Goal: Task Accomplishment & Management: Complete application form

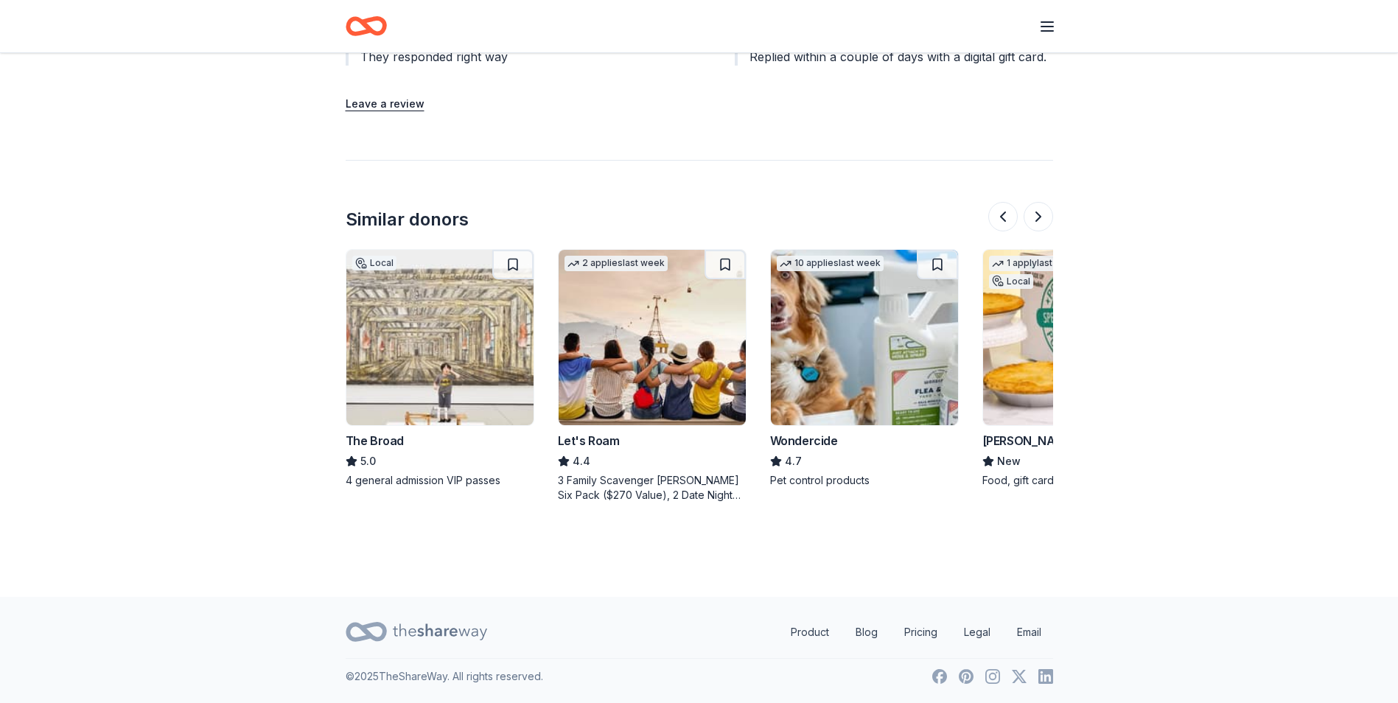
scroll to position [0, 849]
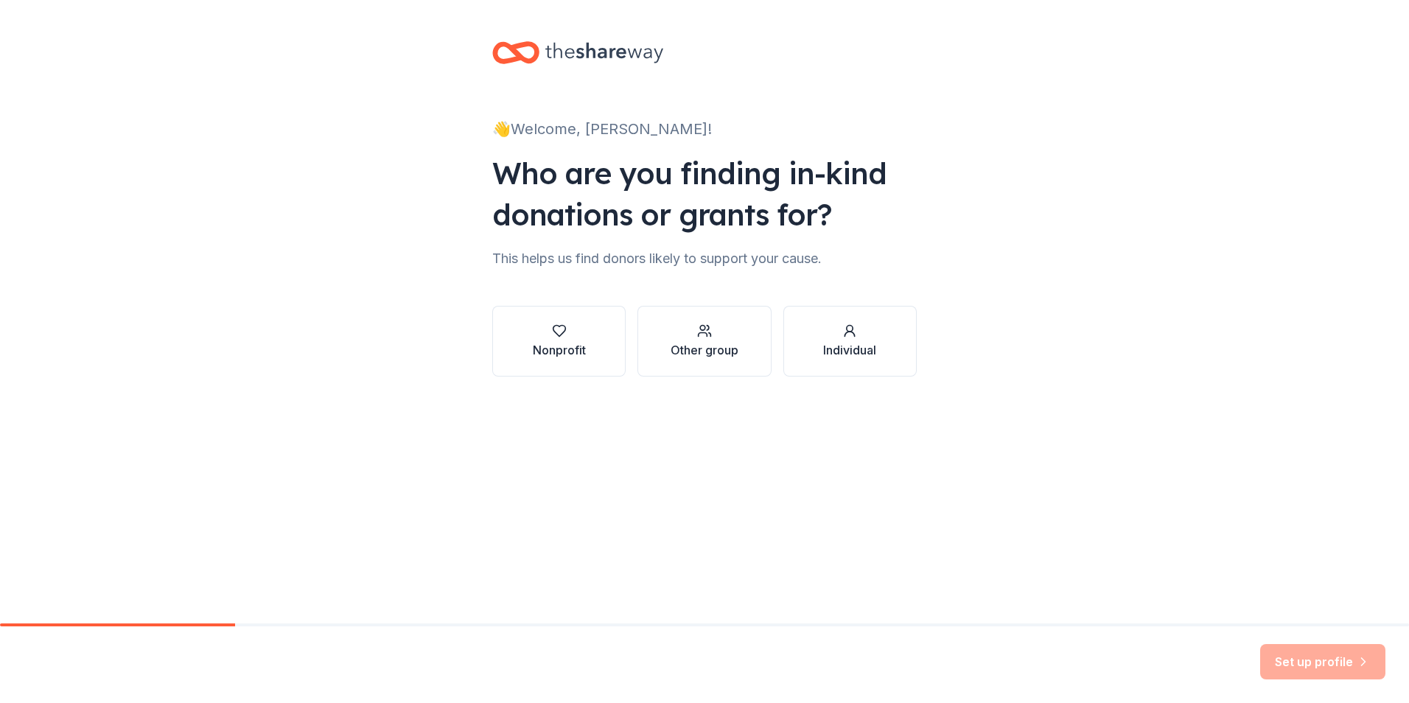
click at [579, 286] on div "Nonprofit Other group Individual" at bounding box center [704, 329] width 424 height 94
click at [575, 323] on button "Nonprofit" at bounding box center [558, 341] width 133 height 71
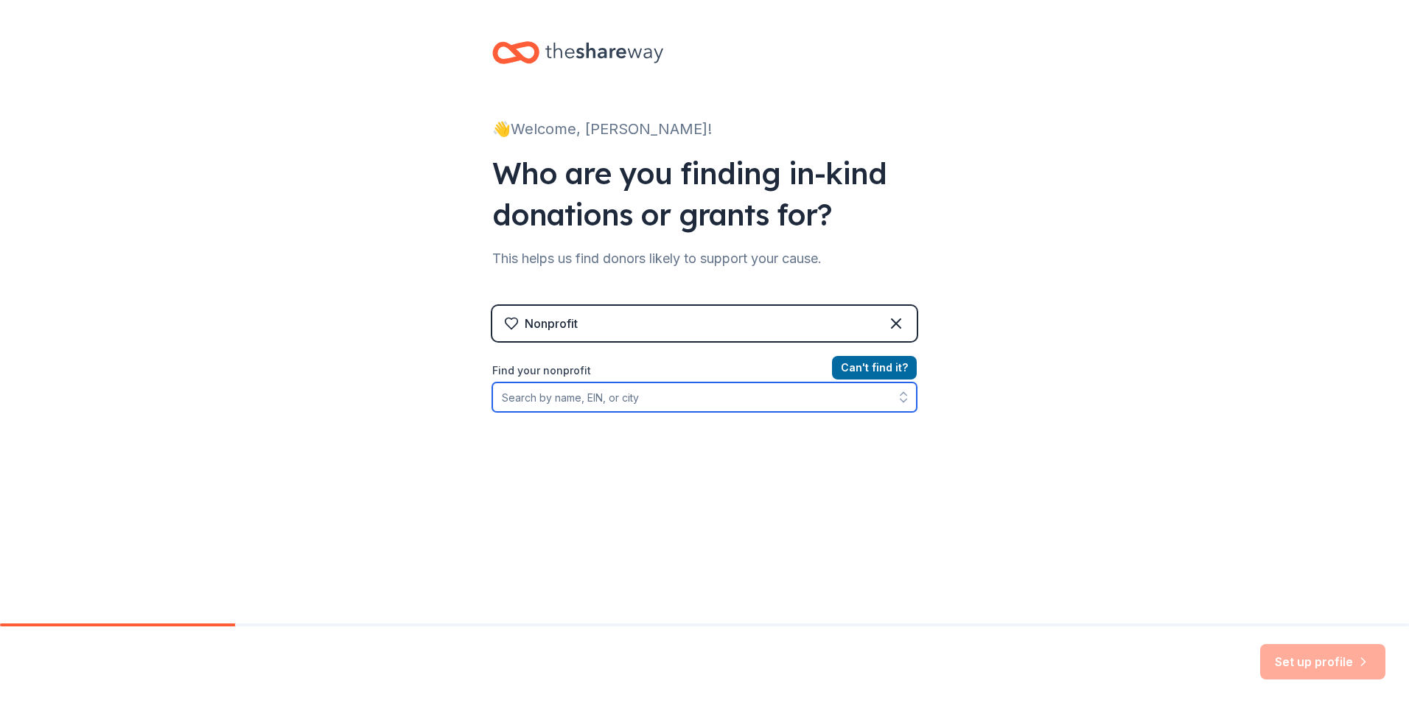
click at [595, 402] on input "Find your nonprofit" at bounding box center [704, 396] width 424 height 29
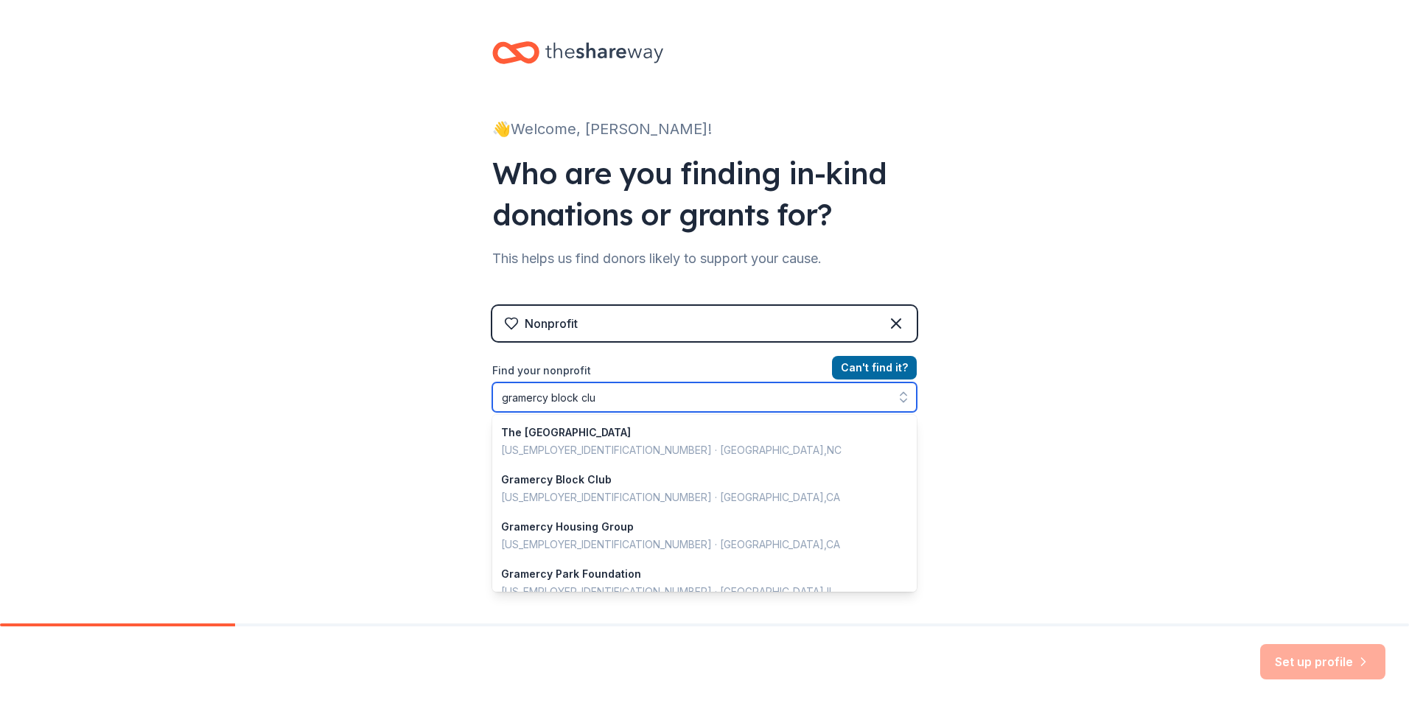
type input "gramercy block club"
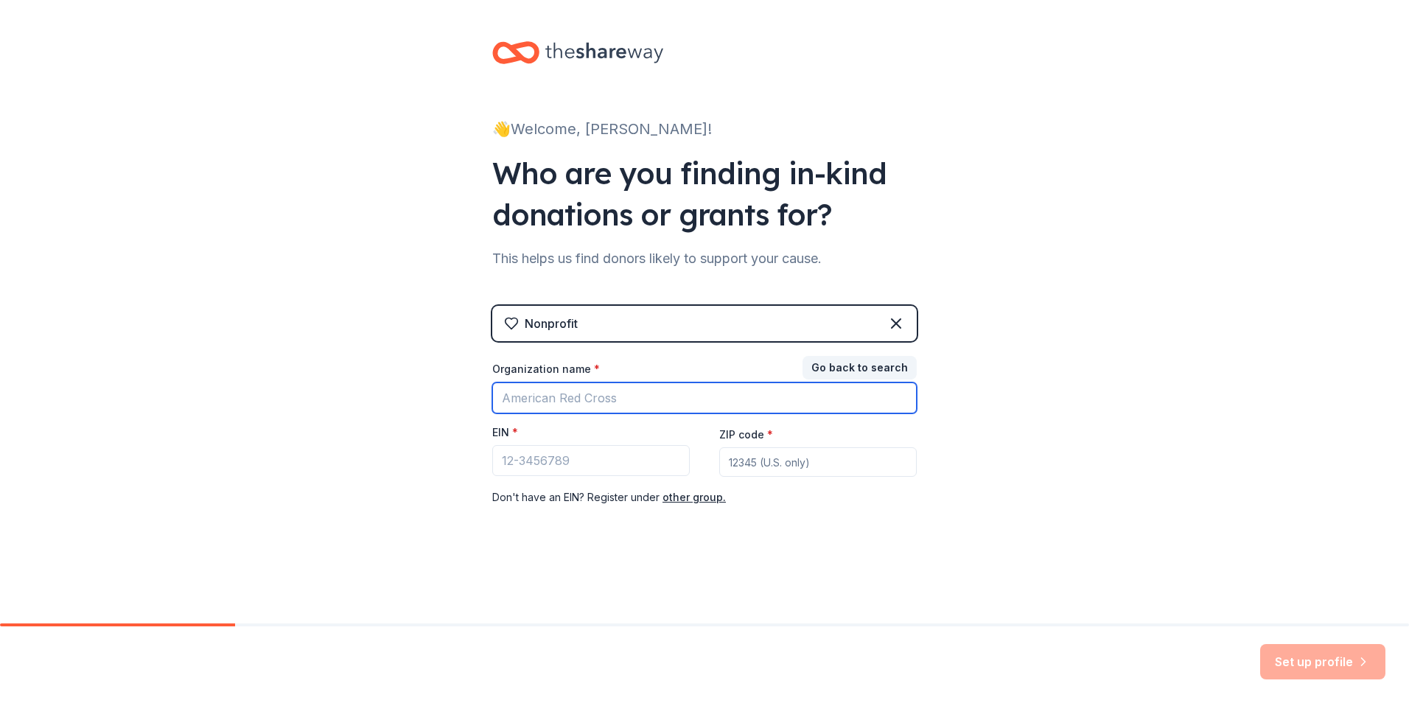
click at [661, 402] on input "Organization name *" at bounding box center [704, 397] width 424 height 31
type input "Gramercy Block Club"
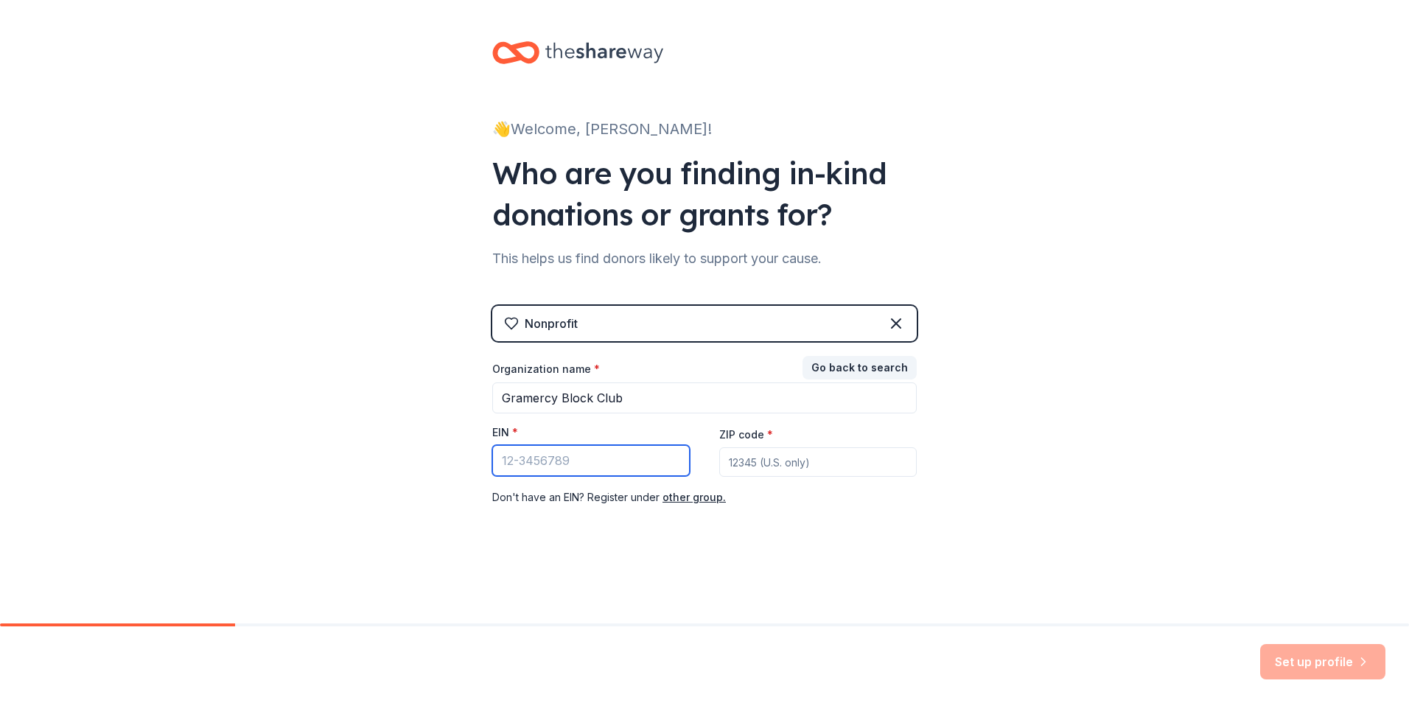
paste input "33-1415385"
type input "33-1415385"
click at [834, 472] on input "ZIP code *" at bounding box center [817, 461] width 197 height 29
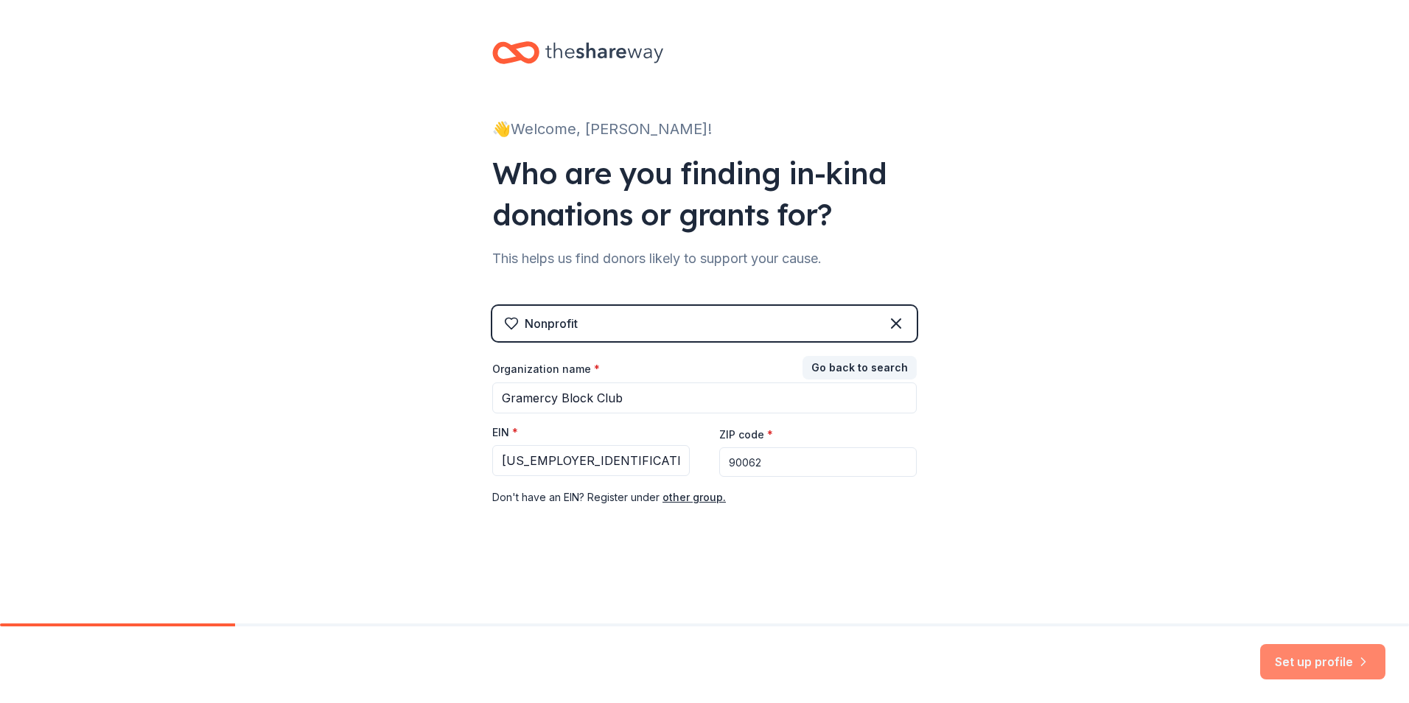
type input "90062"
click at [1332, 654] on button "Set up profile" at bounding box center [1322, 661] width 125 height 35
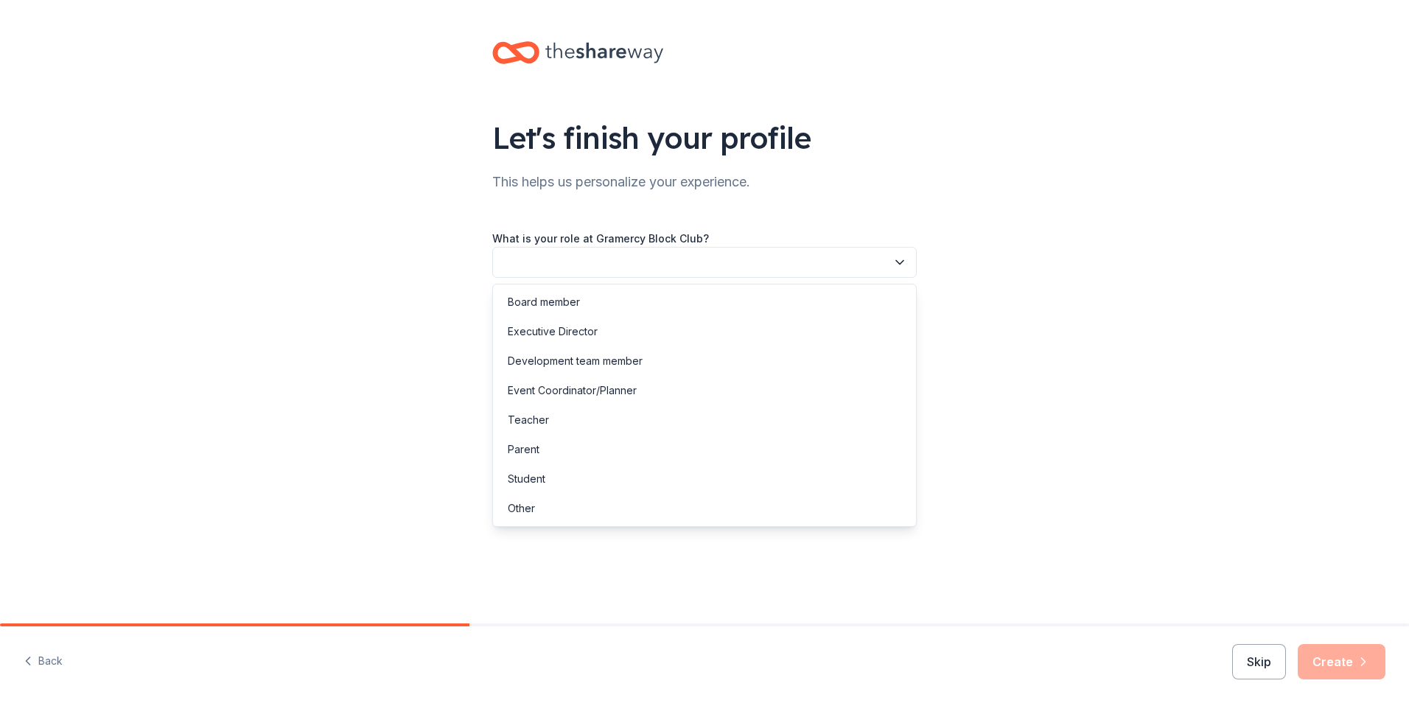
click at [872, 259] on button "button" at bounding box center [704, 262] width 424 height 31
click at [673, 367] on div "Development team member" at bounding box center [704, 360] width 417 height 29
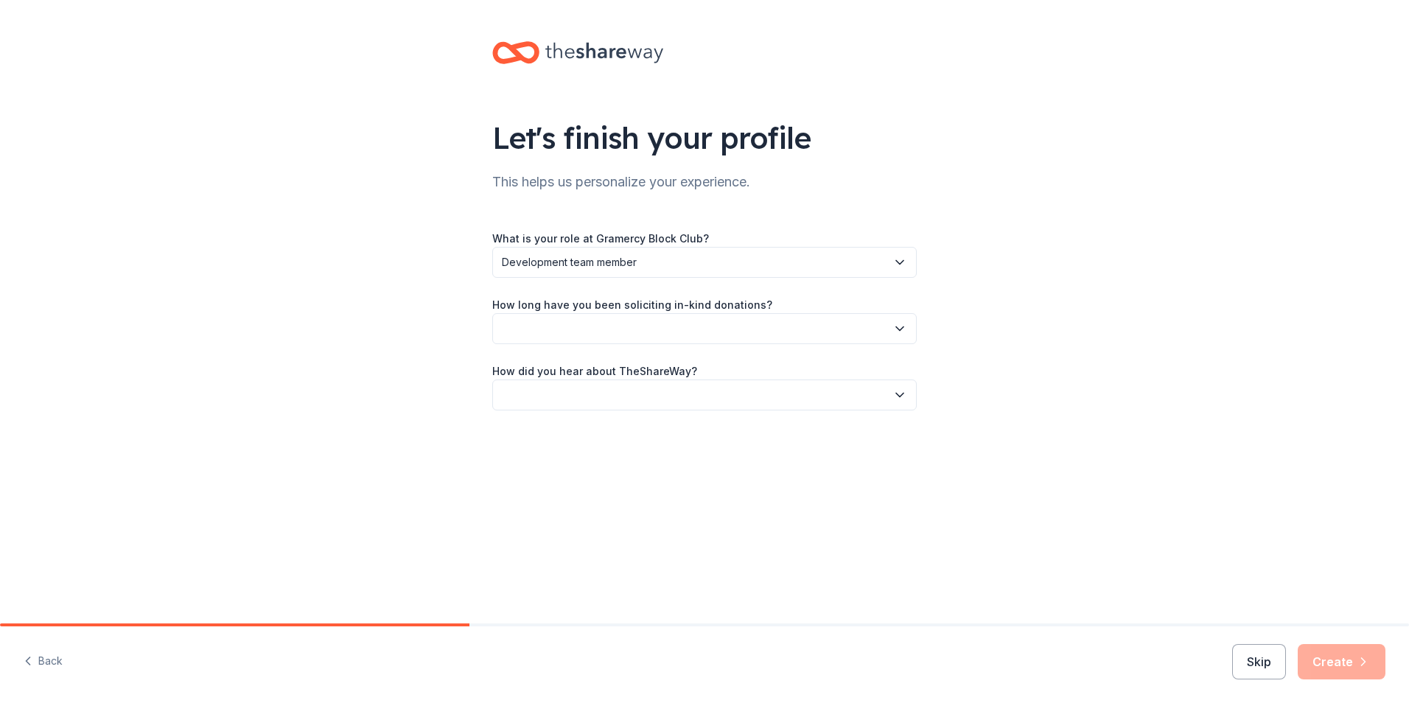
click at [762, 261] on span "Development team member" at bounding box center [694, 262] width 385 height 18
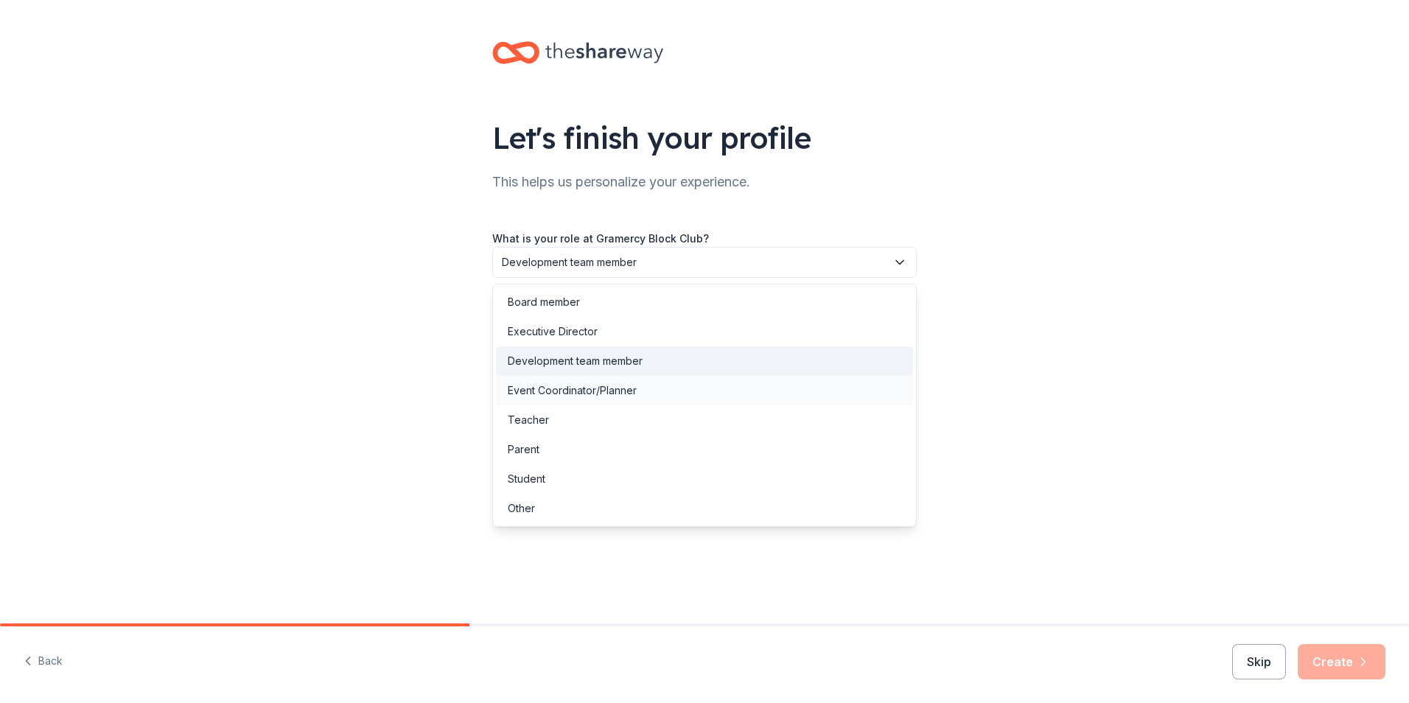
click at [603, 388] on div "Event Coordinator/Planner" at bounding box center [572, 391] width 129 height 18
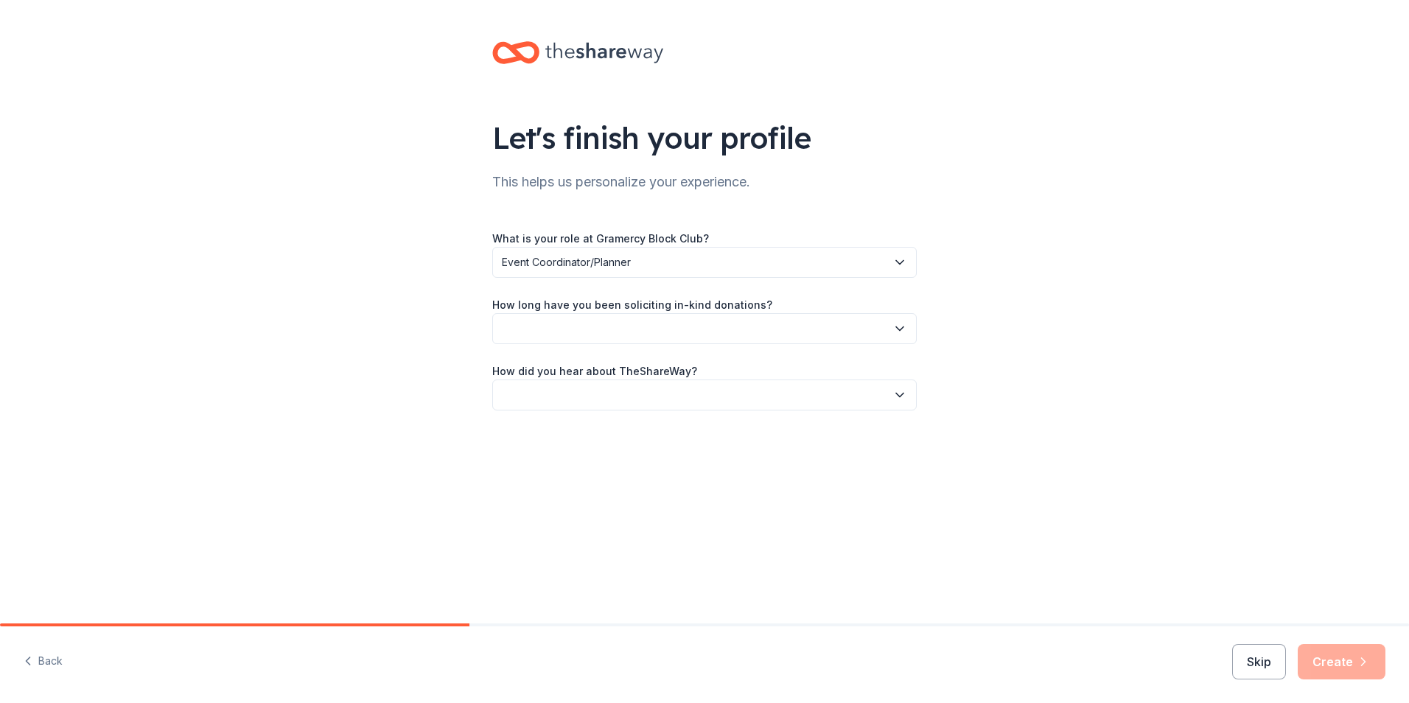
click at [598, 327] on button "button" at bounding box center [704, 328] width 424 height 31
click at [595, 394] on div "1 to 2 years" at bounding box center [704, 397] width 417 height 29
click at [597, 382] on button "button" at bounding box center [704, 394] width 424 height 31
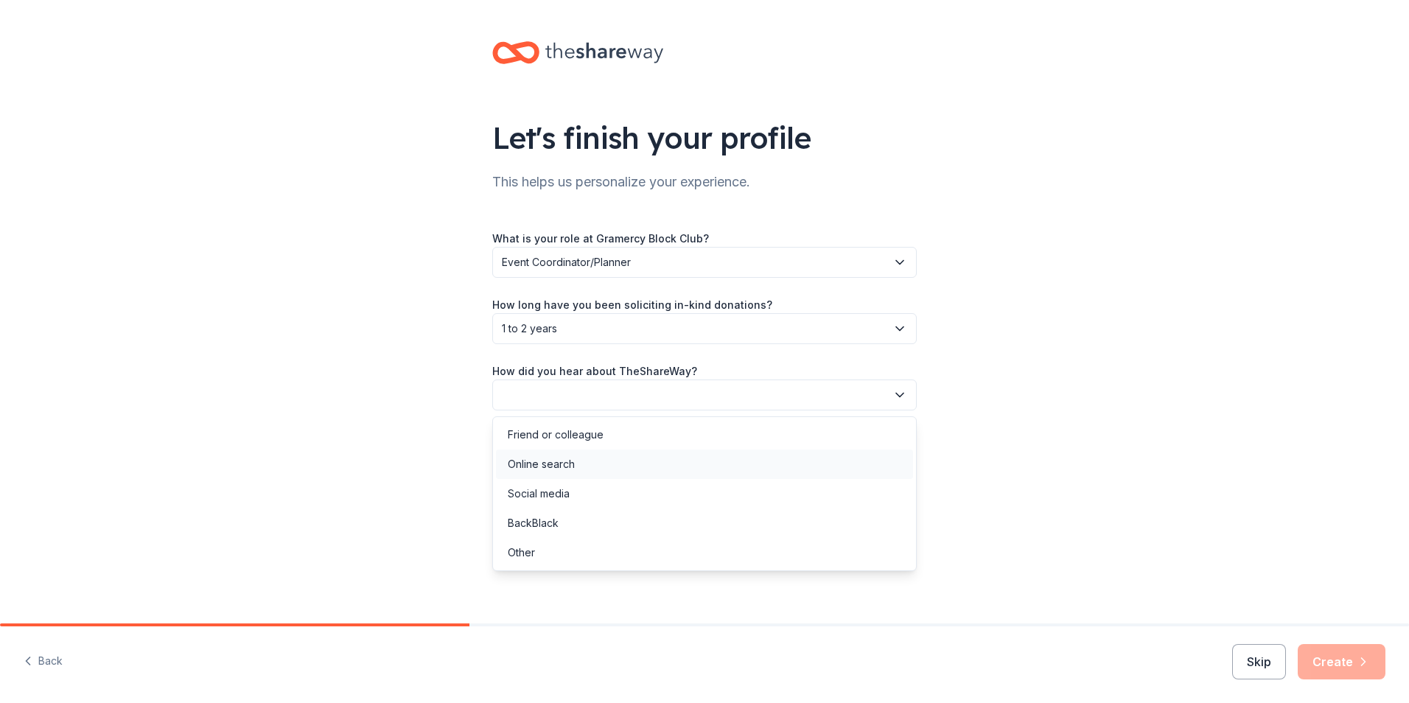
click at [592, 463] on div "Online search" at bounding box center [704, 463] width 417 height 29
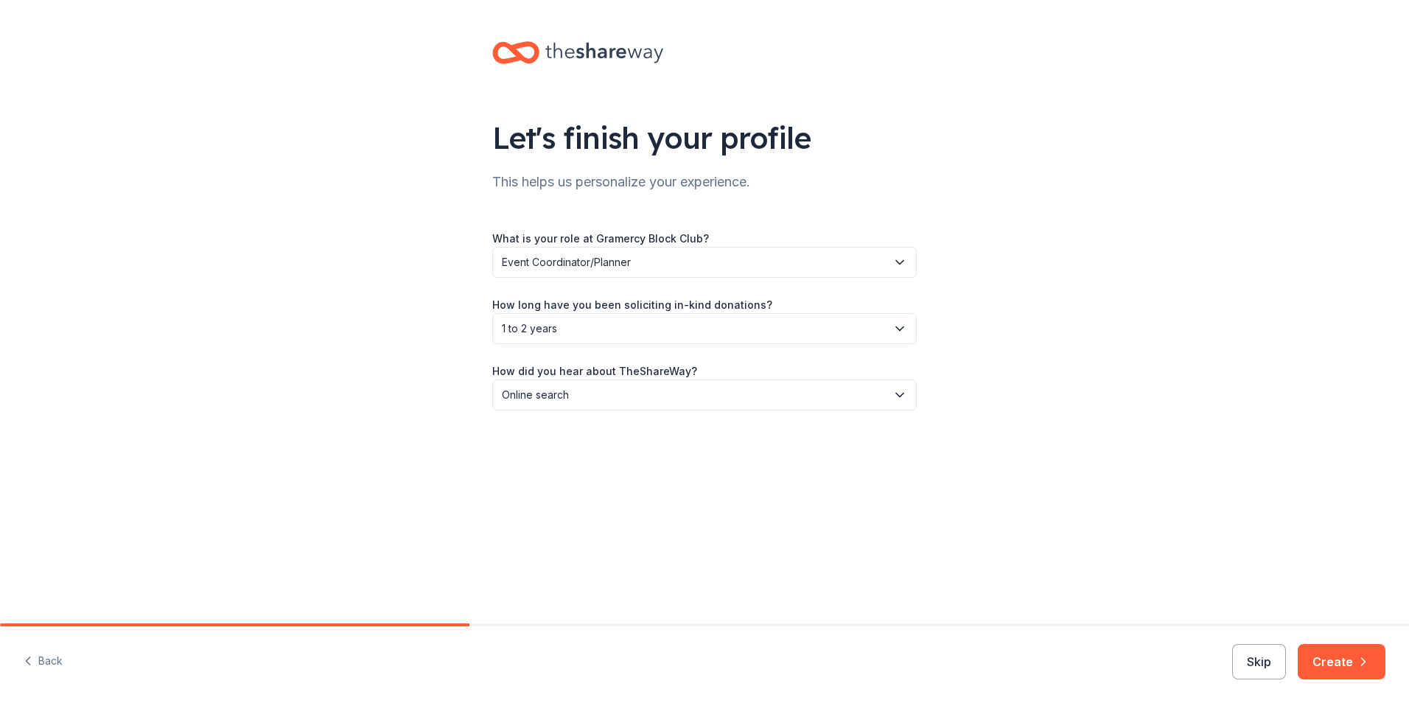
click at [1366, 667] on icon "button" at bounding box center [1363, 661] width 15 height 15
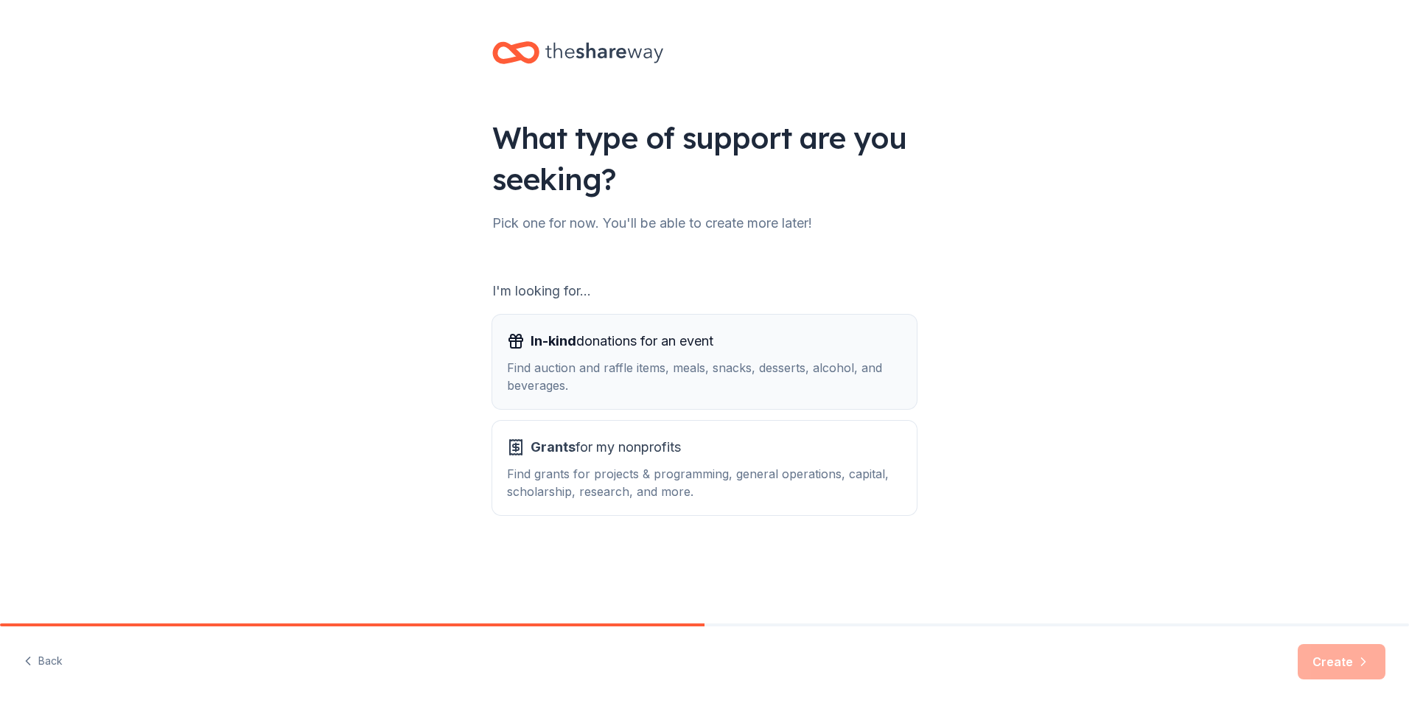
click at [727, 354] on div "In-kind donations for an event Find auction and raffle items, meals, snacks, de…" at bounding box center [704, 361] width 395 height 65
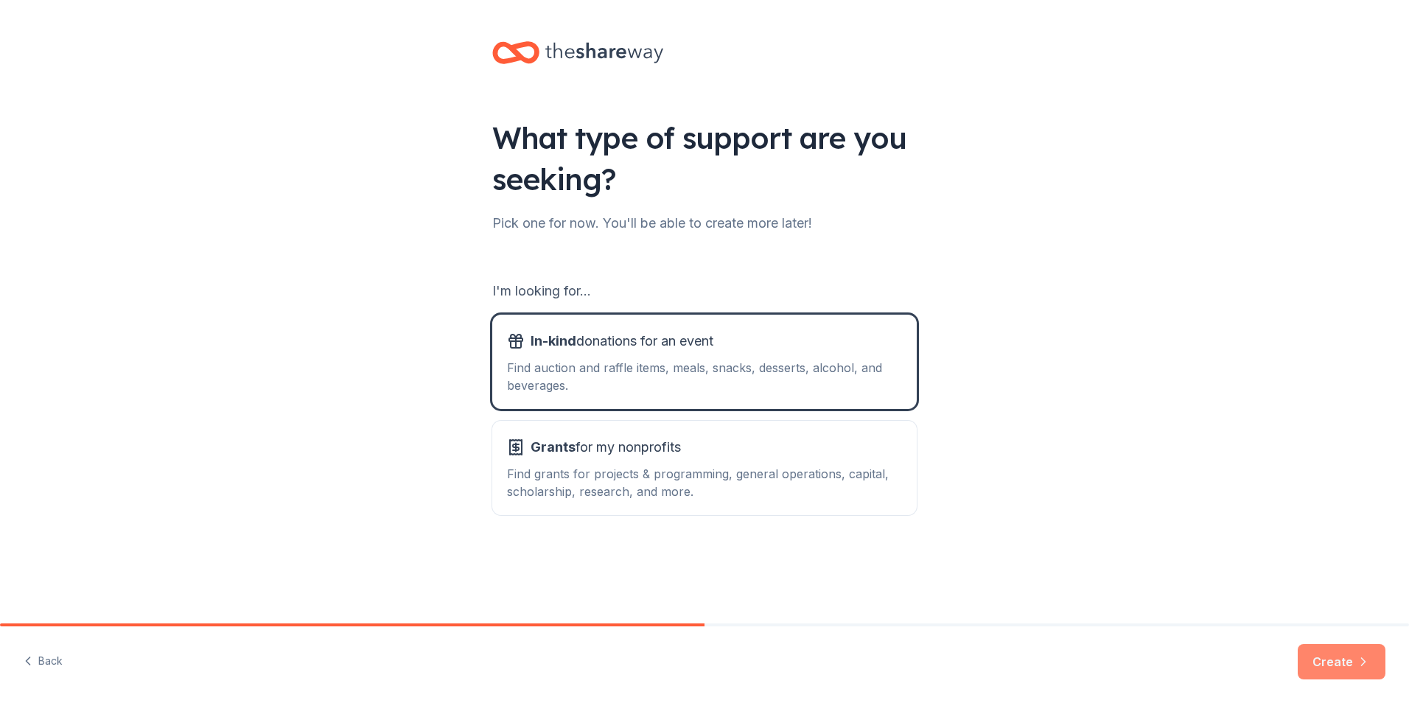
click at [1332, 670] on button "Create" at bounding box center [1341, 661] width 88 height 35
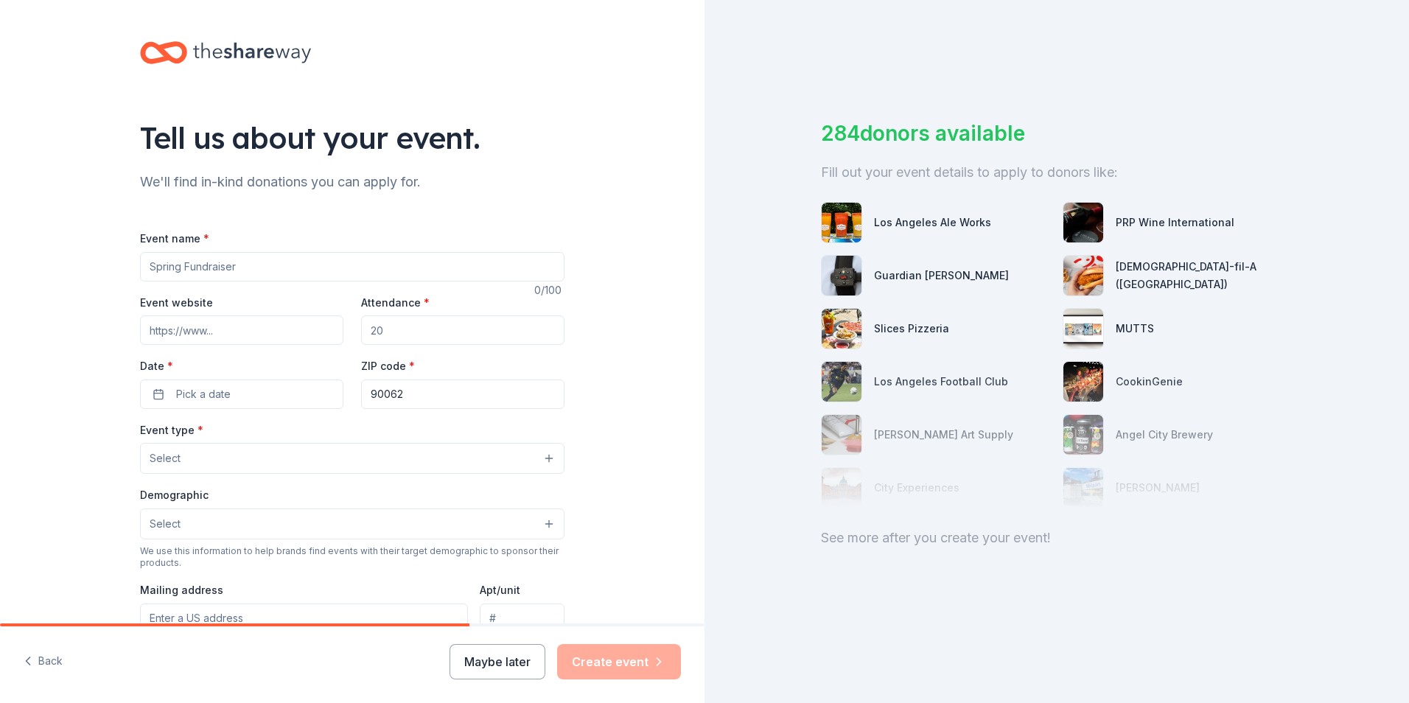
click at [304, 269] on input "Event name *" at bounding box center [352, 266] width 424 height 29
type input "G"
type input "B"
type input "Fall Block Party"
click at [256, 320] on input "Event website" at bounding box center [241, 329] width 203 height 29
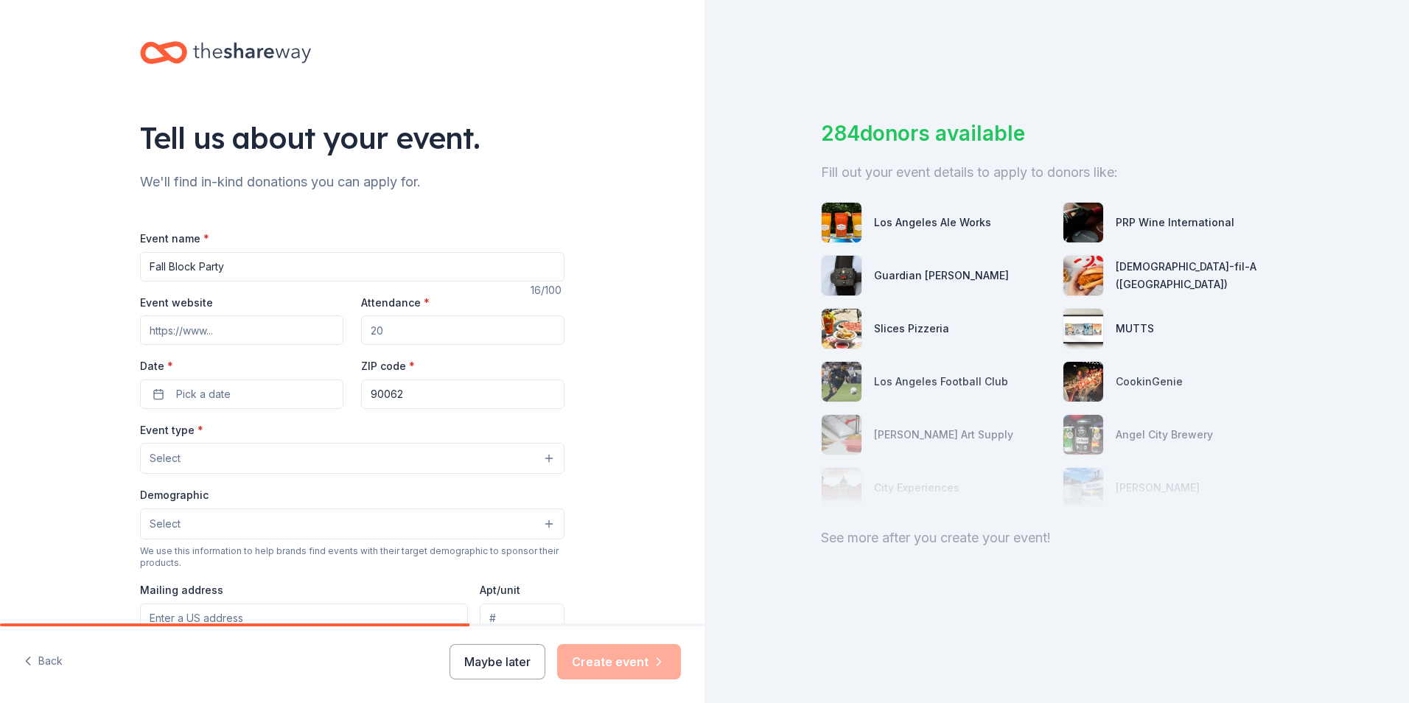
click at [409, 329] on input "Attendance *" at bounding box center [462, 329] width 203 height 29
type input "200"
click at [266, 329] on input "Event website" at bounding box center [241, 329] width 203 height 29
click at [233, 386] on button "Pick a date" at bounding box center [241, 393] width 203 height 29
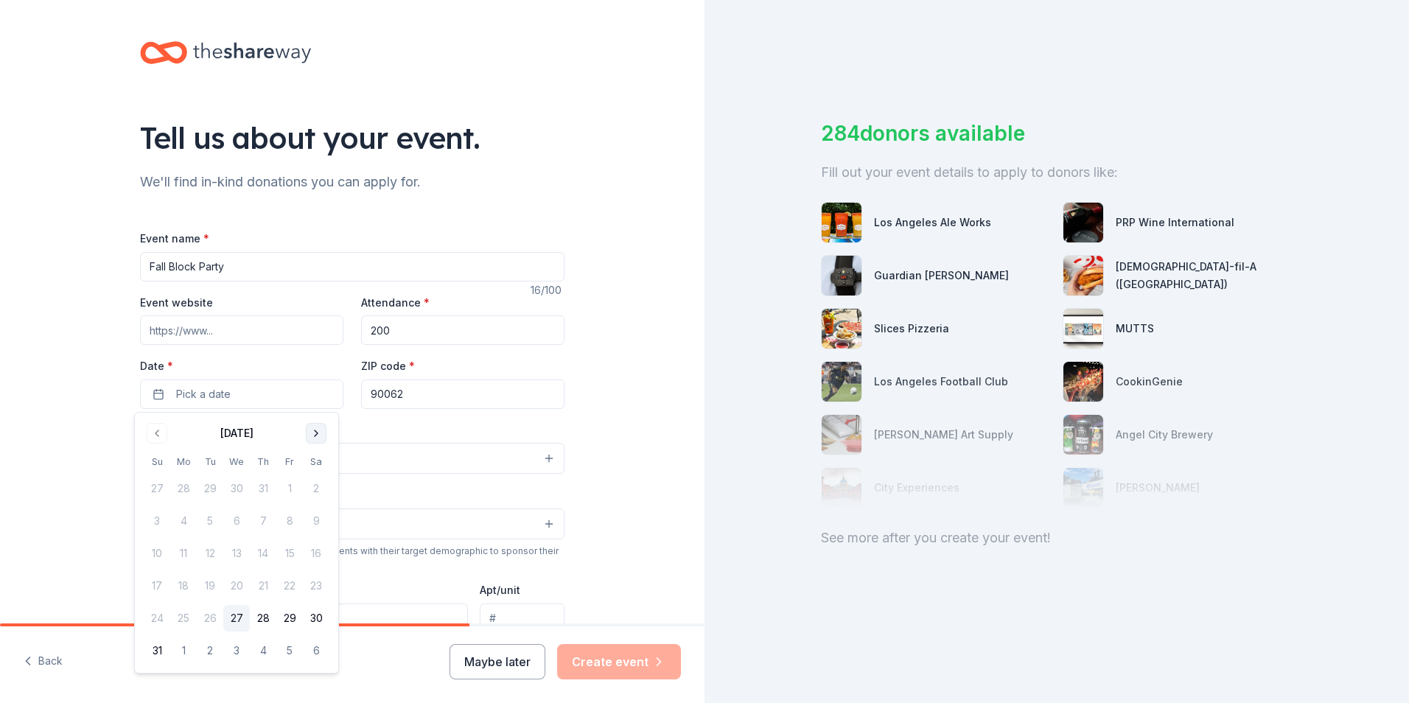
click at [312, 434] on button "Go to next month" at bounding box center [316, 433] width 21 height 21
click at [323, 579] on button "27" at bounding box center [316, 585] width 27 height 27
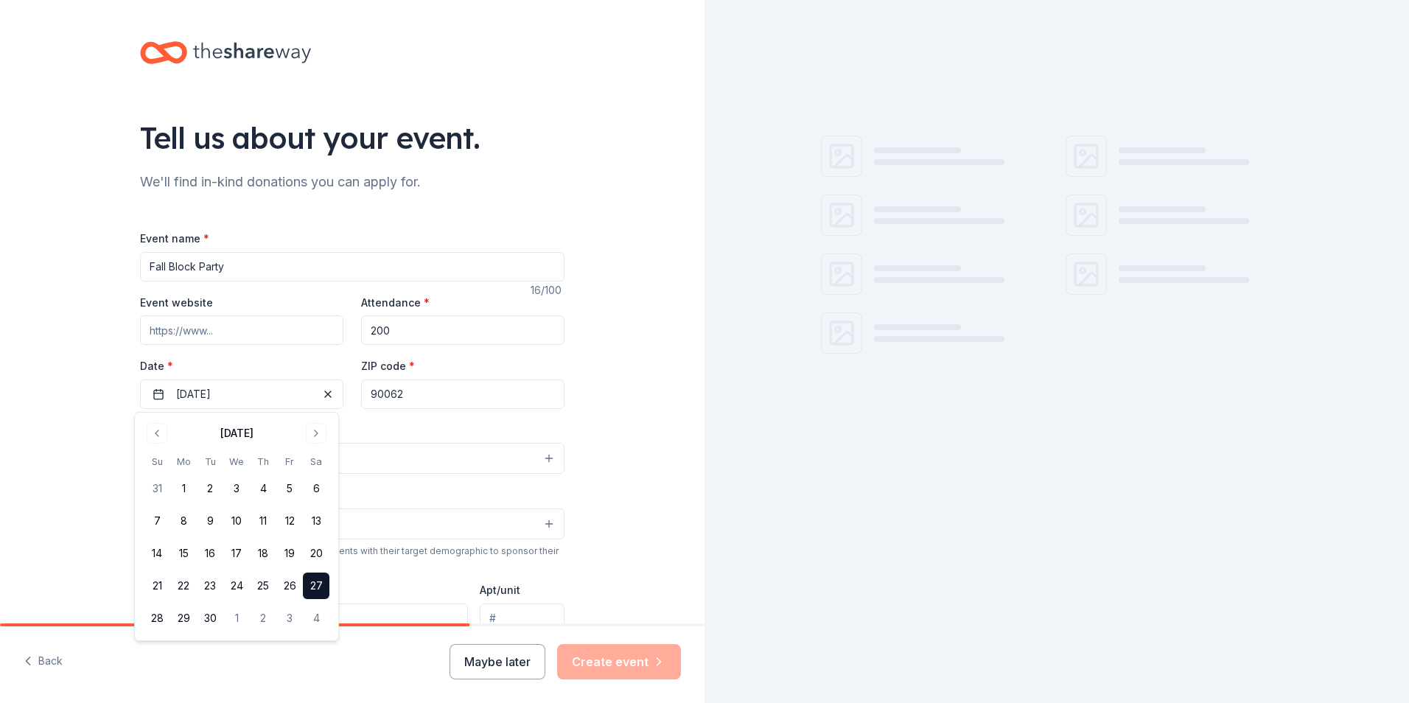
click at [440, 424] on div "Event type * Select" at bounding box center [352, 448] width 424 height 54
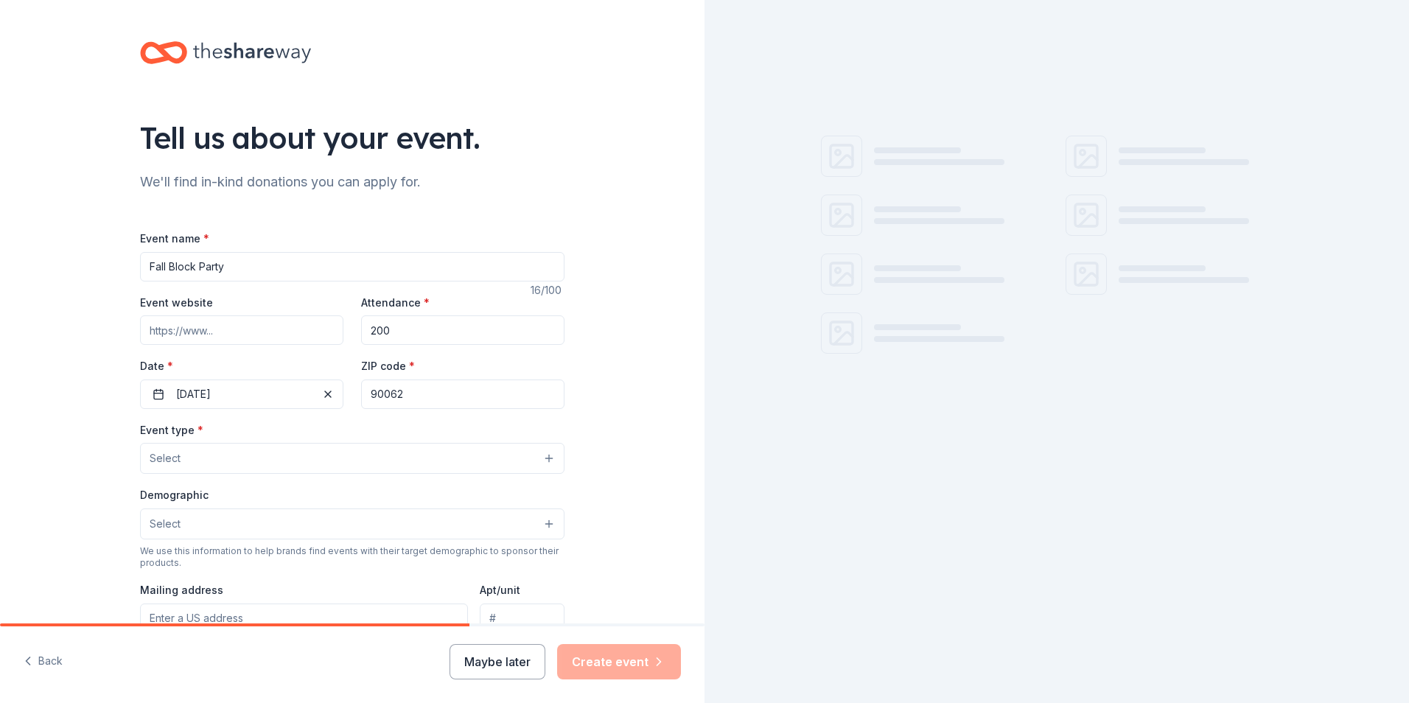
click at [268, 463] on button "Select" at bounding box center [352, 458] width 424 height 31
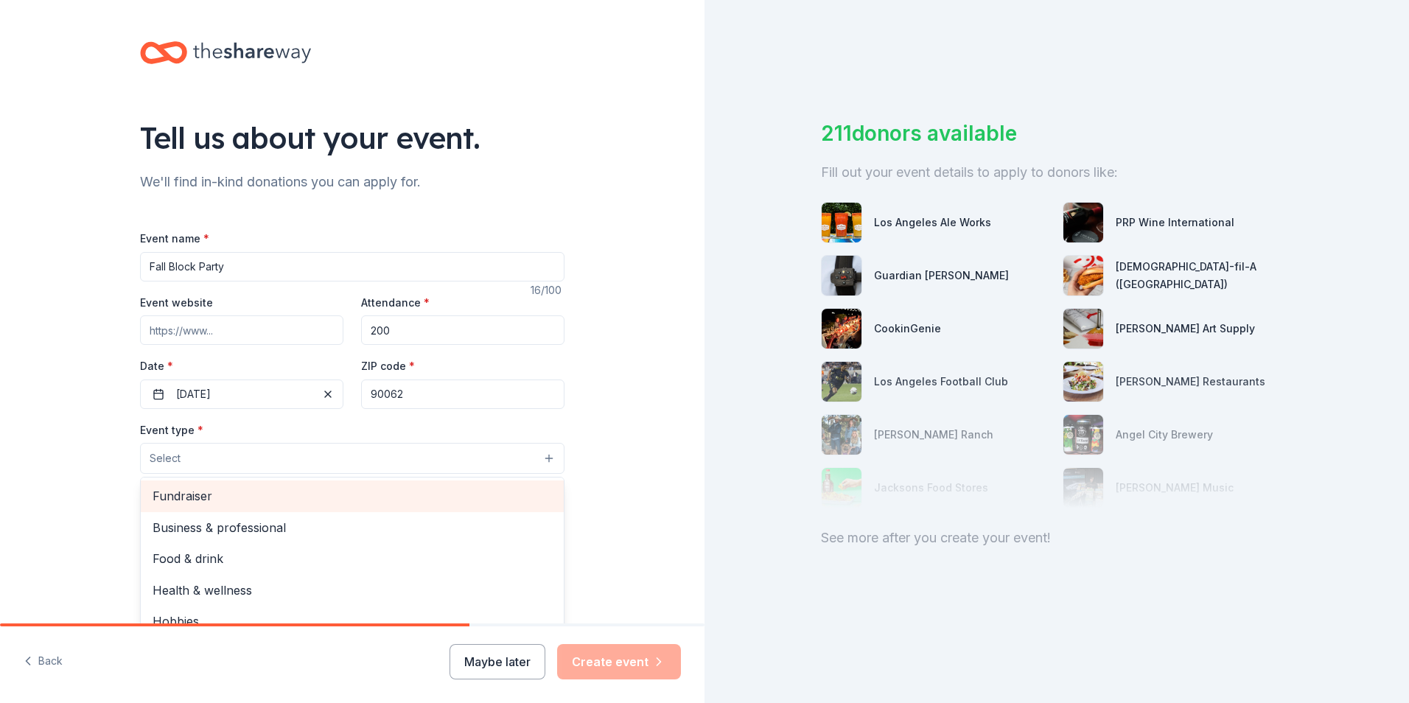
click at [265, 493] on span "Fundraiser" at bounding box center [352, 495] width 399 height 19
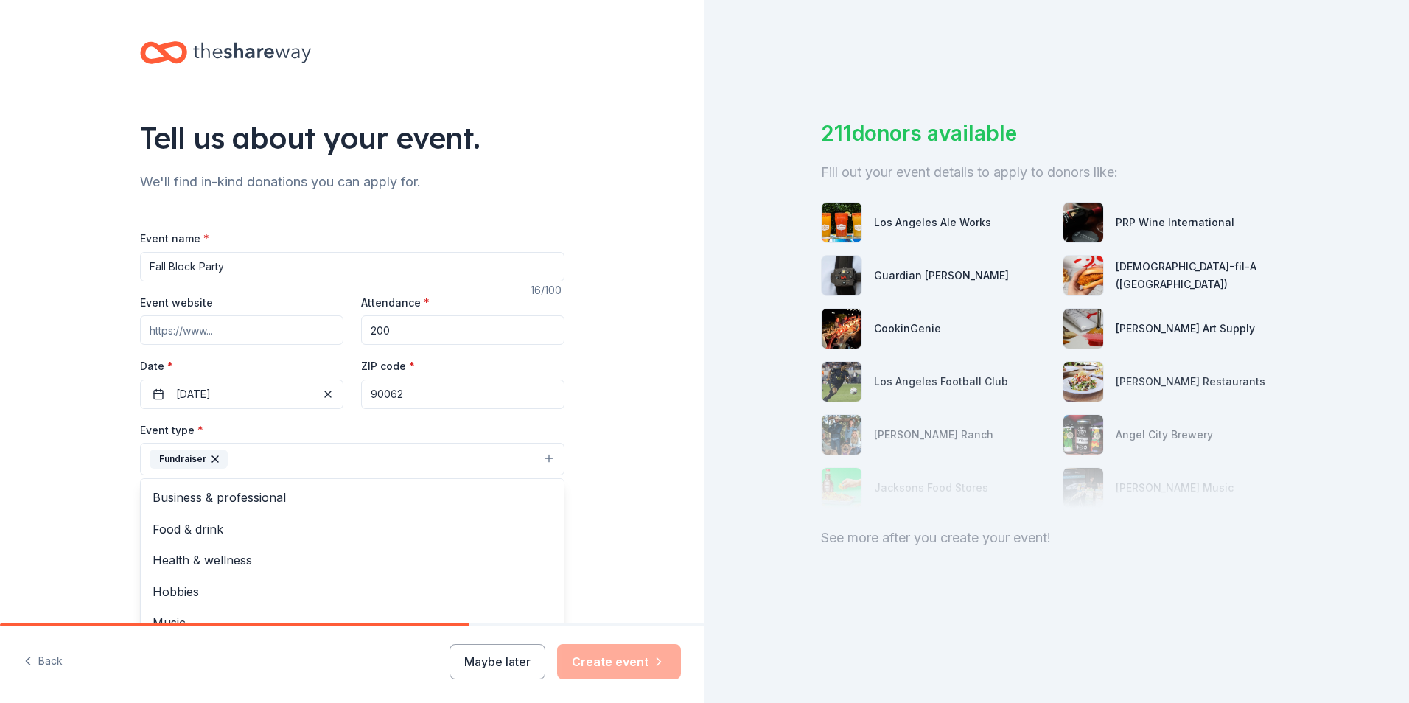
click at [628, 508] on div "Tell us about your event. We'll find in-kind donations you can apply for. Event…" at bounding box center [352, 491] width 704 height 982
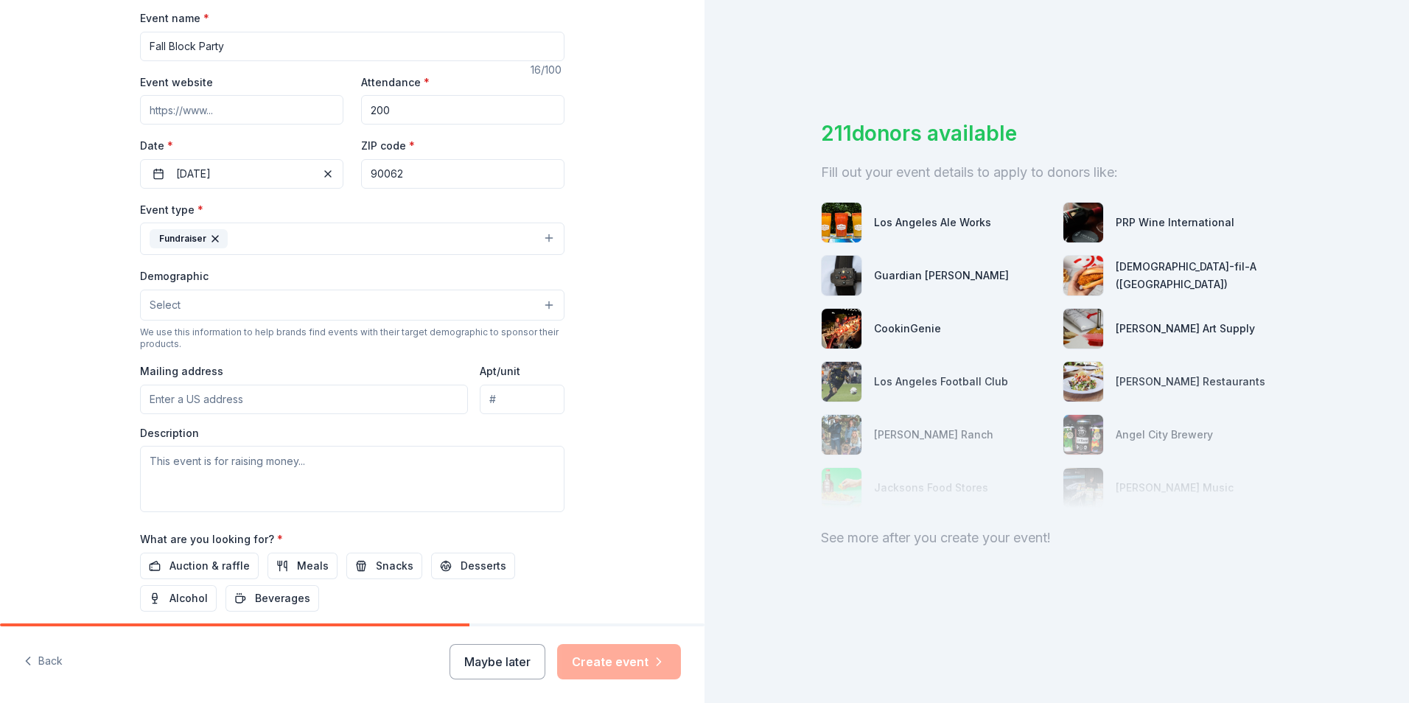
scroll to position [221, 0]
click at [284, 244] on button "Fundraiser" at bounding box center [352, 238] width 424 height 32
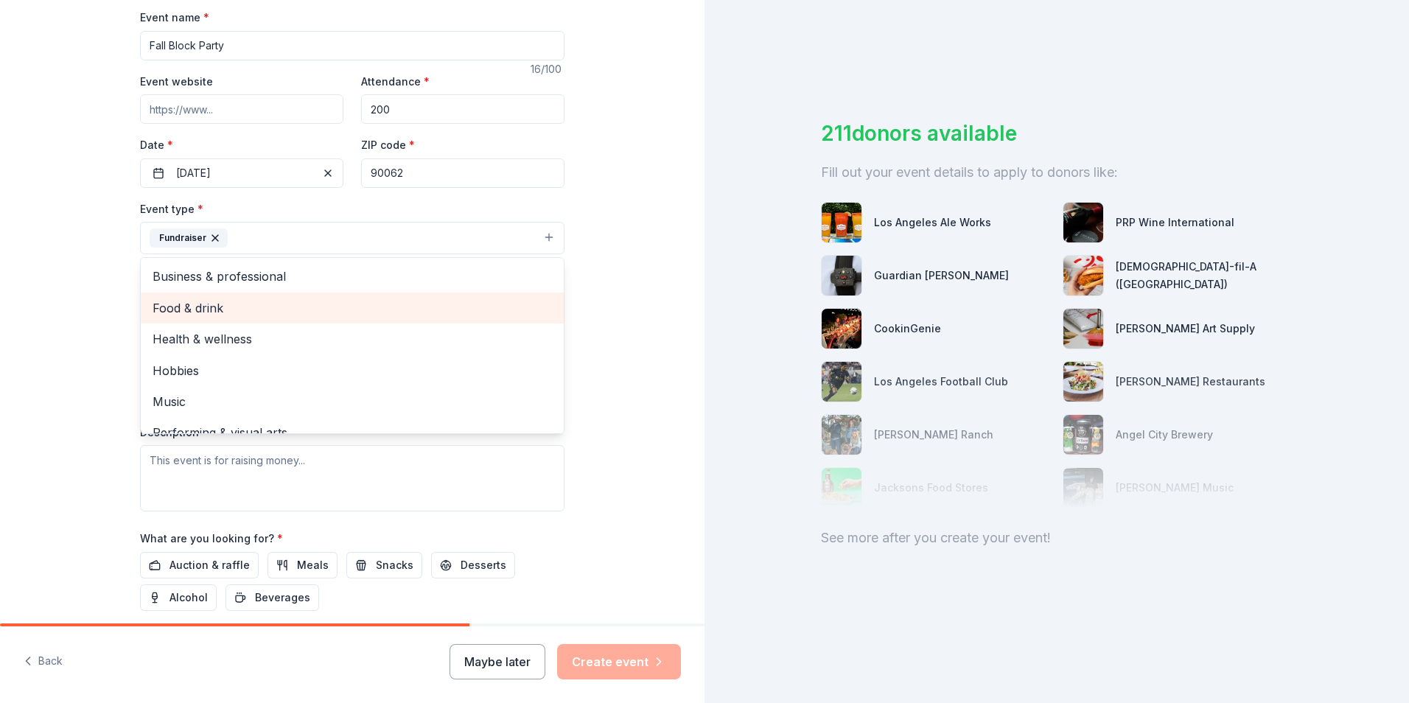
click at [299, 311] on span "Food & drink" at bounding box center [352, 307] width 399 height 19
click at [232, 314] on span "Health & wellness" at bounding box center [352, 307] width 399 height 19
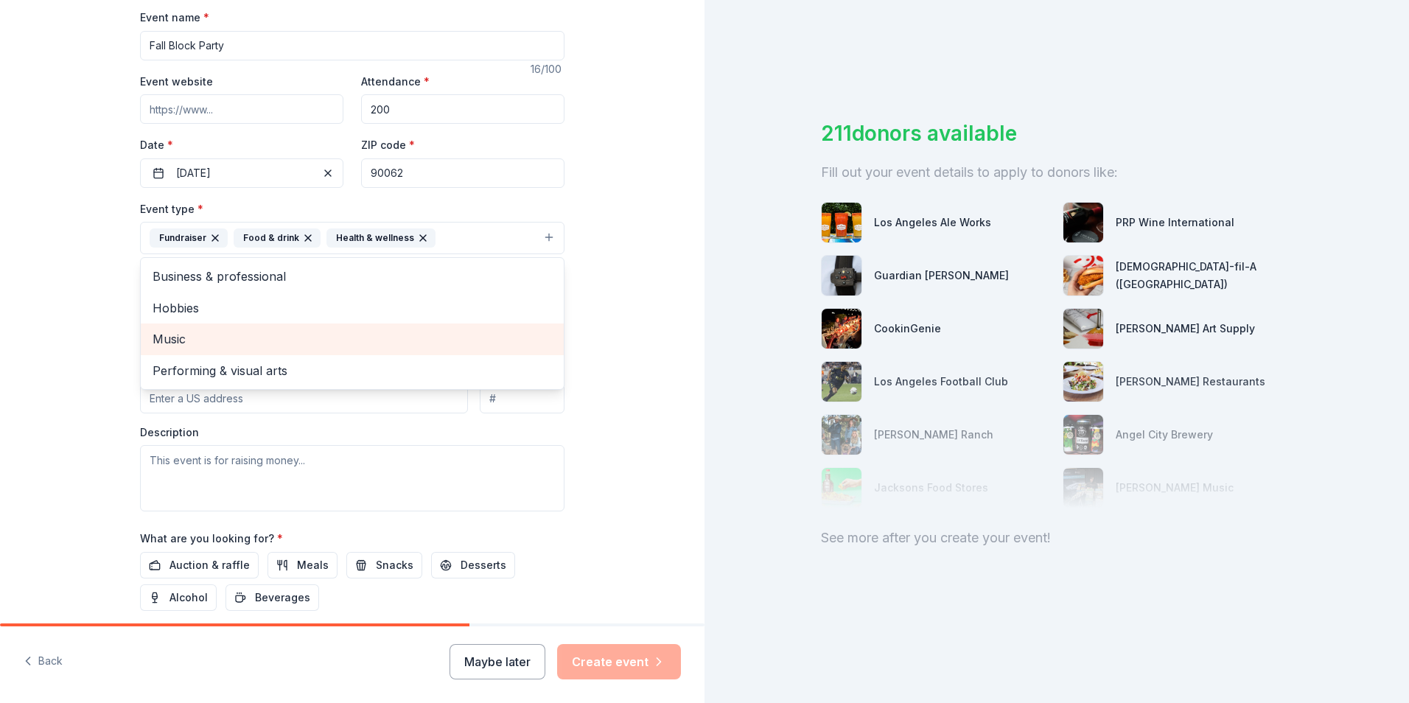
click at [237, 329] on span "Music" at bounding box center [352, 338] width 399 height 19
click at [242, 340] on span "Performing & visual arts" at bounding box center [352, 338] width 399 height 19
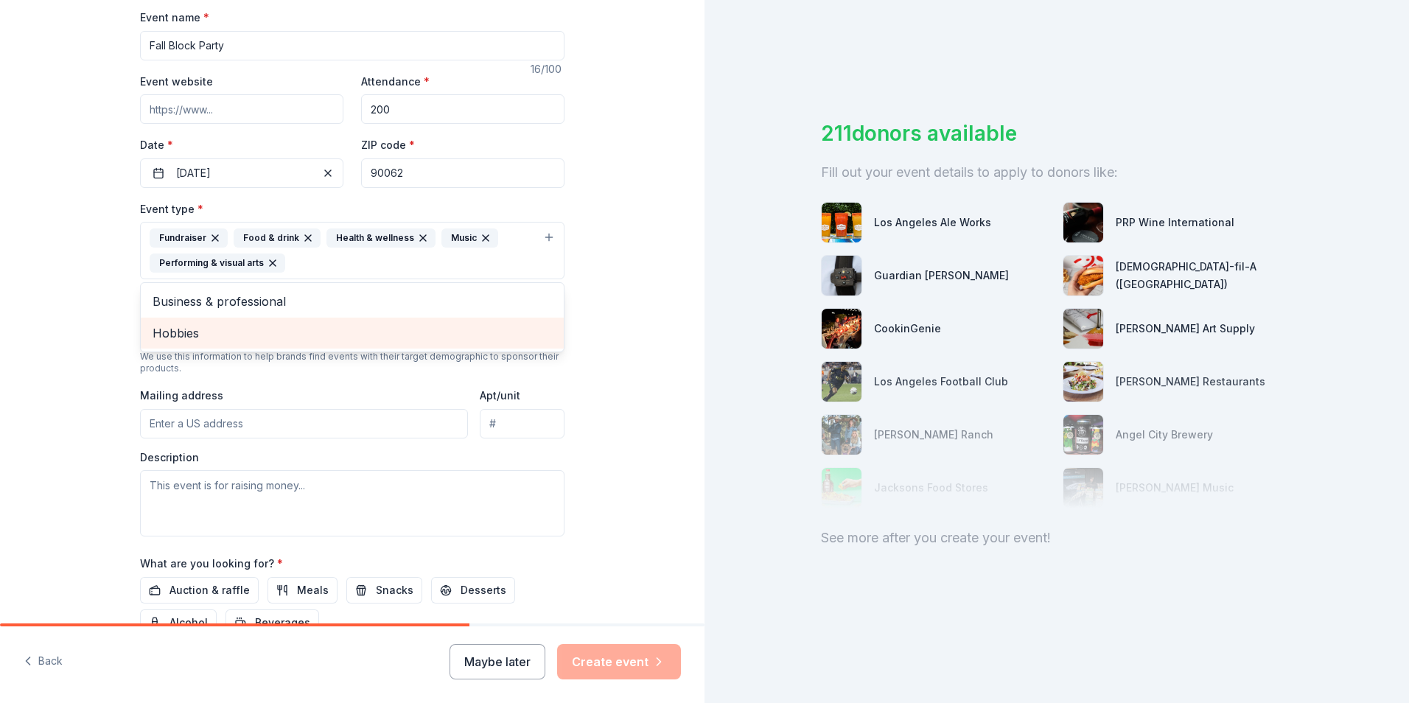
click at [243, 332] on span "Hobbies" at bounding box center [352, 332] width 399 height 19
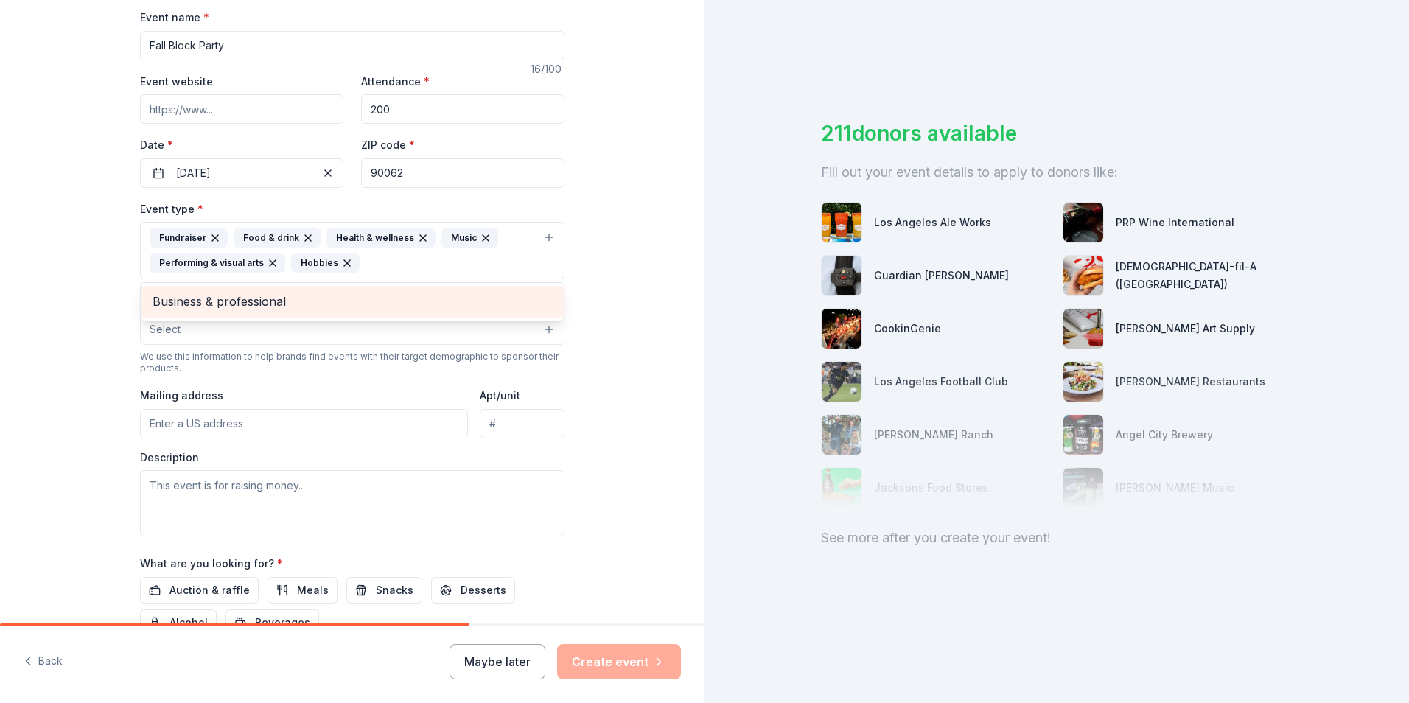
click at [250, 303] on span "Business & professional" at bounding box center [352, 301] width 399 height 19
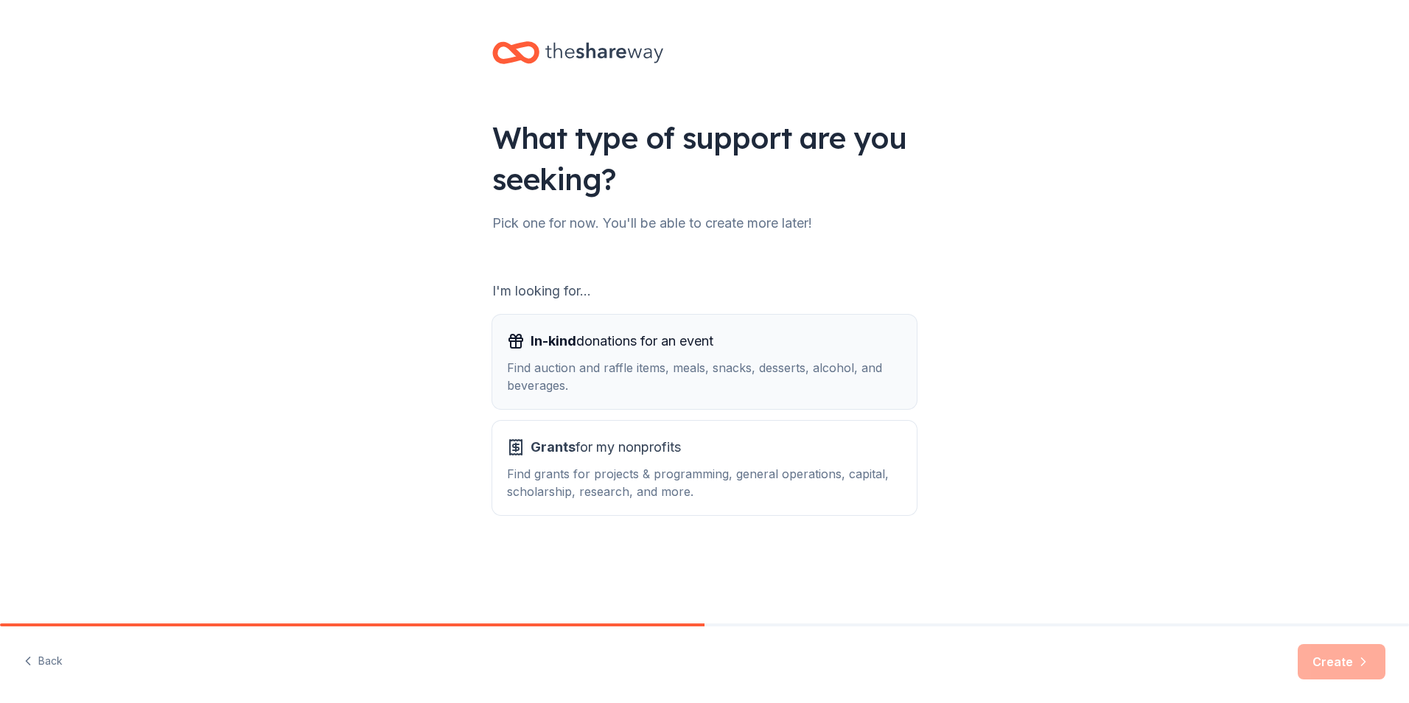
click at [635, 380] on div "Find auction and raffle items, meals, snacks, desserts, alcohol, and beverages." at bounding box center [704, 376] width 395 height 35
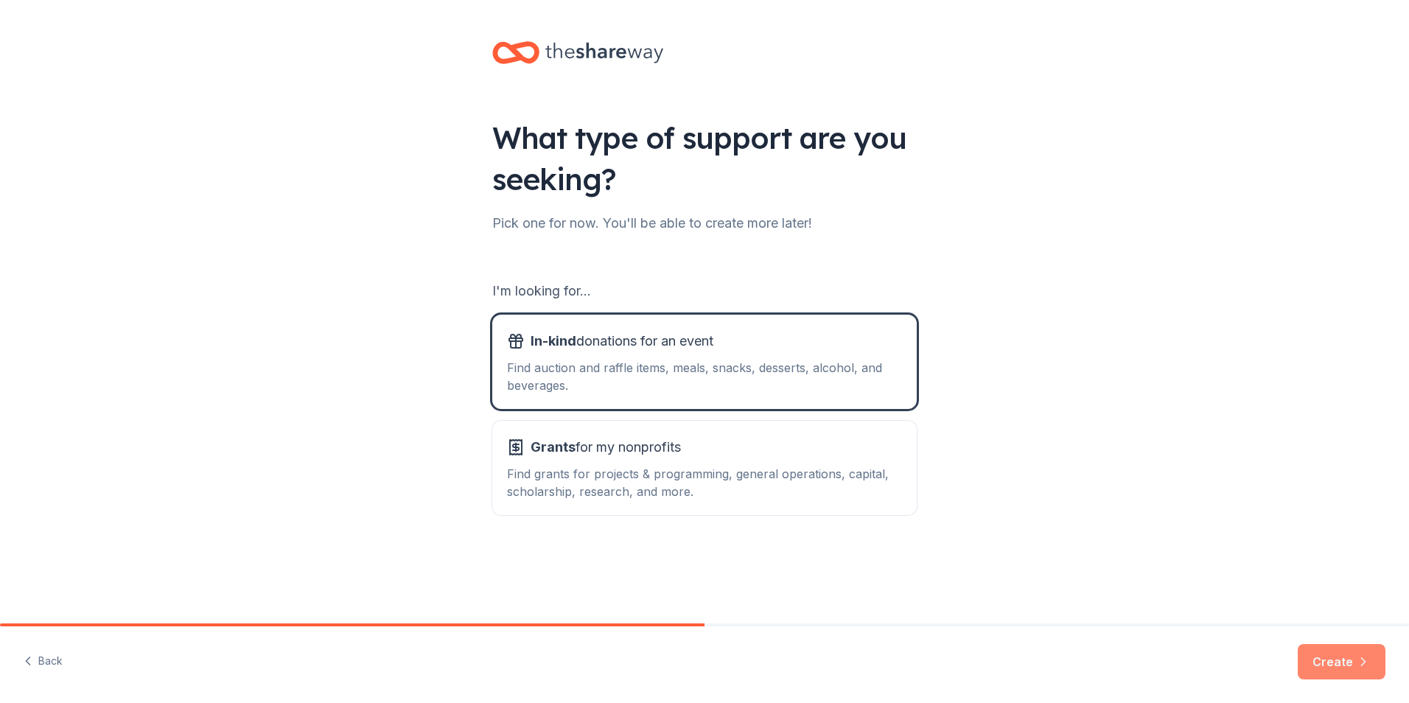
click at [1327, 656] on button "Create" at bounding box center [1341, 661] width 88 height 35
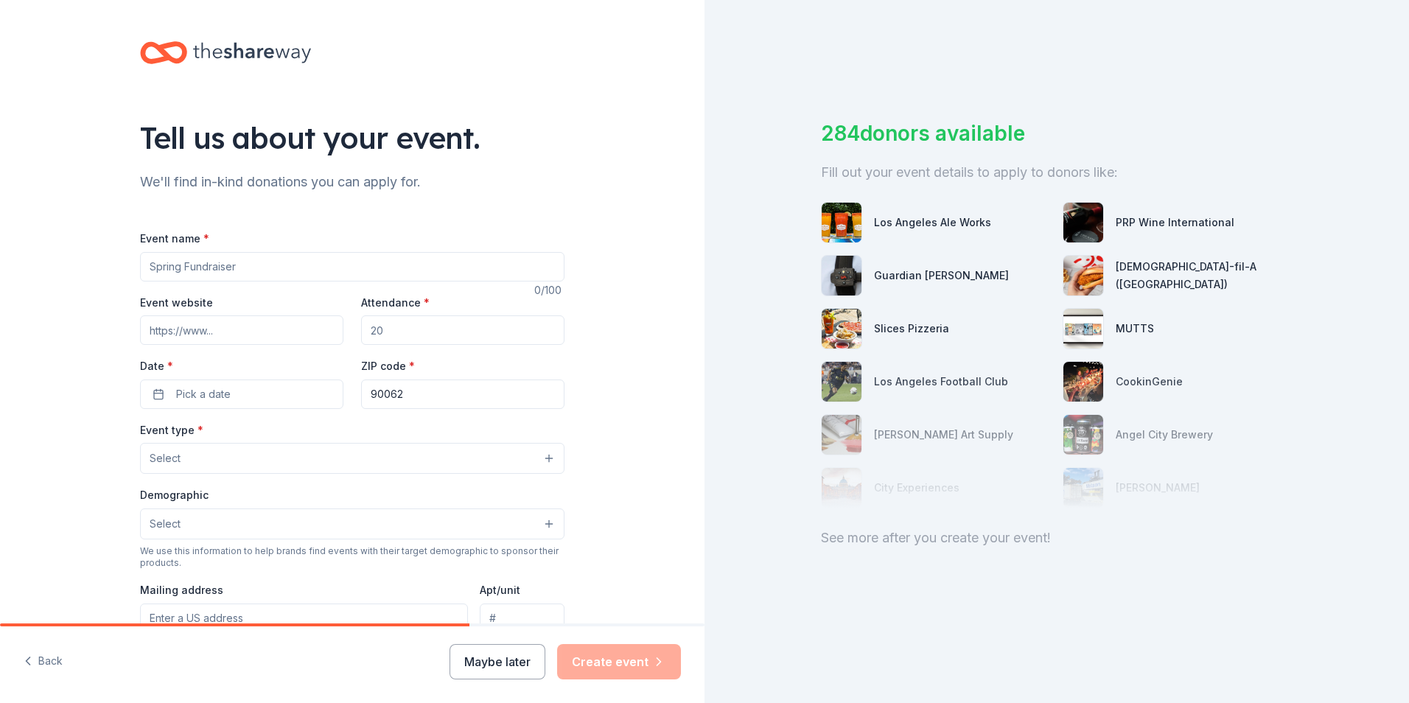
click at [337, 265] on input "Event name *" at bounding box center [352, 266] width 424 height 29
type input "Fall Block Party"
click at [414, 334] on input "Attendance *" at bounding box center [462, 329] width 203 height 29
type input "250"
click at [326, 390] on button "Pick a date" at bounding box center [241, 393] width 203 height 29
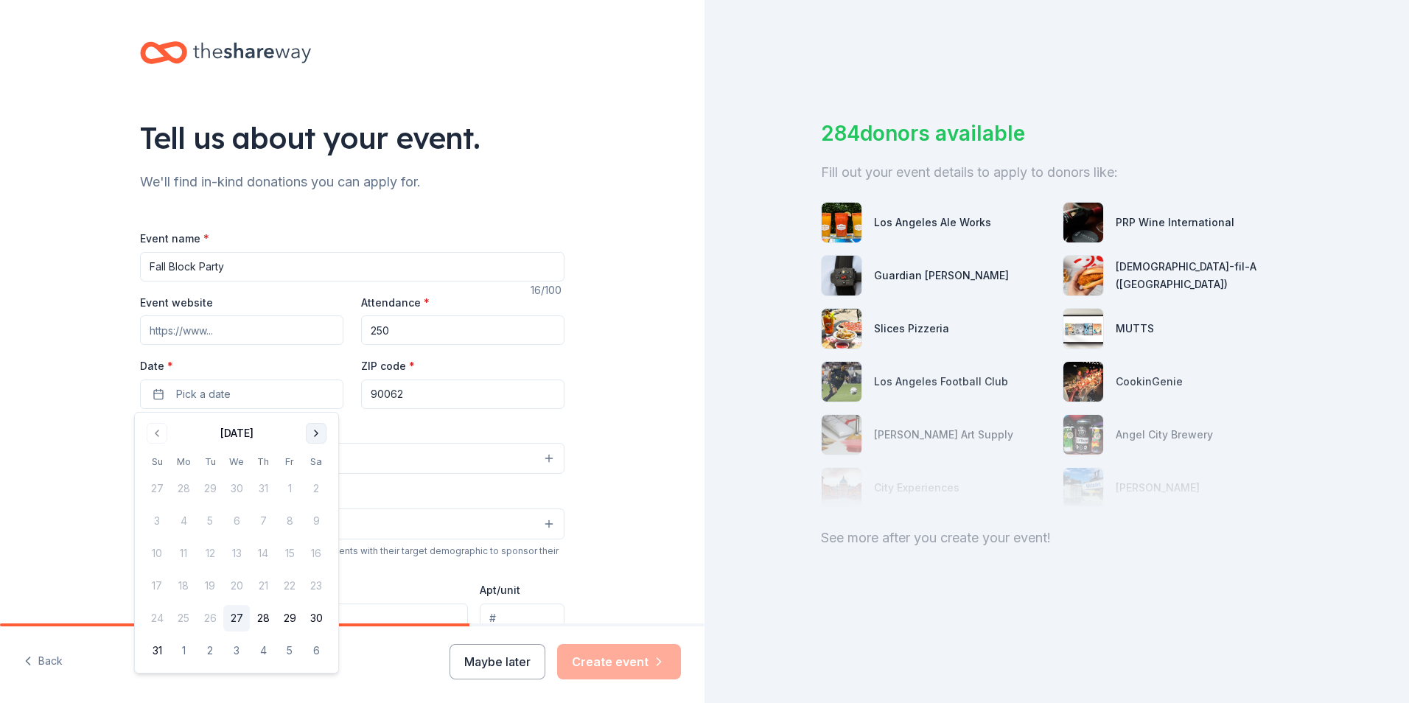
click at [322, 429] on button "Go to next month" at bounding box center [316, 433] width 21 height 21
click at [320, 581] on button "27" at bounding box center [316, 585] width 27 height 27
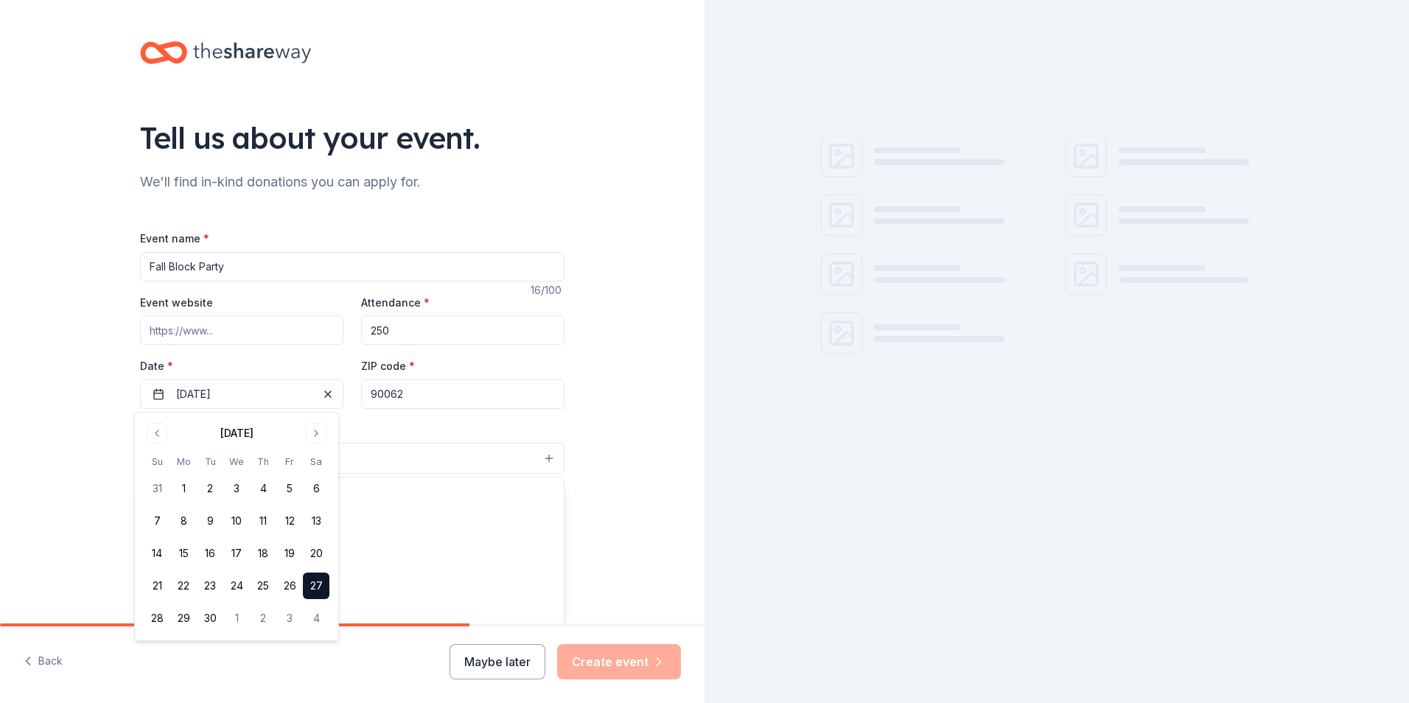
click at [416, 452] on button "Select" at bounding box center [352, 458] width 424 height 31
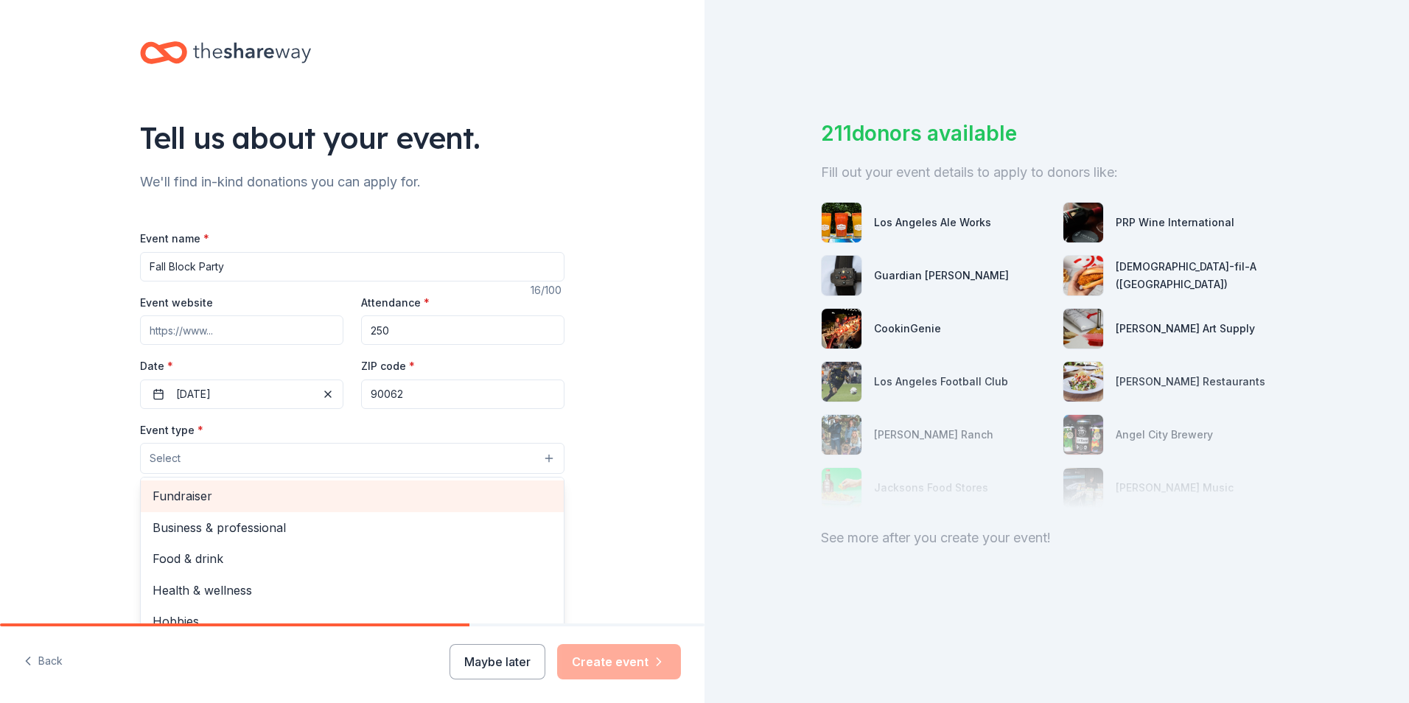
click at [298, 492] on span "Fundraiser" at bounding box center [352, 495] width 399 height 19
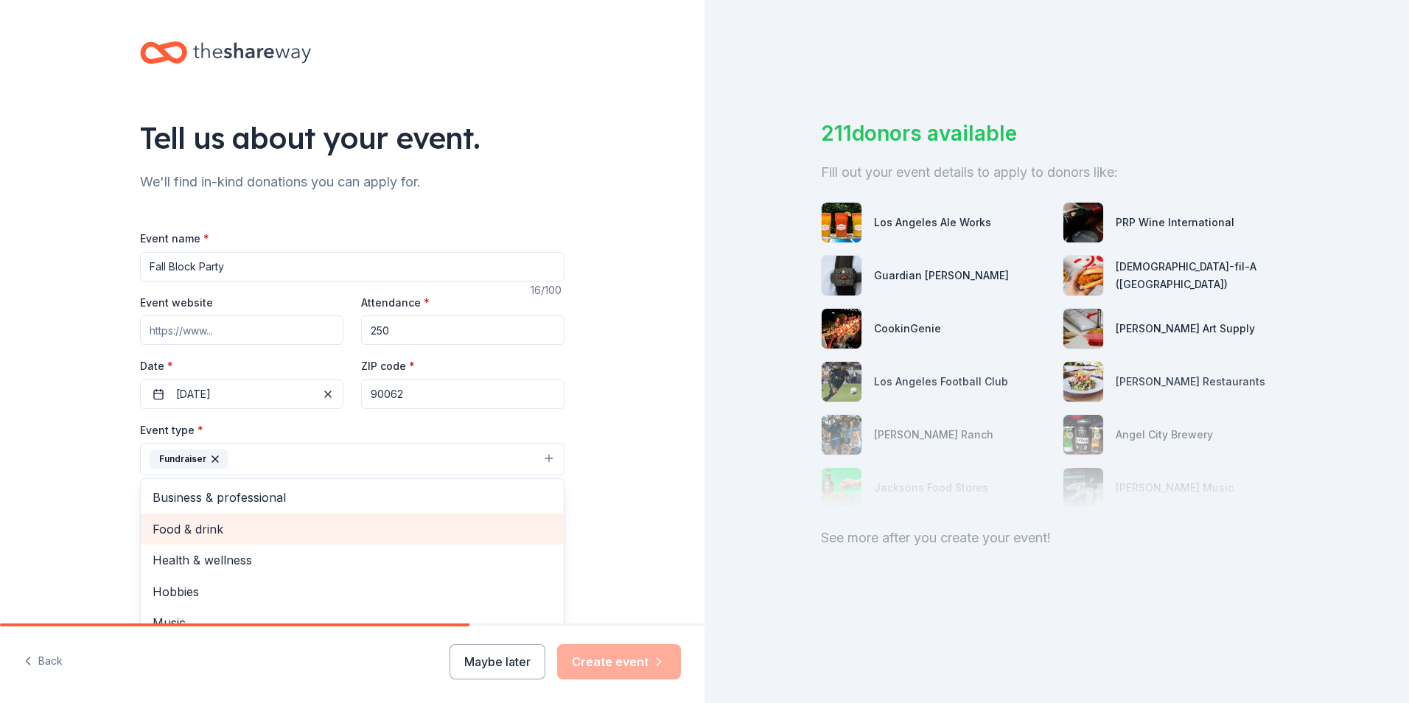
click at [292, 526] on span "Food & drink" at bounding box center [352, 528] width 399 height 19
click at [294, 535] on span "Health & wellness" at bounding box center [352, 528] width 399 height 19
click at [290, 543] on div "Hobbies" at bounding box center [352, 529] width 423 height 31
click at [240, 536] on span "Music" at bounding box center [352, 528] width 399 height 19
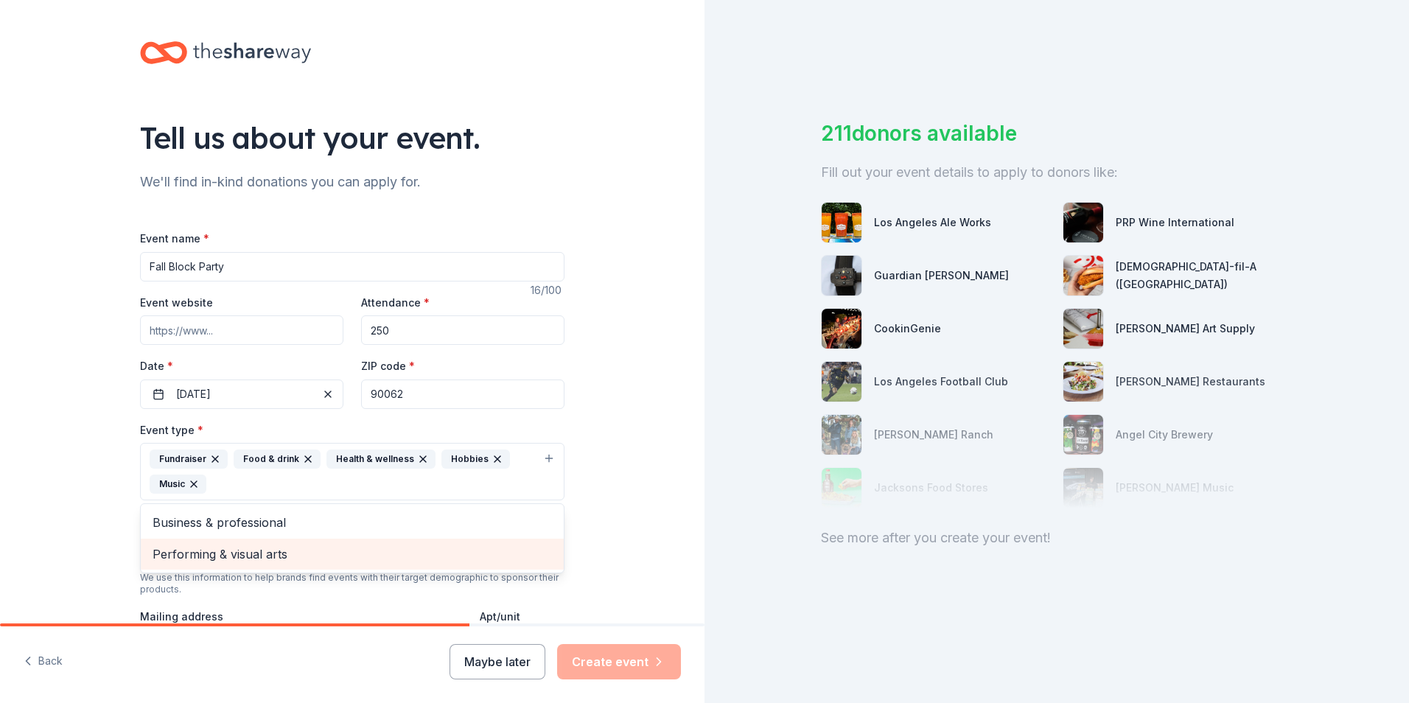
click at [263, 561] on span "Performing & visual arts" at bounding box center [352, 553] width 399 height 19
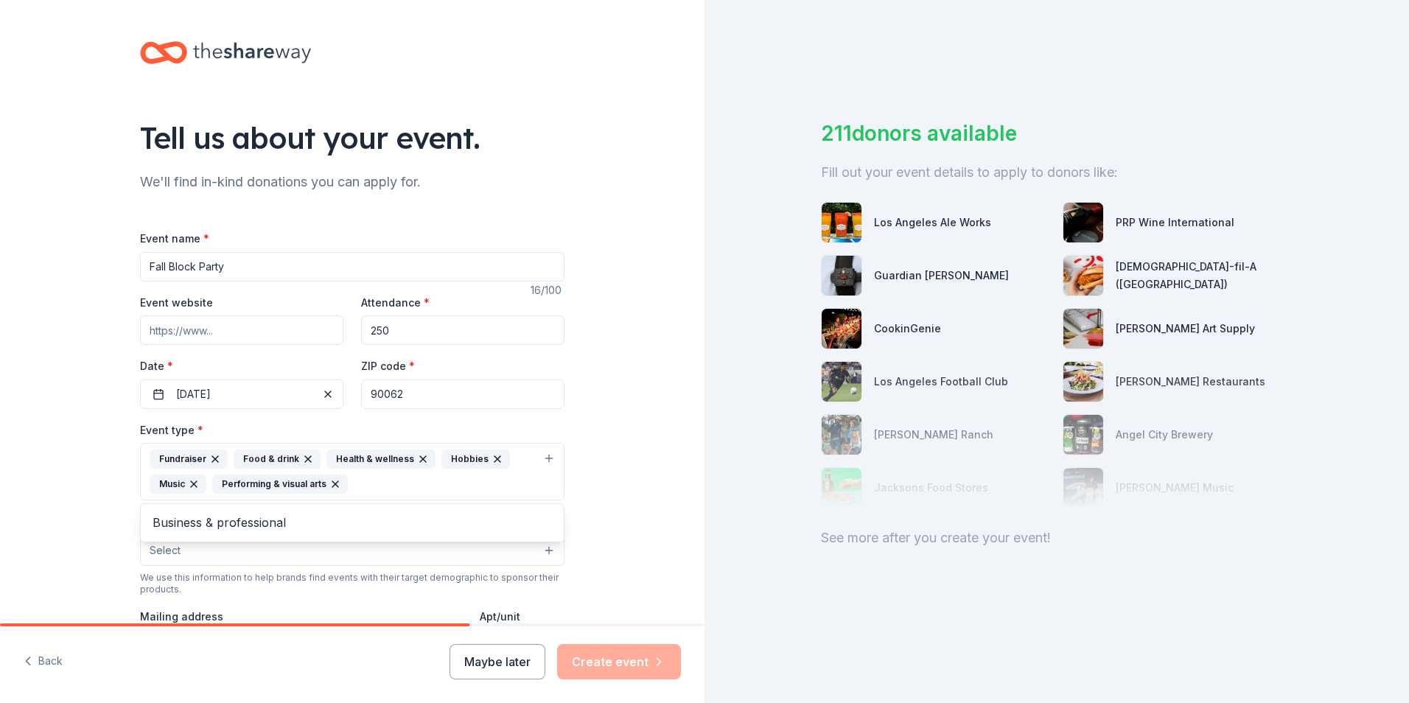
click at [593, 510] on div "Tell us about your event. We'll find in-kind donations you can apply for. Event…" at bounding box center [352, 503] width 704 height 1007
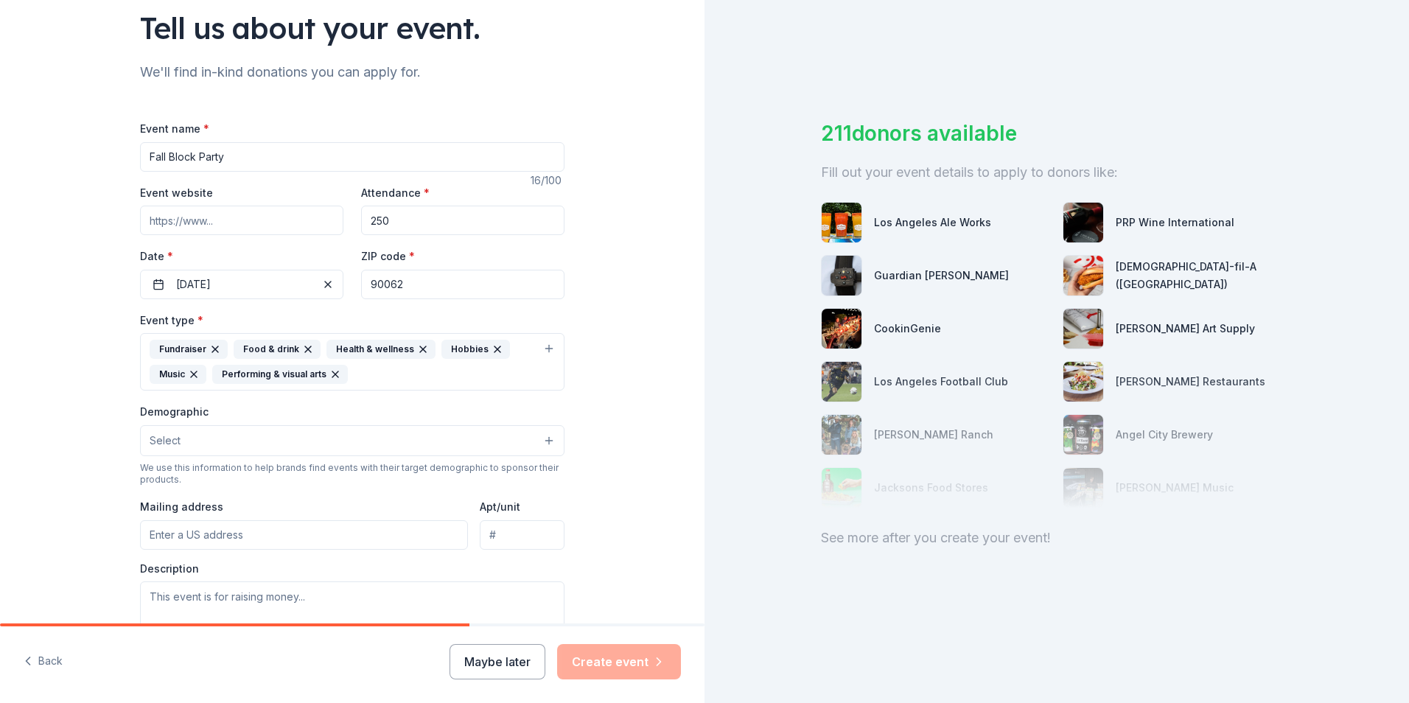
scroll to position [147, 0]
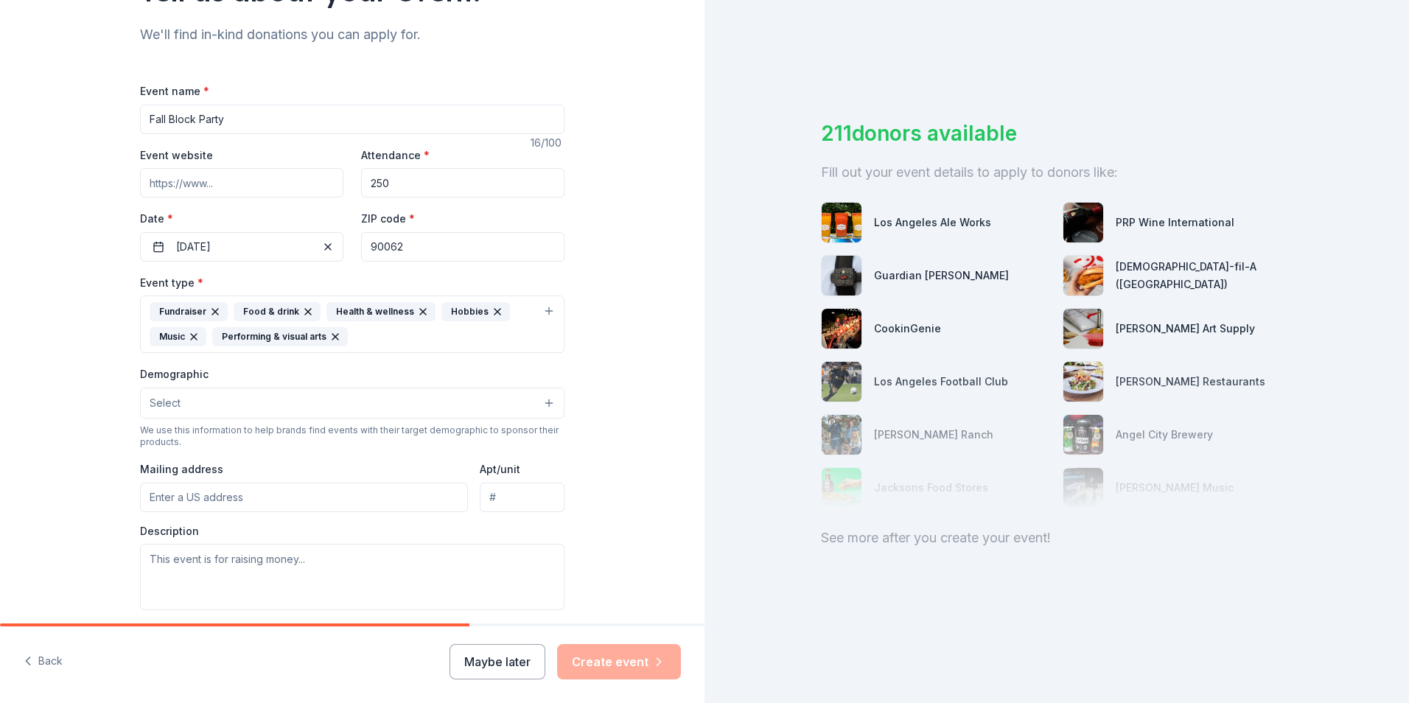
click at [384, 404] on button "Select" at bounding box center [352, 403] width 424 height 31
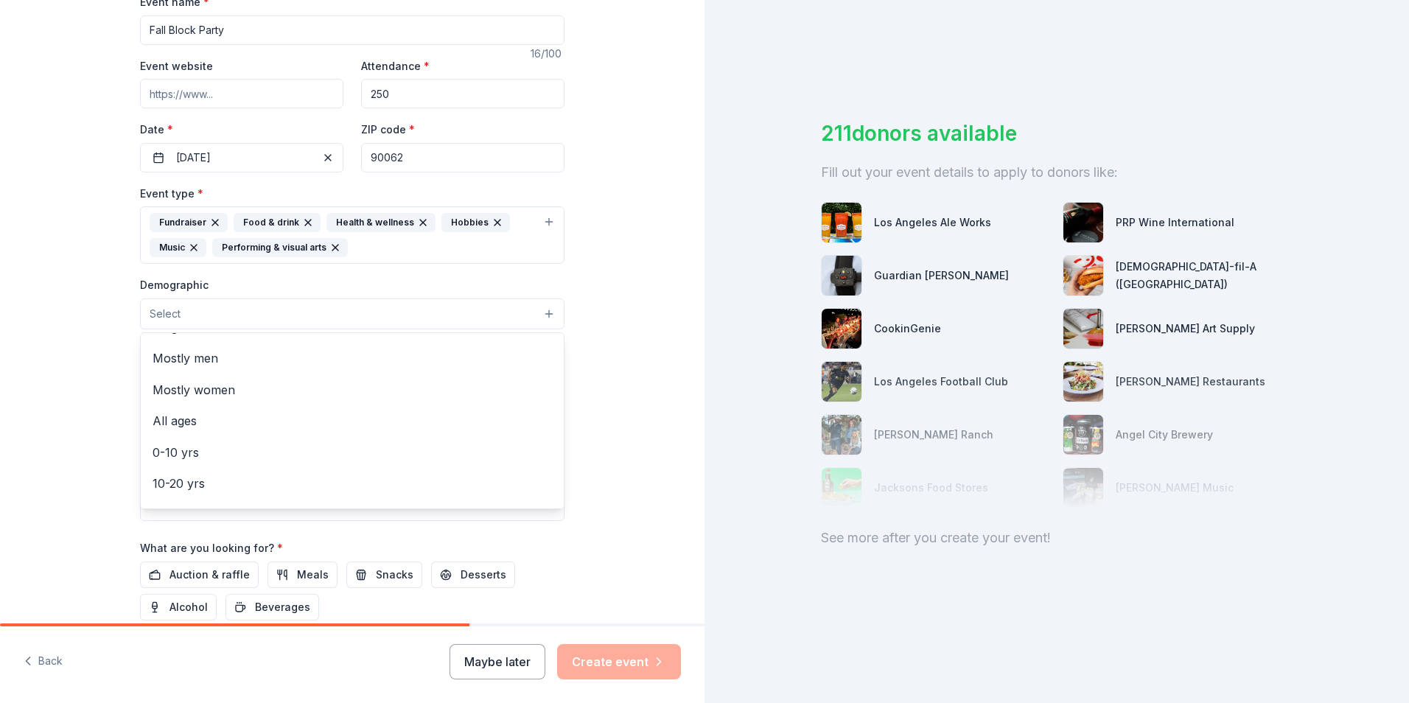
scroll to position [0, 0]
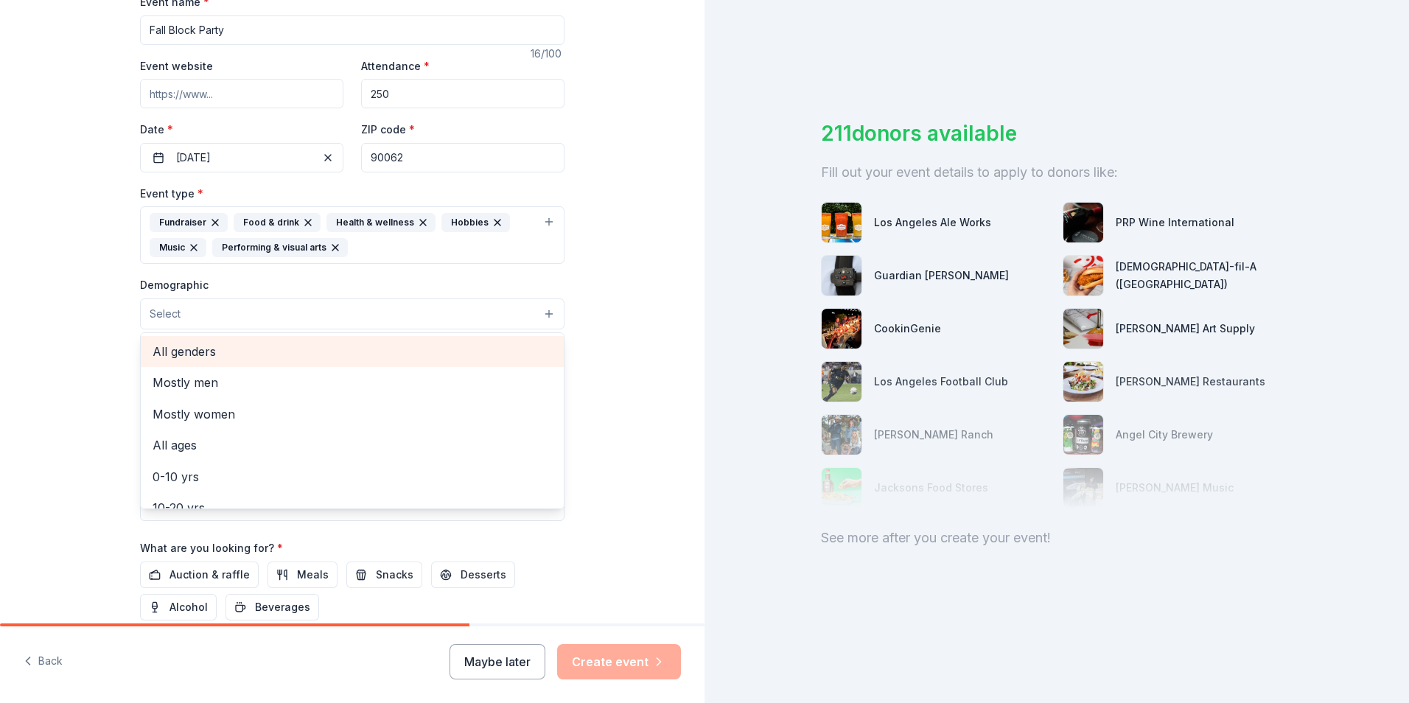
click at [290, 358] on span "All genders" at bounding box center [352, 351] width 399 height 19
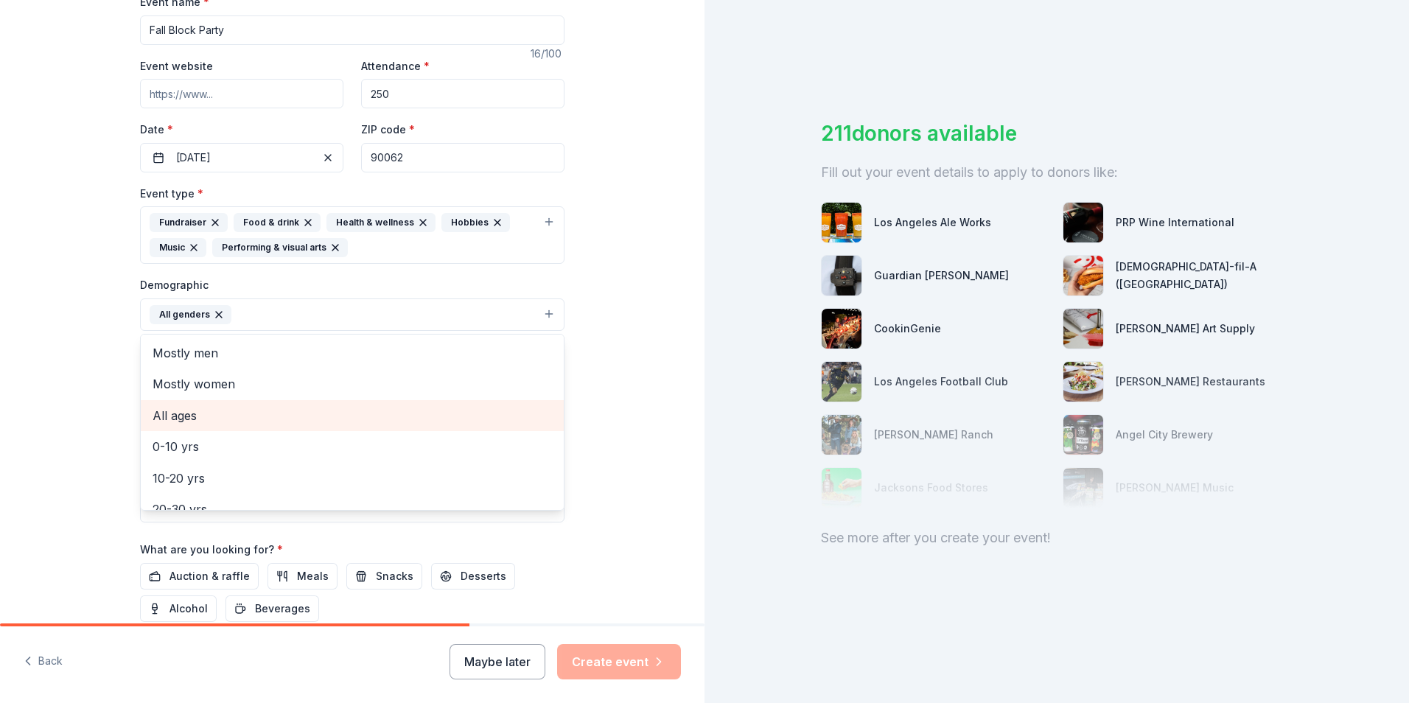
click at [321, 410] on span "All ages" at bounding box center [352, 415] width 399 height 19
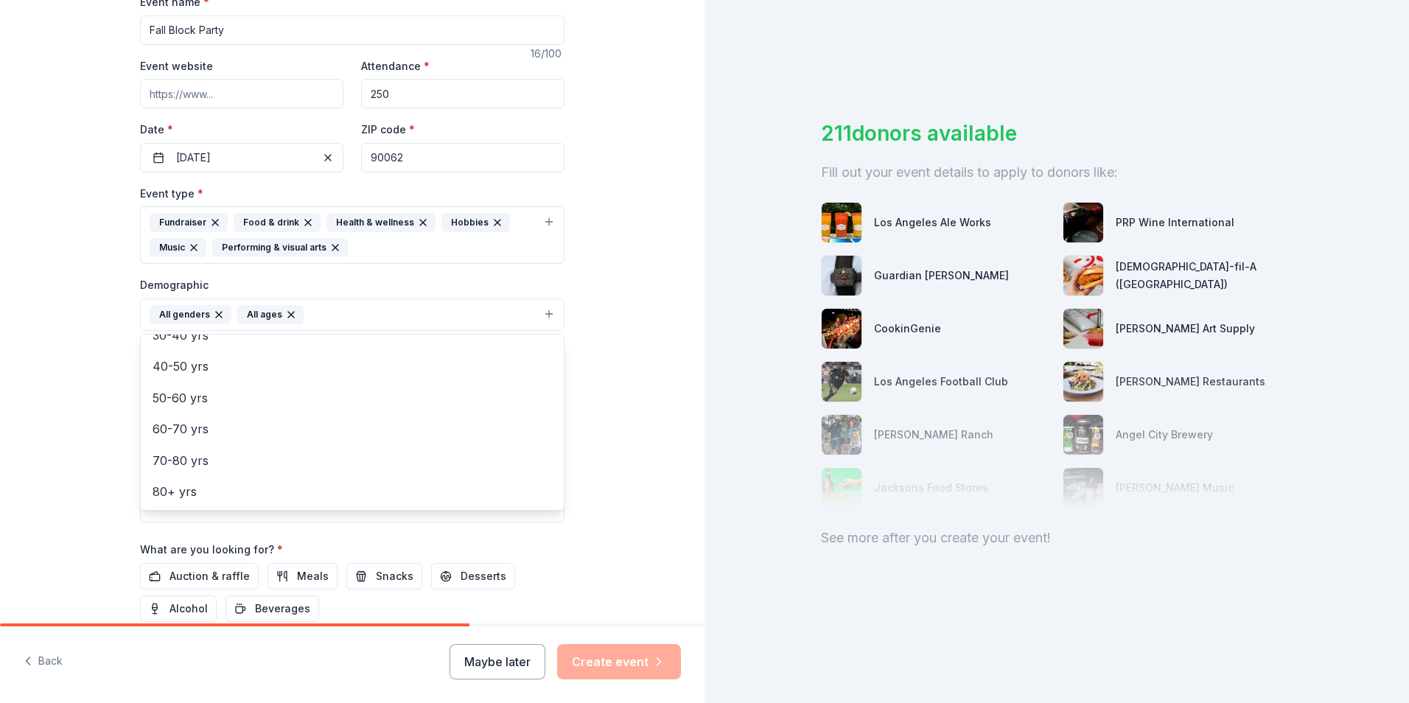
click at [623, 392] on div "Tell us about your event. We'll find in-kind donations you can apply for. Event…" at bounding box center [352, 267] width 704 height 1009
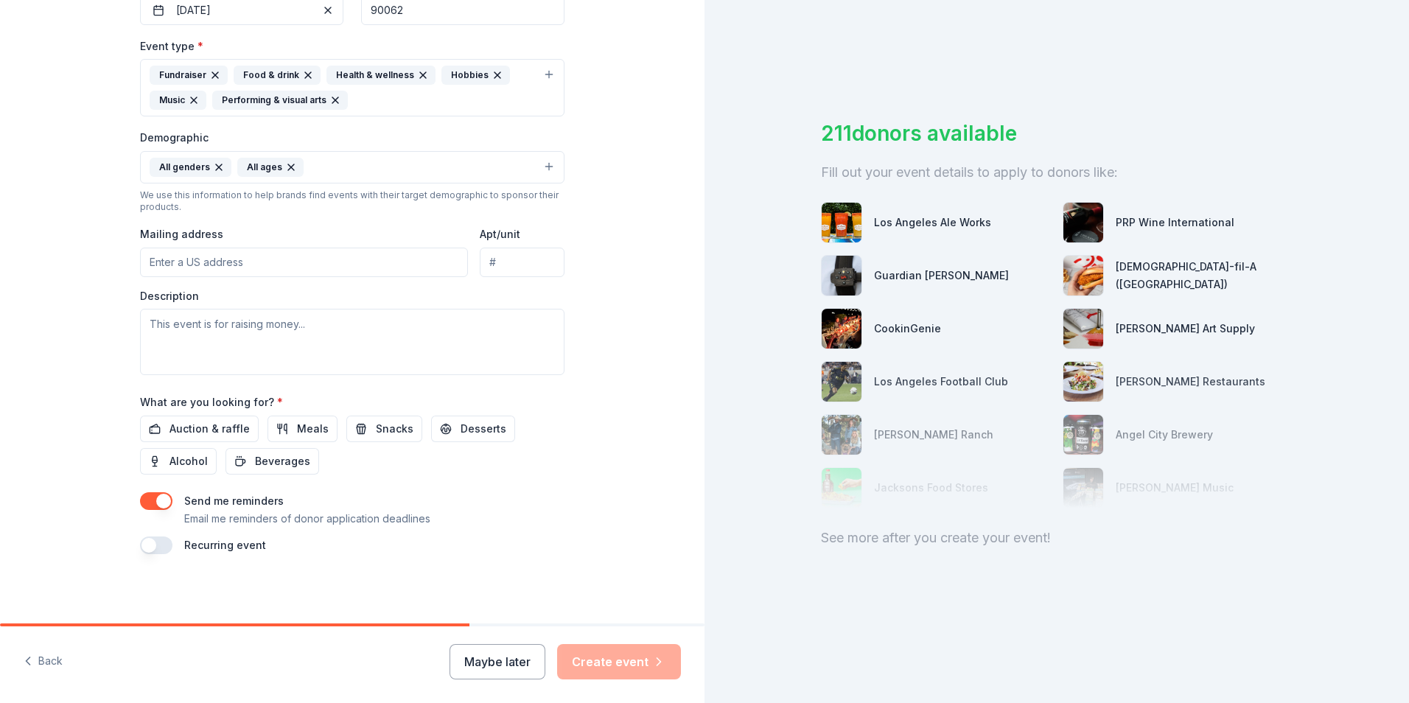
scroll to position [385, 0]
click at [313, 345] on textarea at bounding box center [352, 340] width 424 height 66
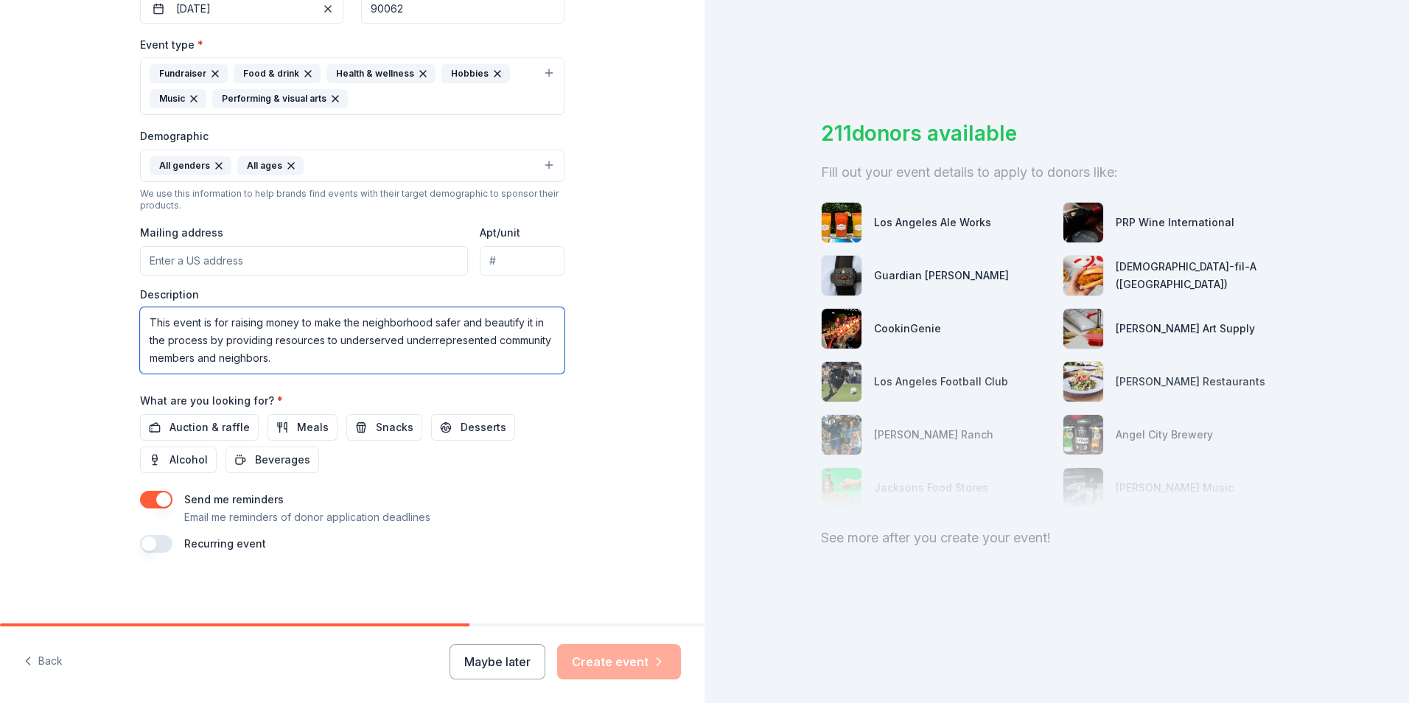
type textarea "This event is for raising money to make the neighborhood safer and beautify it …"
click at [406, 359] on textarea "This event is for raising money to make the neighborhood safer and beautify it …" at bounding box center [352, 340] width 424 height 66
click at [169, 420] on span "Auction & raffle" at bounding box center [209, 427] width 80 height 18
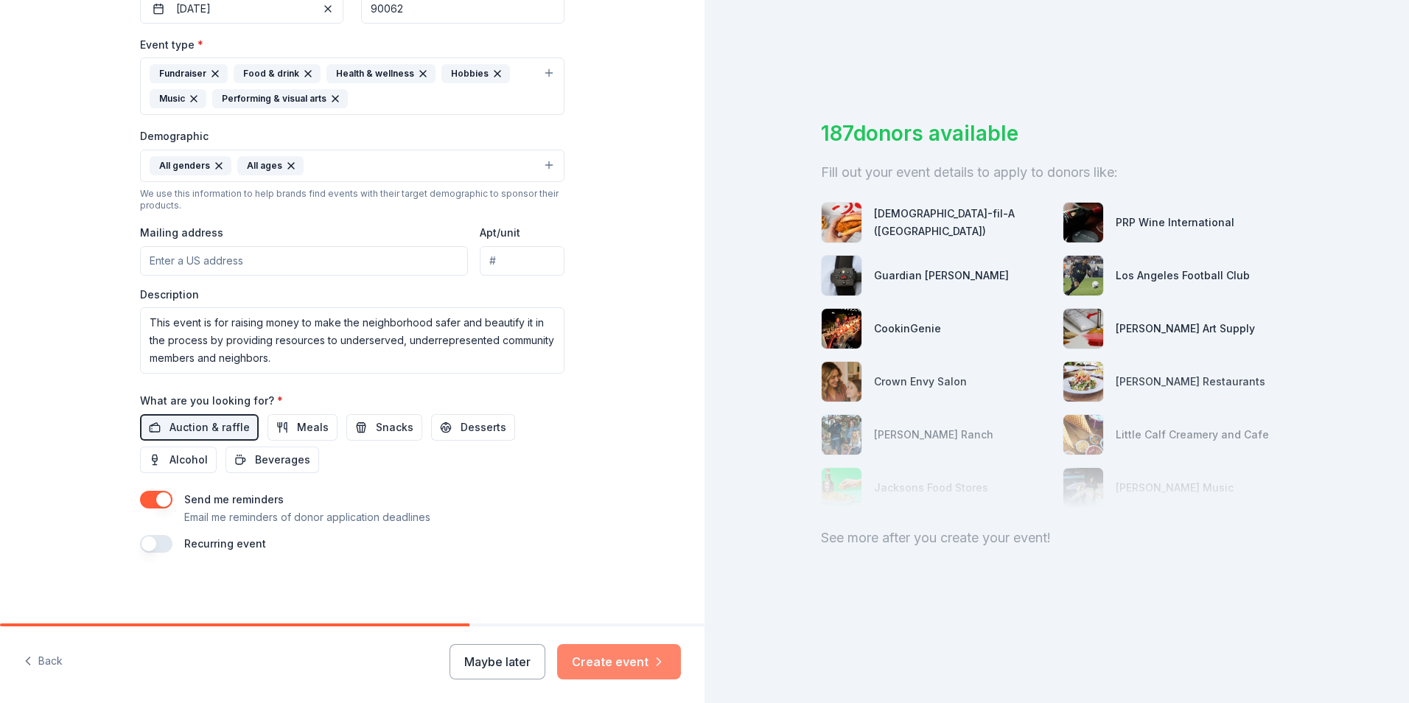
click at [649, 661] on button "Create event" at bounding box center [619, 661] width 124 height 35
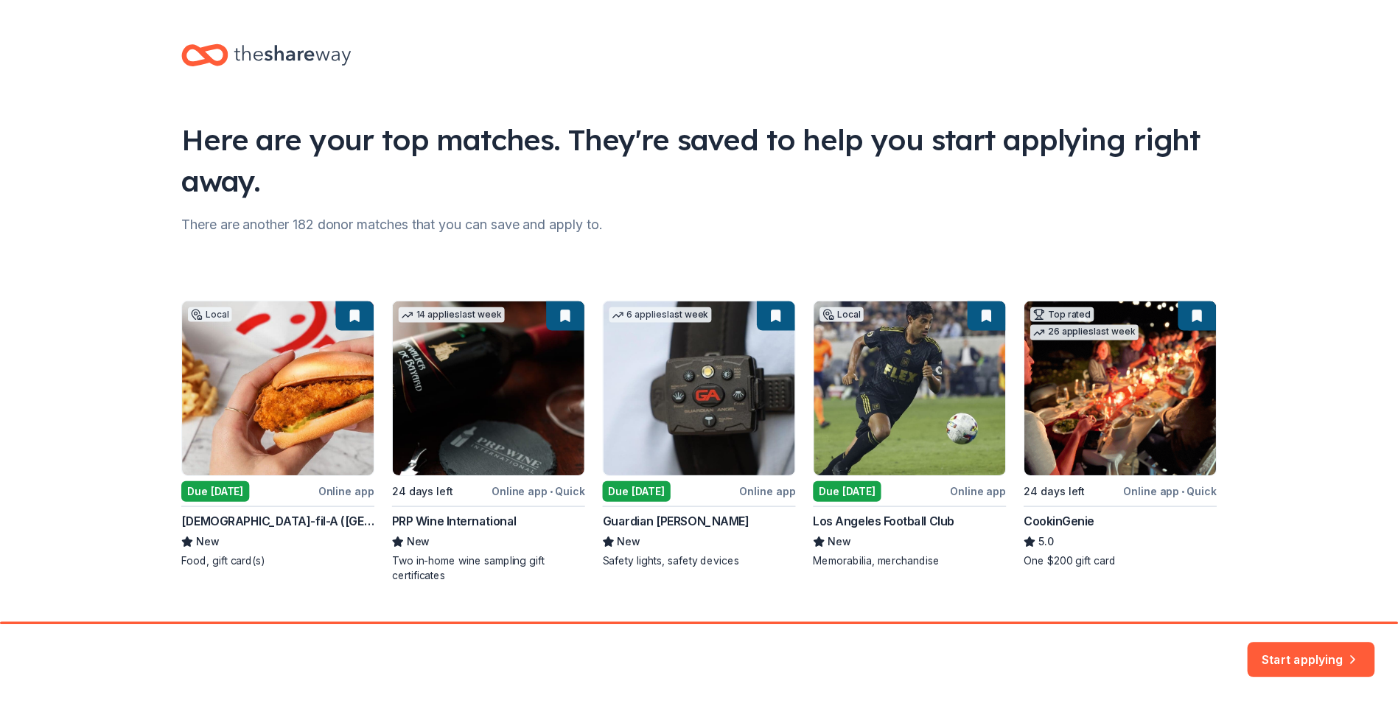
scroll to position [32, 0]
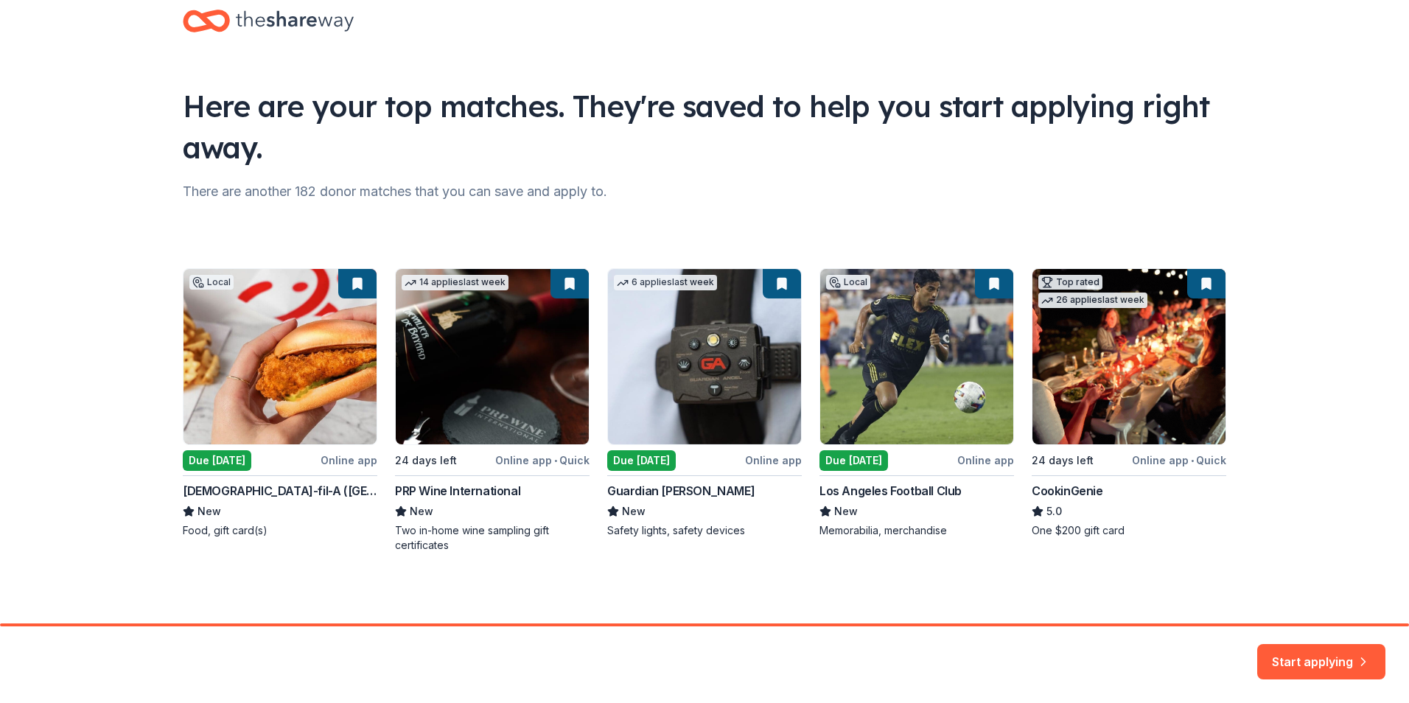
click at [694, 398] on div "Local Due tomorrow Online app Chick-fil-A (Los Angeles) New Food, gift card(s) …" at bounding box center [704, 410] width 1043 height 284
click at [690, 498] on div "Local Due tomorrow Online app Chick-fil-A (Los Angeles) New Food, gift card(s) …" at bounding box center [704, 410] width 1043 height 284
click at [696, 494] on div "Local Due tomorrow Online app Chick-fil-A (Los Angeles) New Food, gift card(s) …" at bounding box center [704, 410] width 1043 height 284
click at [1336, 648] on button "Start applying" at bounding box center [1321, 652] width 128 height 35
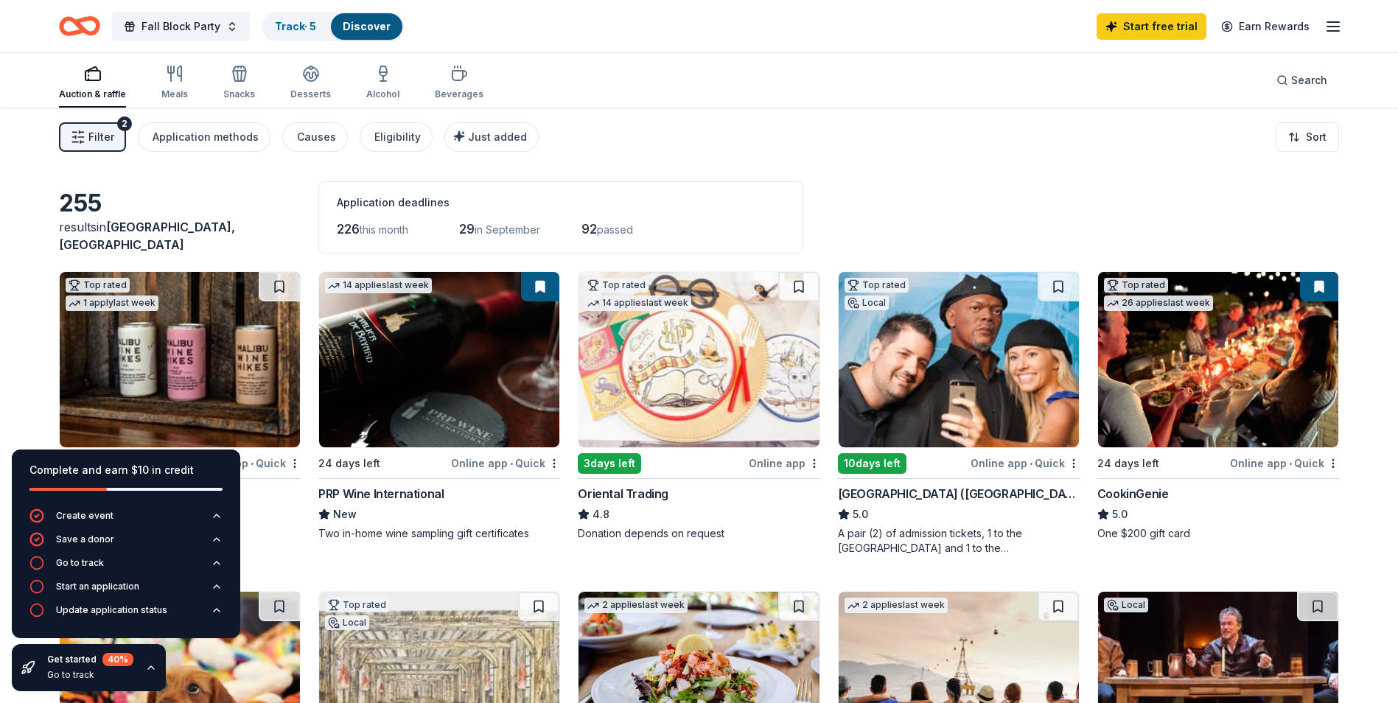
click at [276, 192] on div "255 results in Los Angeles, CA Application deadlines 226 this month 29 in Septe…" at bounding box center [699, 217] width 1280 height 72
click at [144, 589] on button "Start an application" at bounding box center [125, 591] width 193 height 24
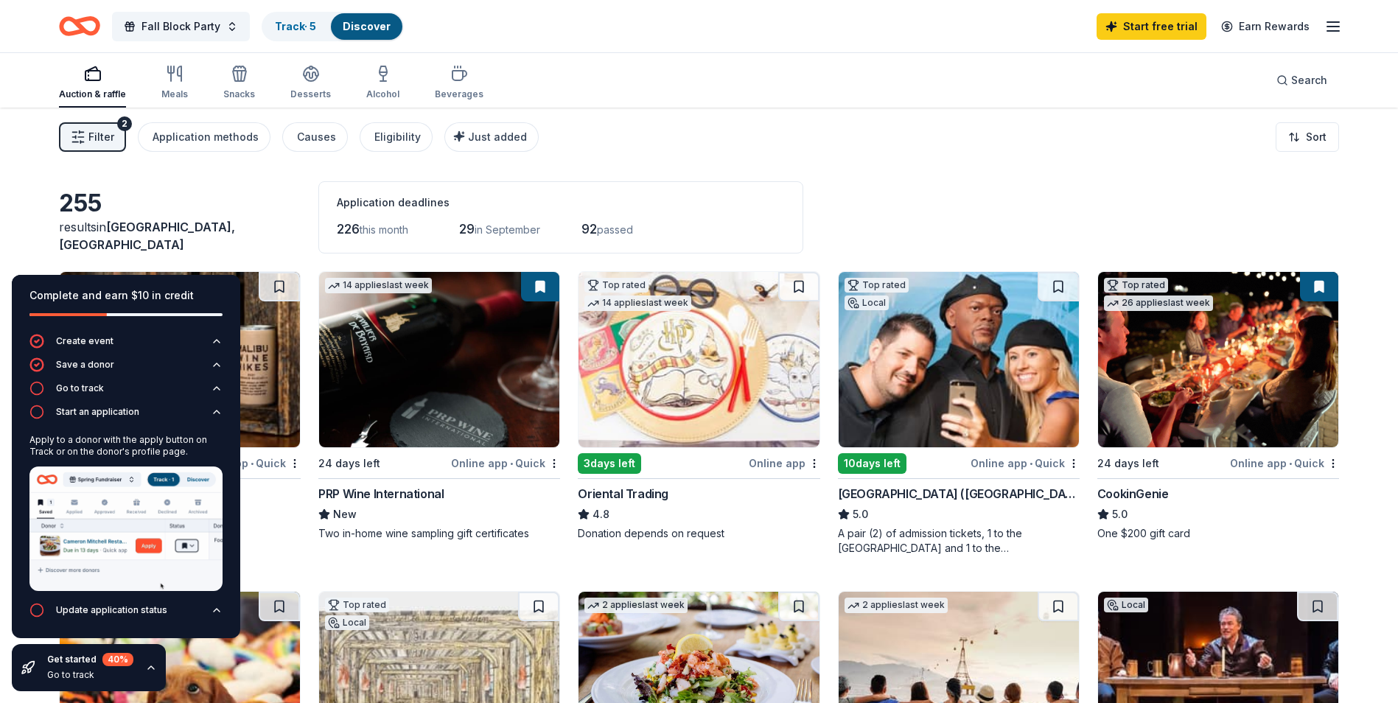
click at [249, 155] on div "Filter 2 Application methods Causes Eligibility Just added Sort" at bounding box center [699, 137] width 1398 height 59
click at [214, 412] on icon "button" at bounding box center [217, 412] width 12 height 12
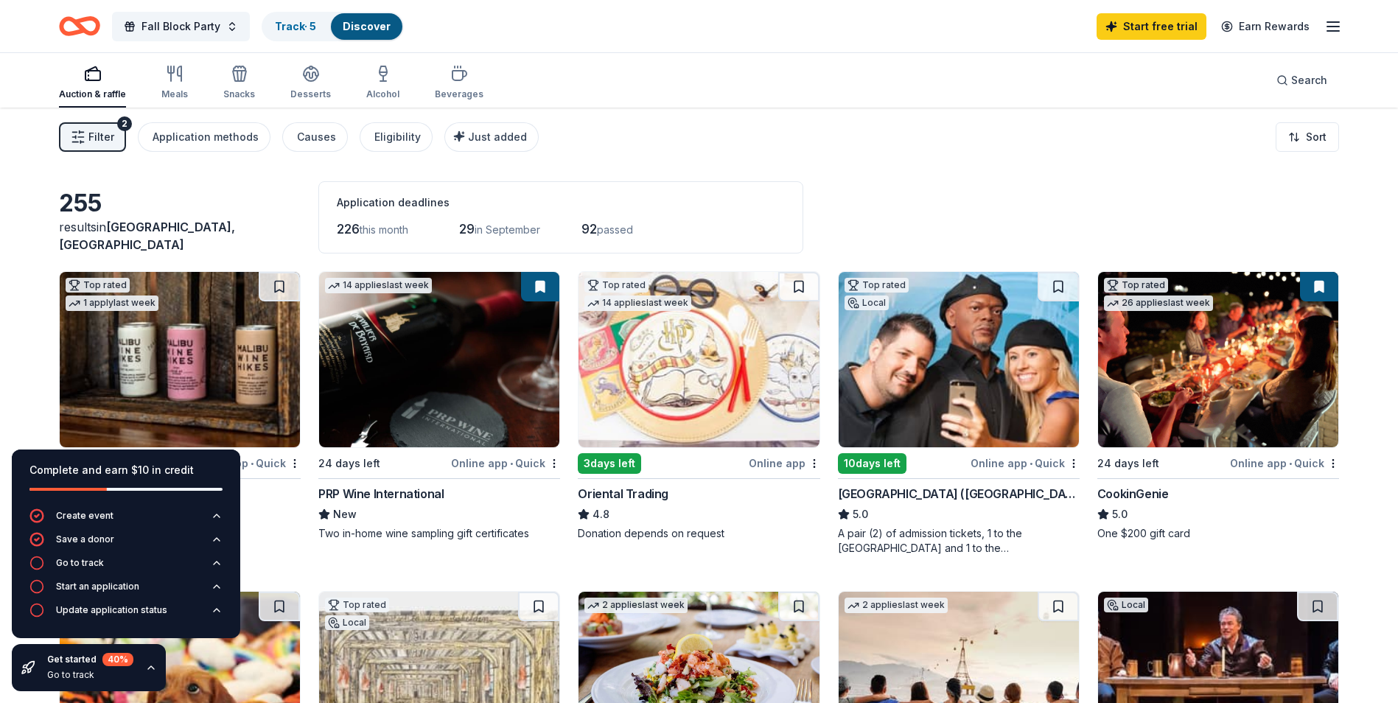
click at [251, 216] on div "255" at bounding box center [180, 203] width 242 height 29
click at [104, 81] on div "button" at bounding box center [92, 74] width 67 height 18
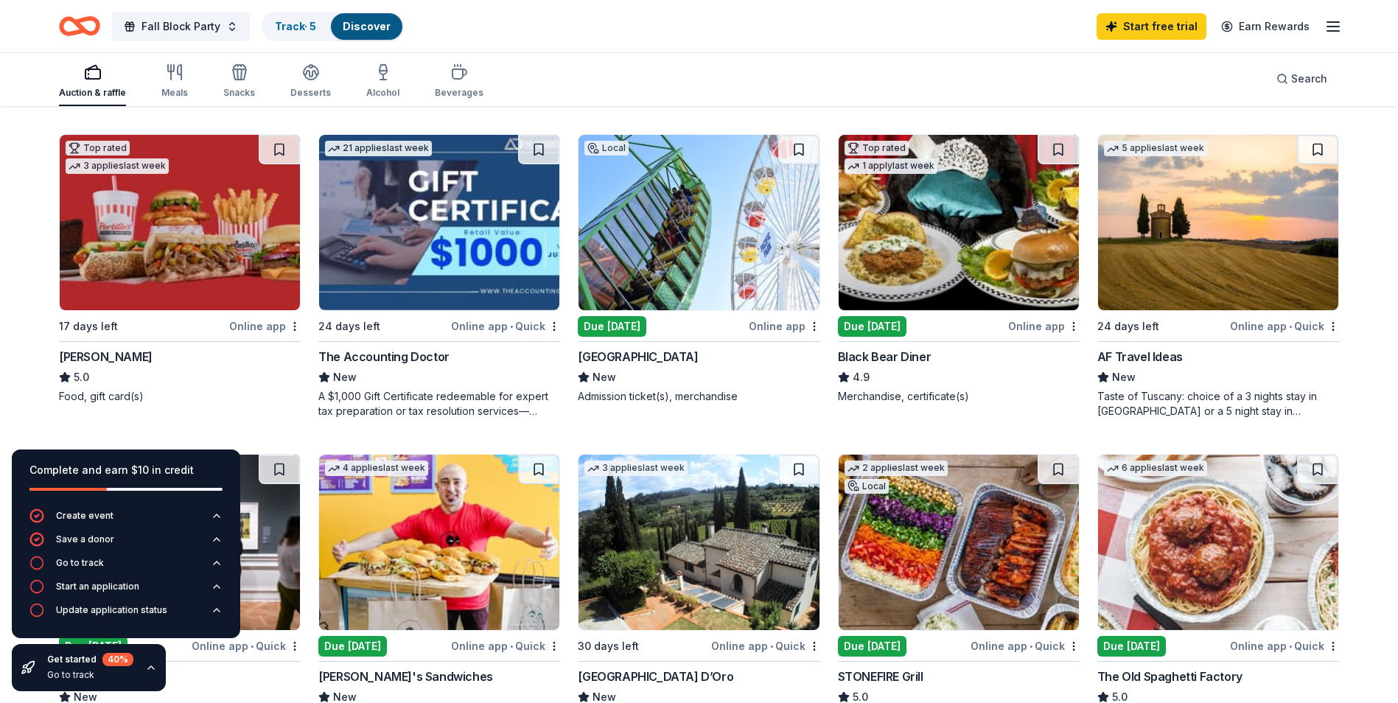
scroll to position [810, 0]
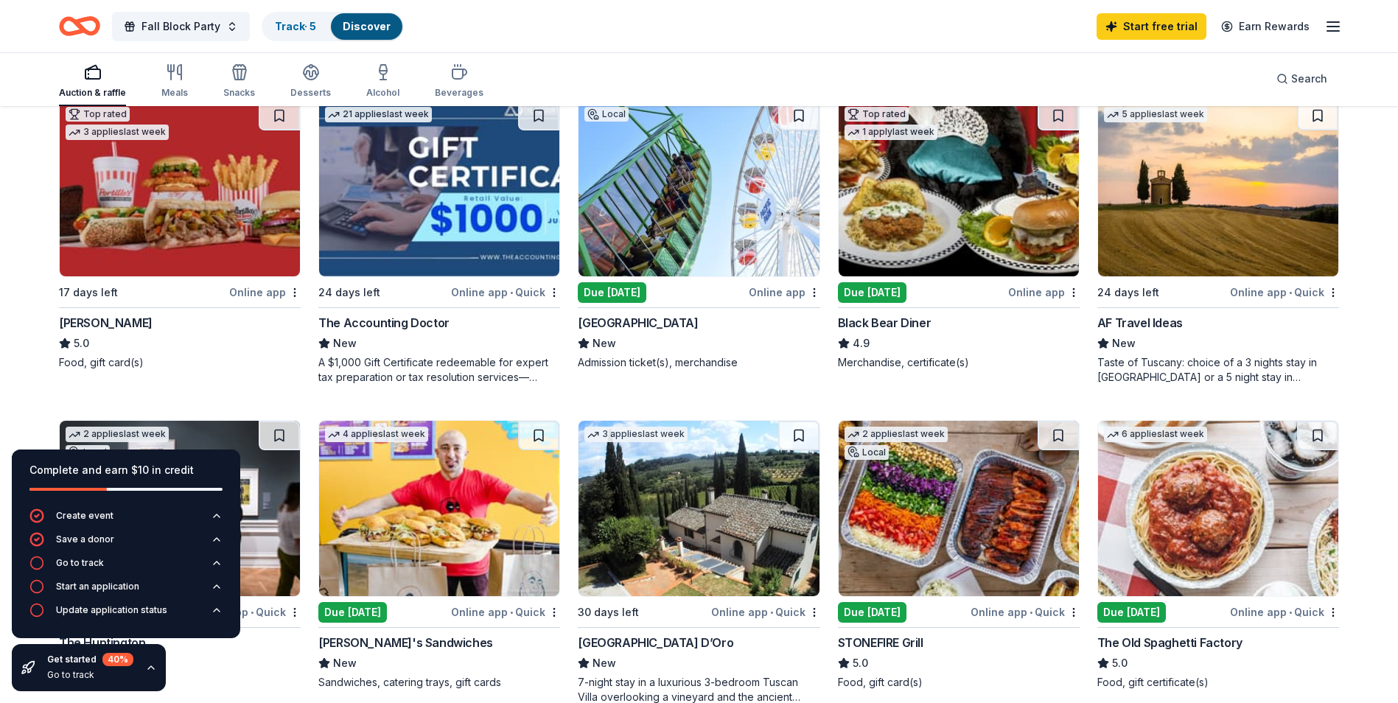
click at [1266, 290] on div "Online app • Quick" at bounding box center [1284, 292] width 109 height 18
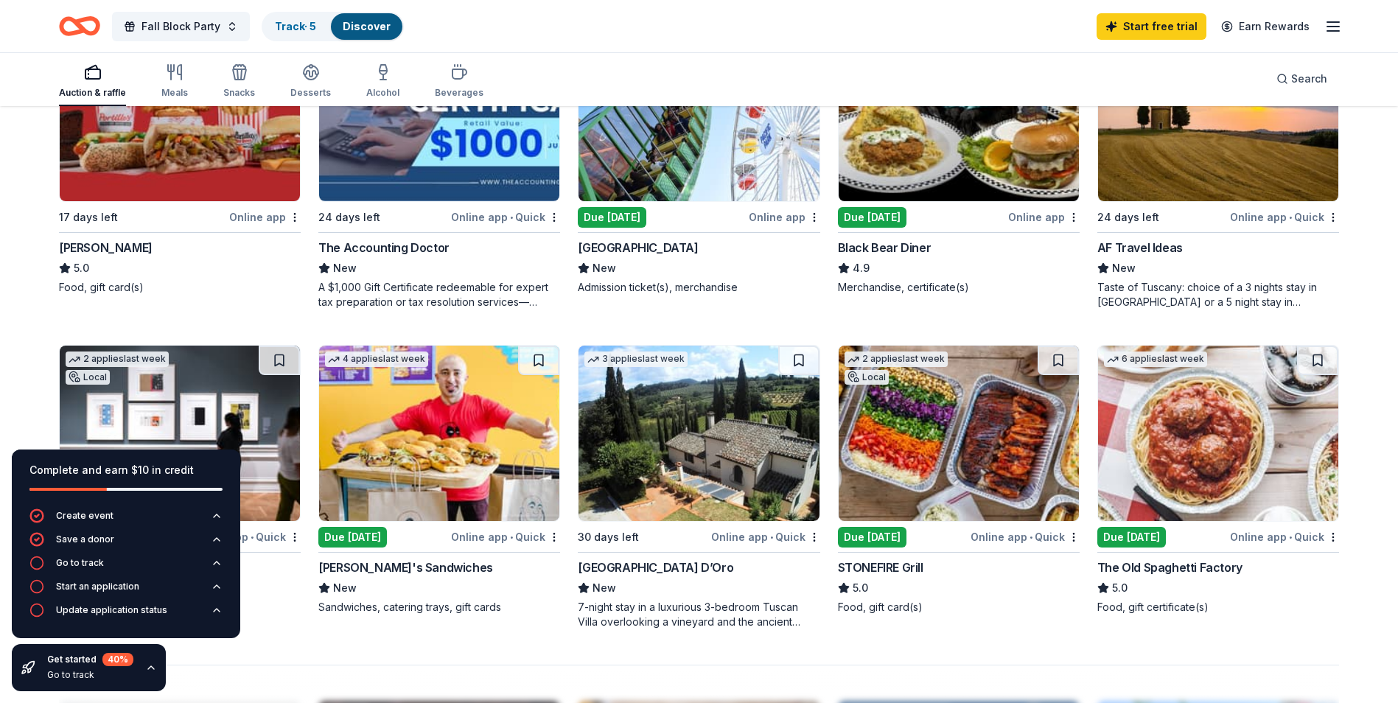
scroll to position [1031, 0]
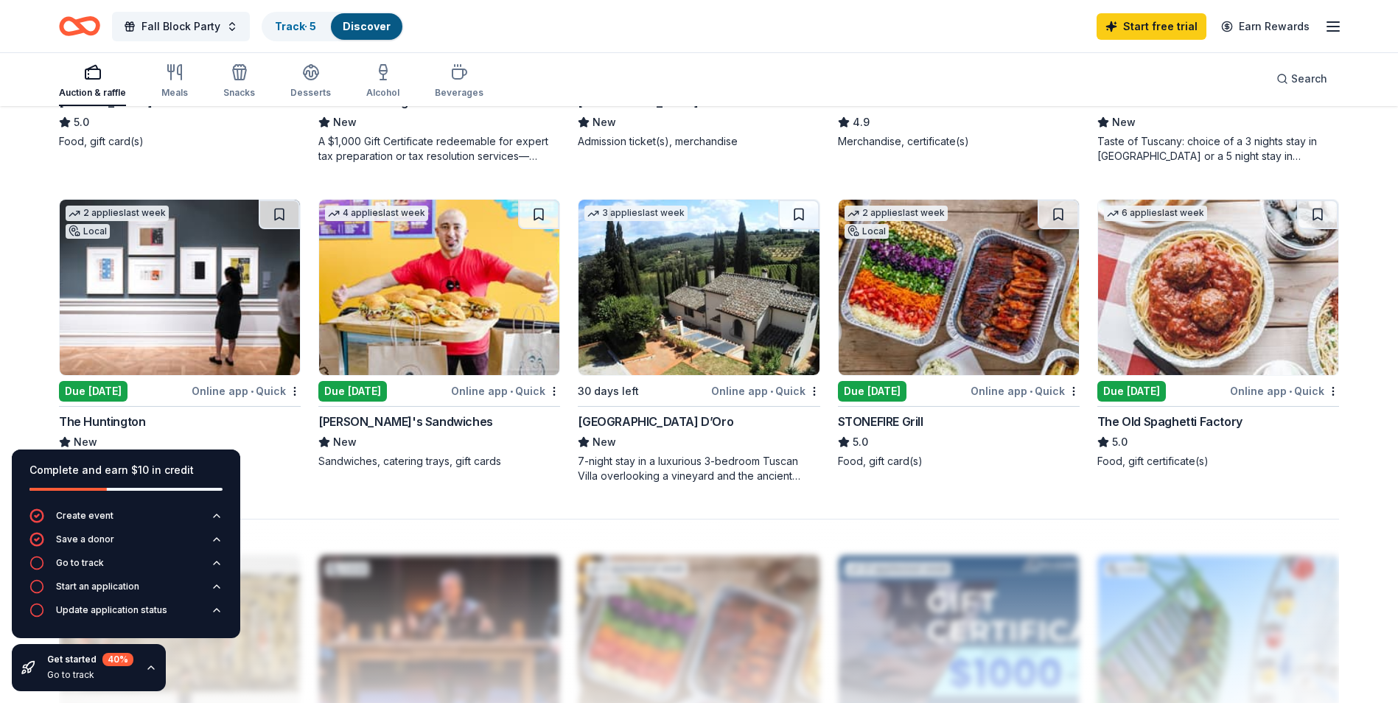
click at [432, 291] on img at bounding box center [439, 287] width 240 height 175
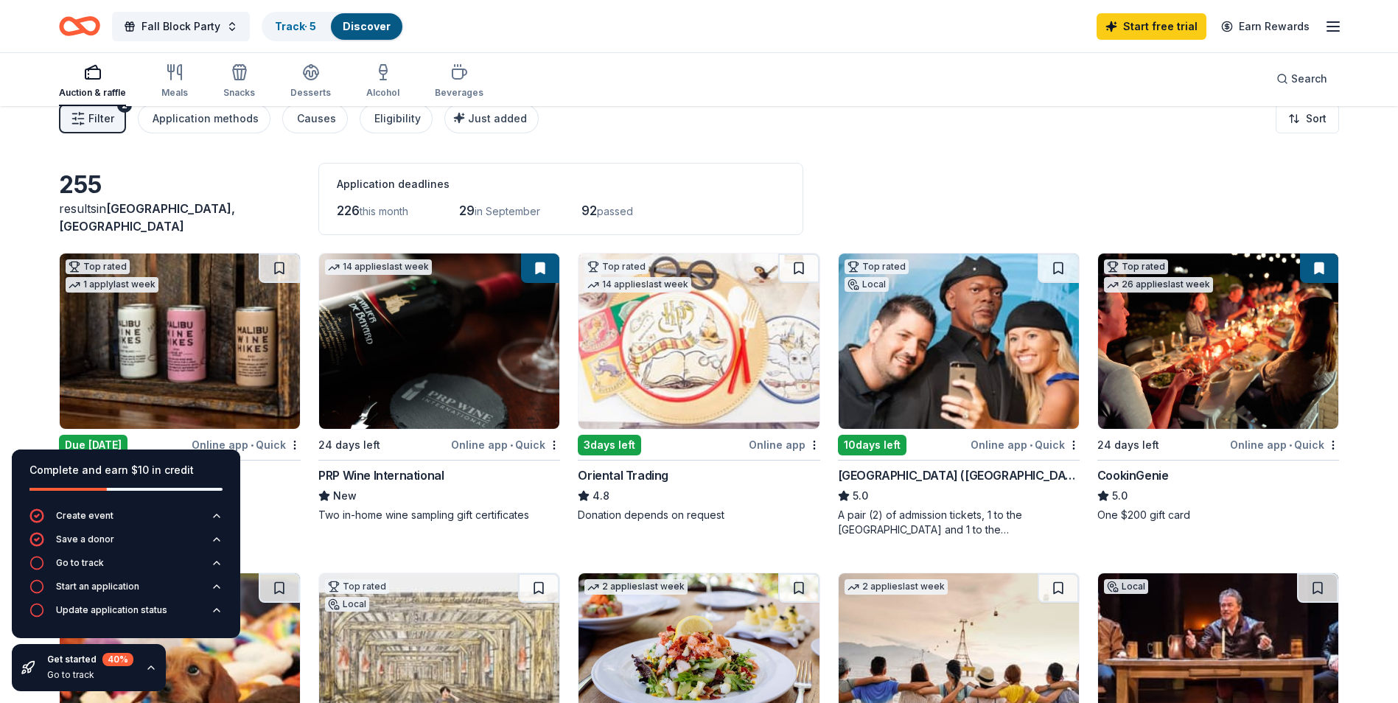
scroll to position [0, 0]
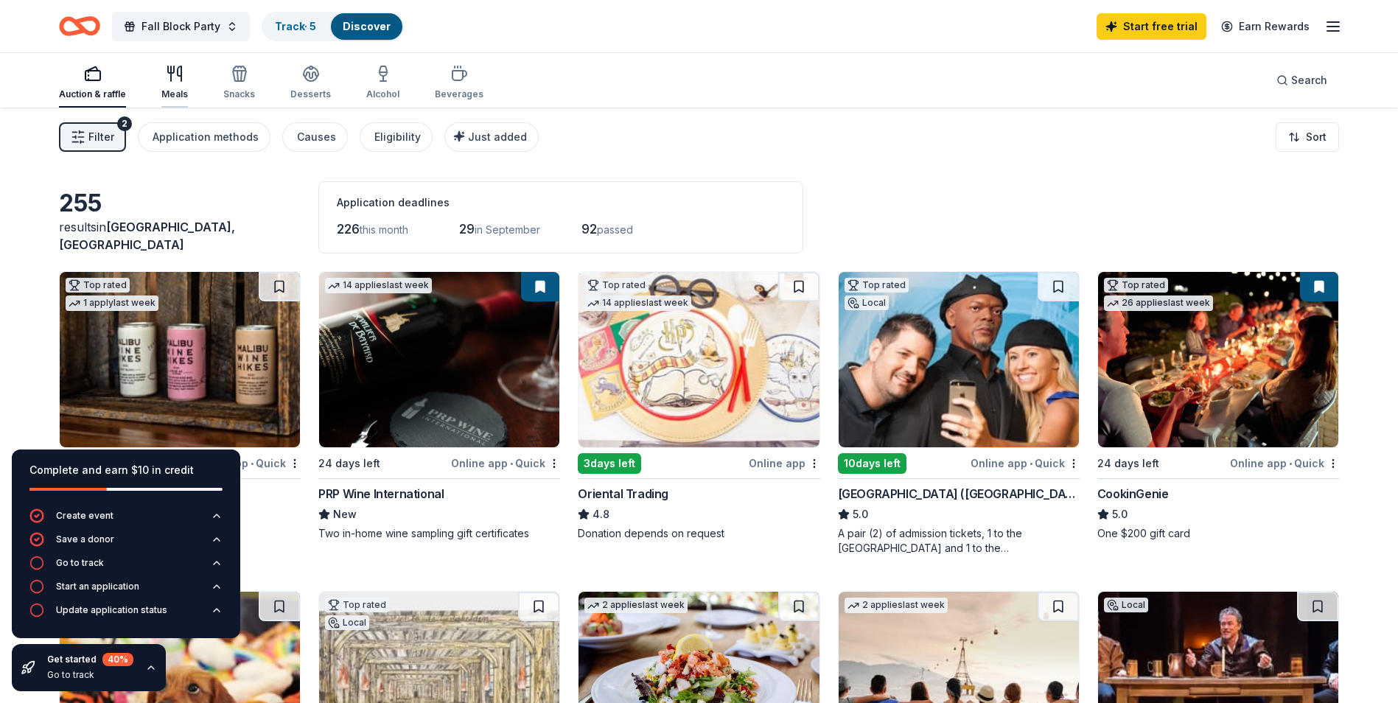
click at [168, 87] on div "Meals" at bounding box center [174, 82] width 27 height 35
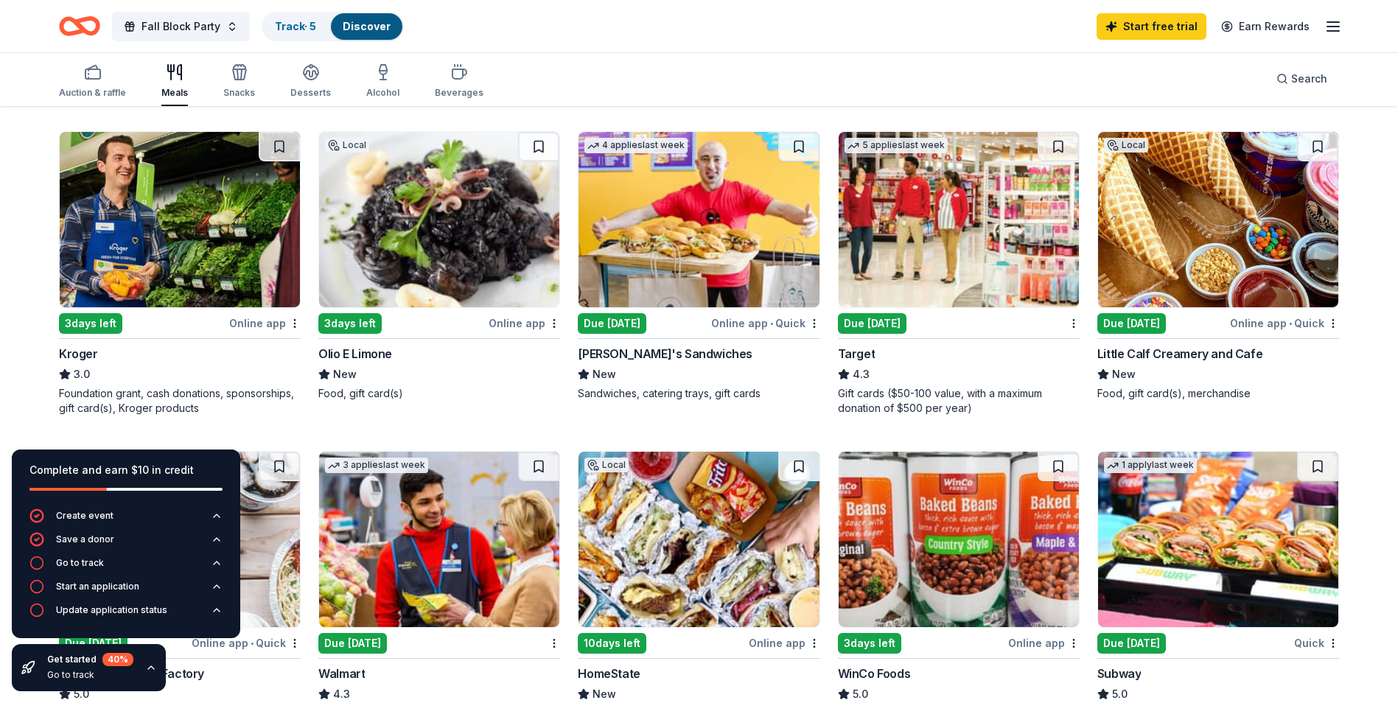
scroll to position [442, 0]
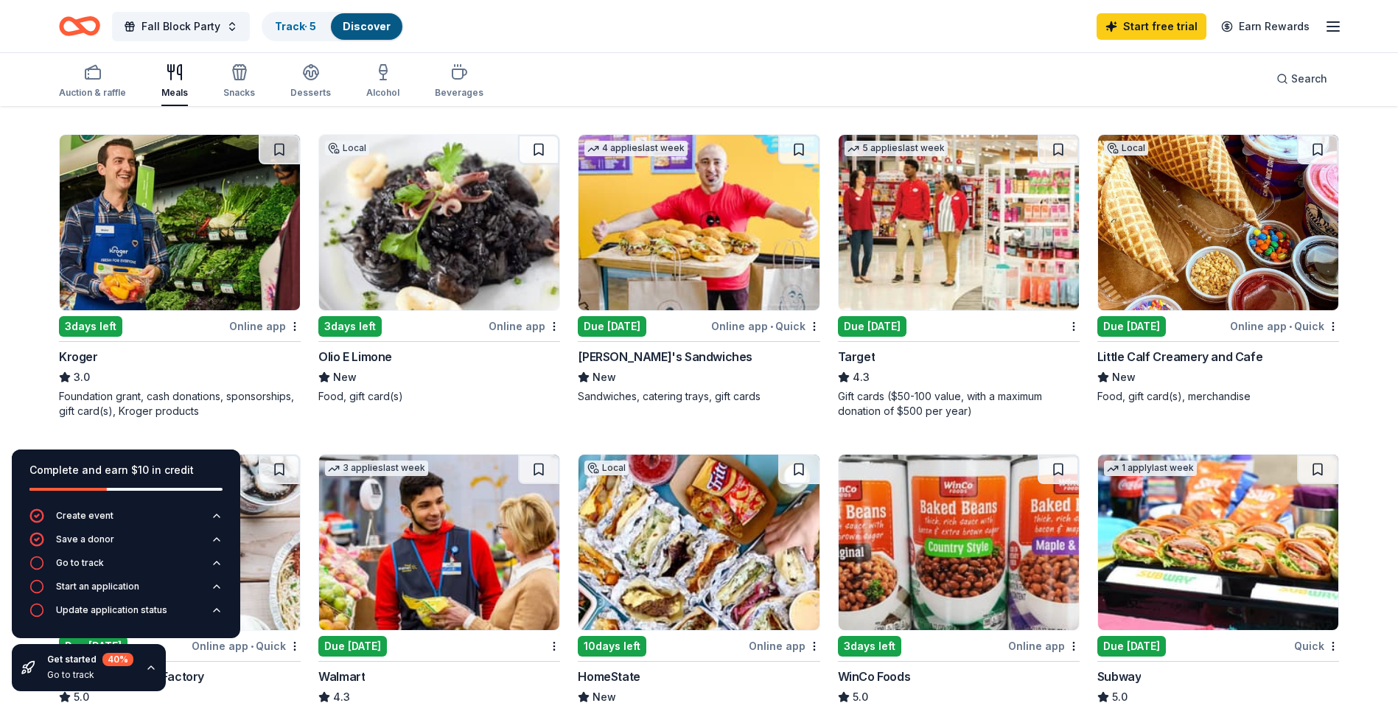
click at [1212, 204] on img at bounding box center [1218, 222] width 240 height 175
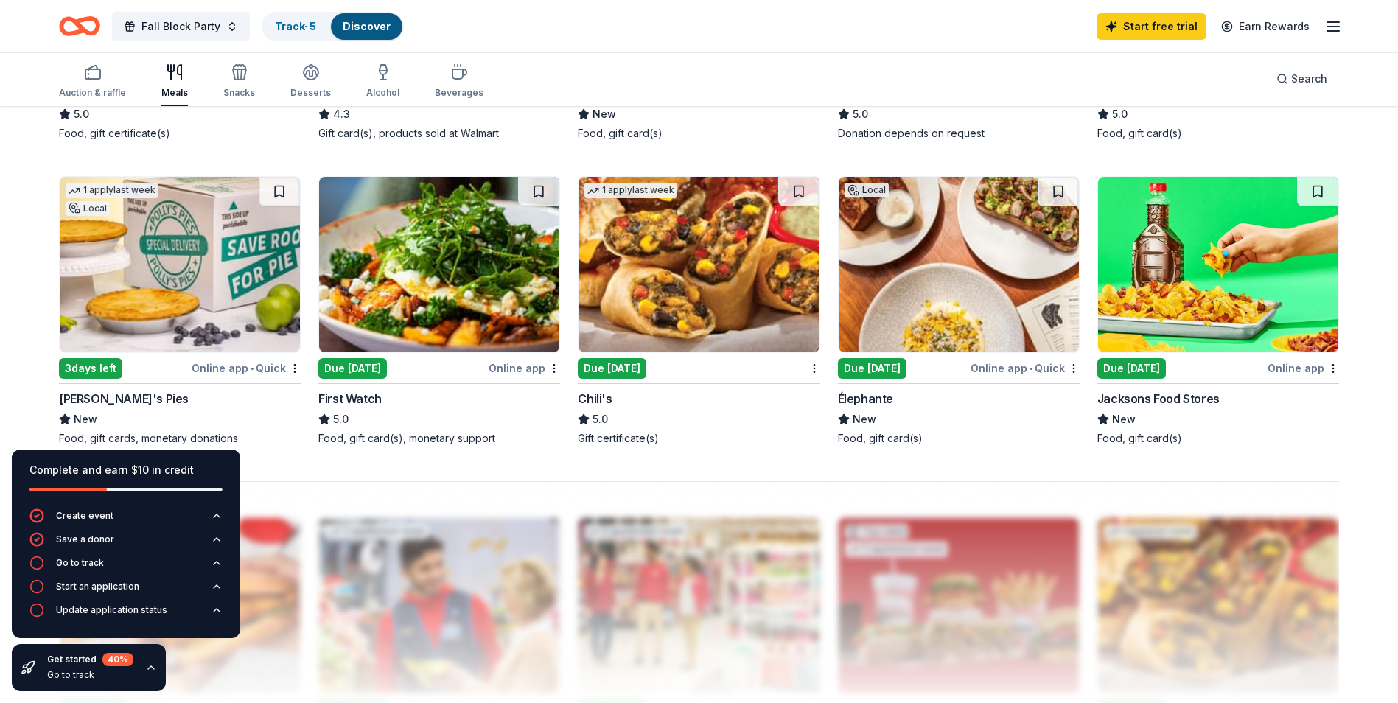
scroll to position [1031, 0]
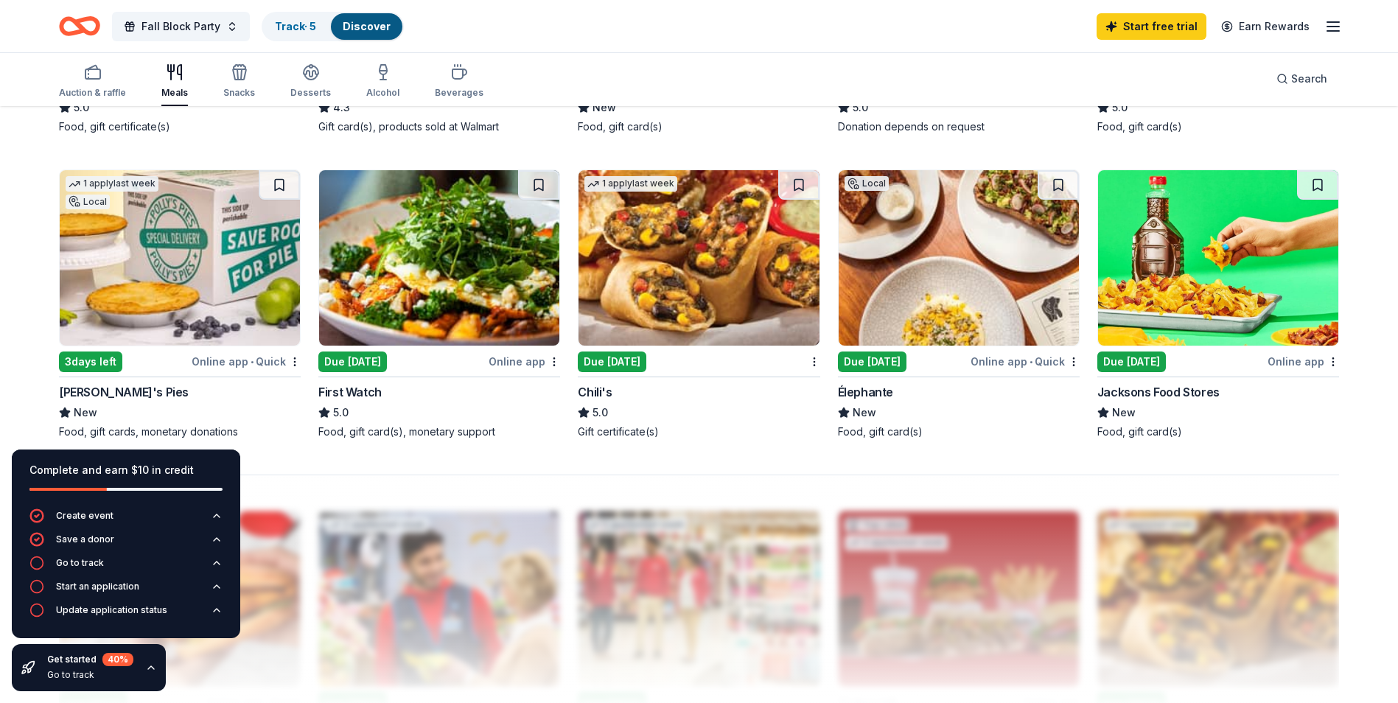
click at [914, 305] on img at bounding box center [958, 257] width 240 height 175
click at [301, 26] on link "Track · 5" at bounding box center [295, 26] width 41 height 13
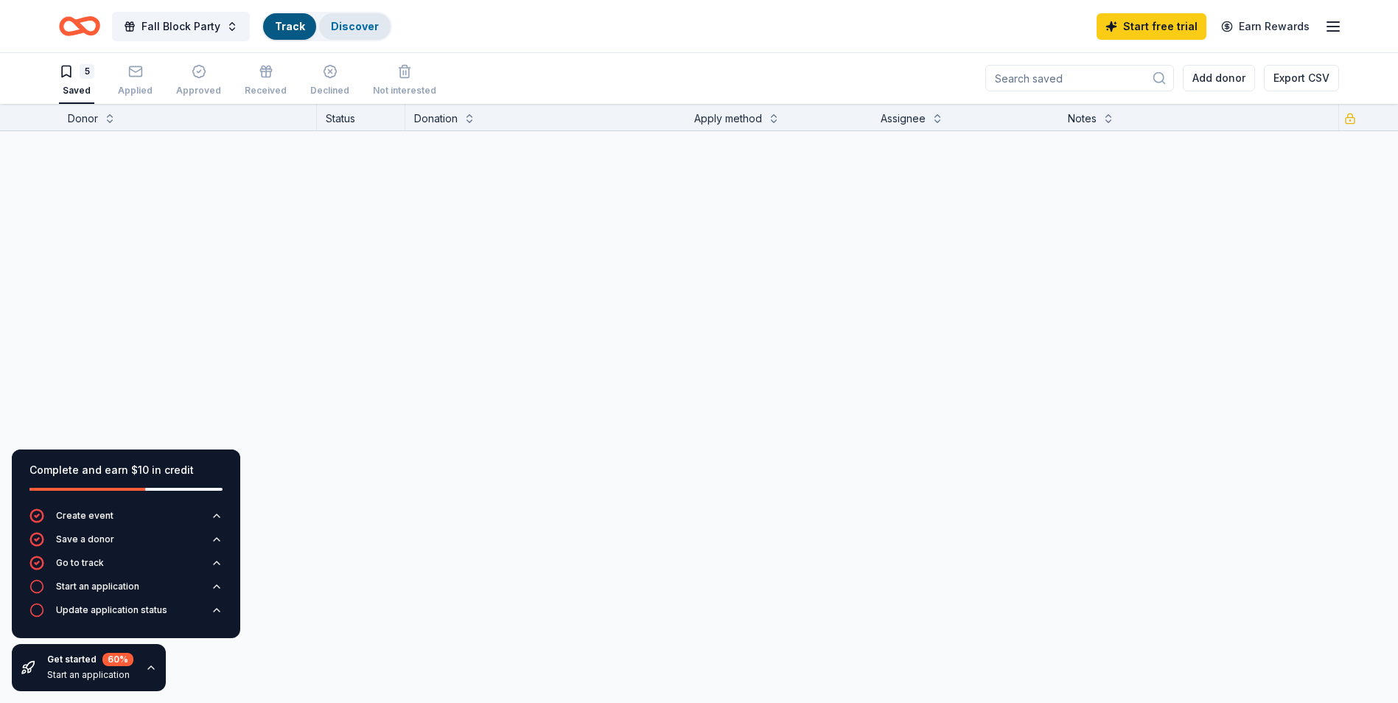
scroll to position [1, 0]
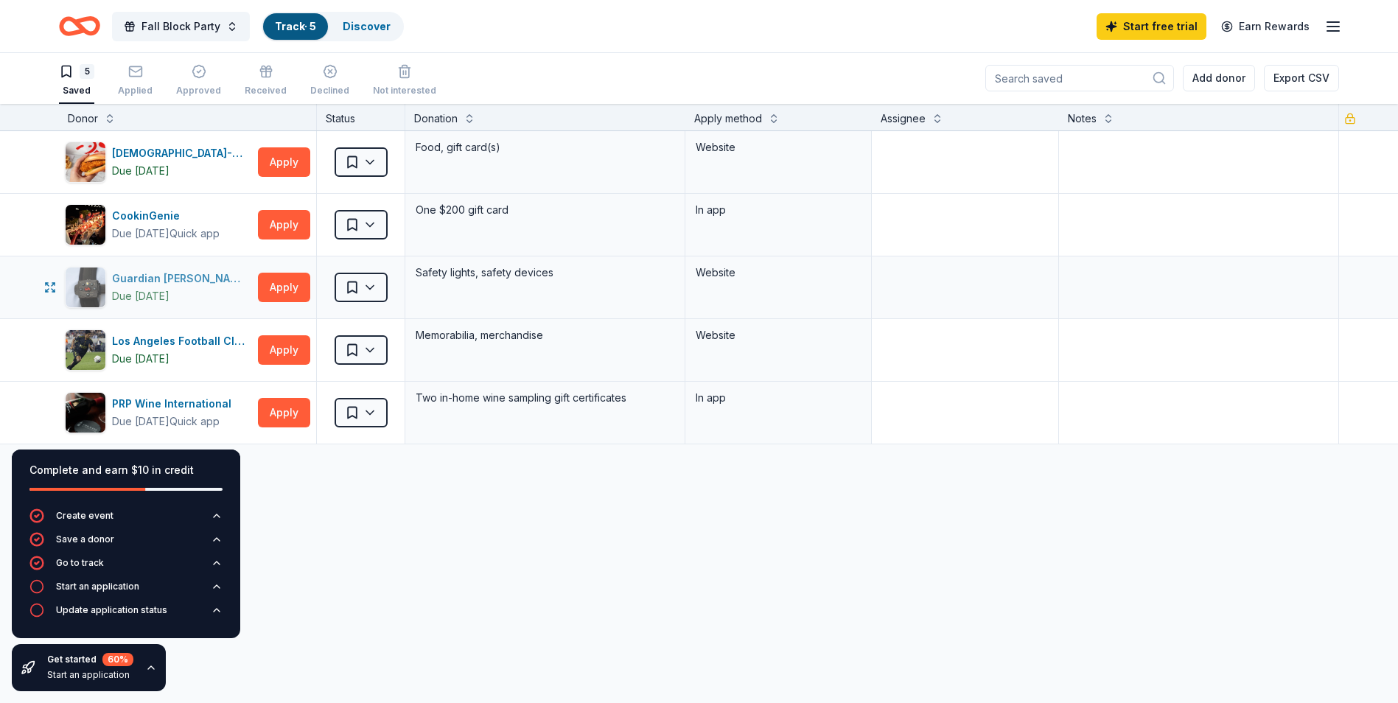
click at [215, 282] on div "Guardian [PERSON_NAME]" at bounding box center [182, 279] width 140 height 18
click at [284, 286] on button "Apply" at bounding box center [284, 287] width 52 height 29
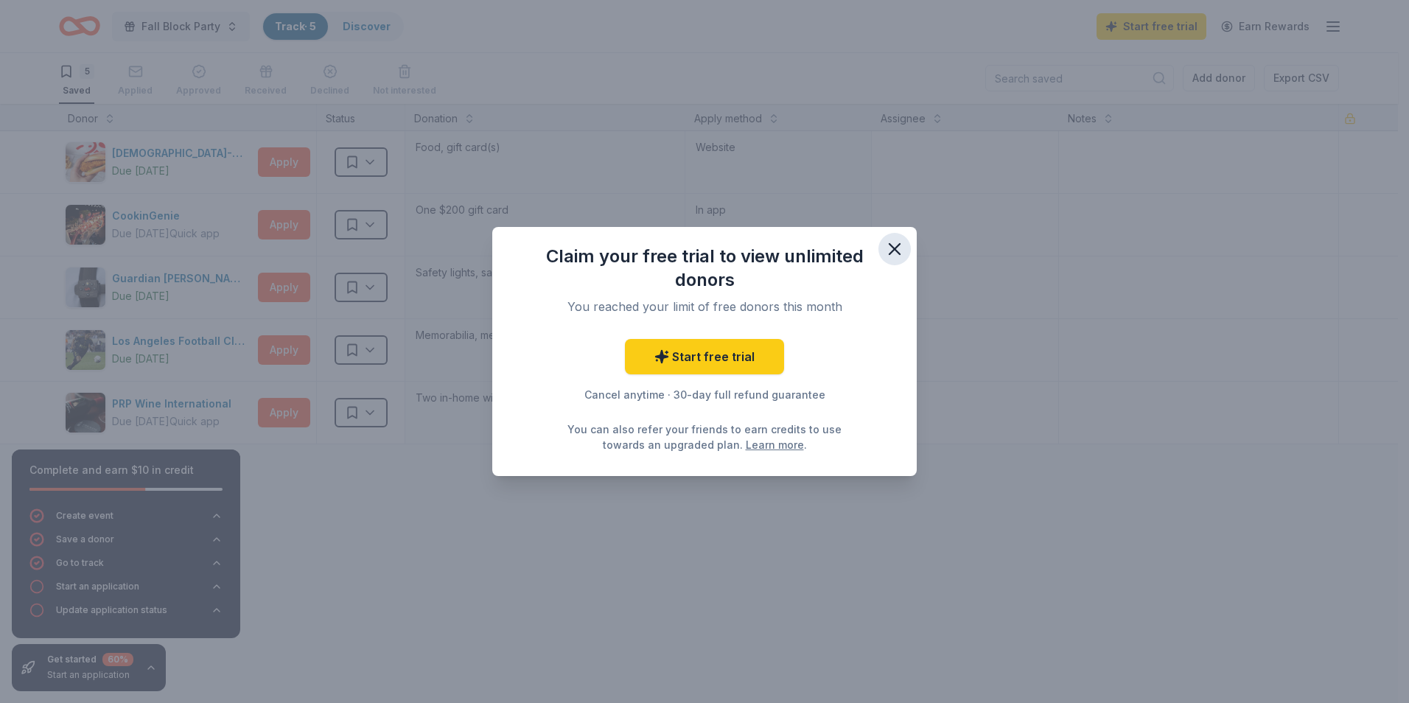
click at [889, 255] on icon "button" at bounding box center [894, 249] width 21 height 21
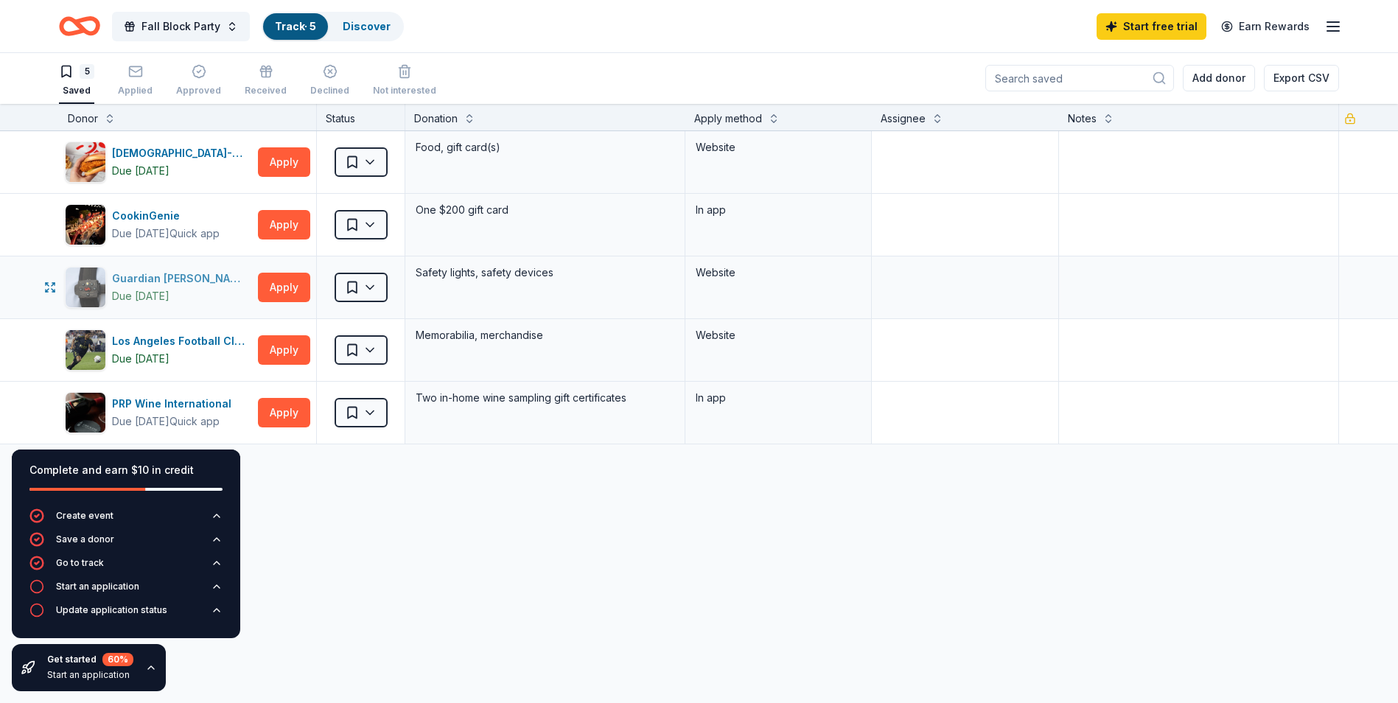
click at [173, 272] on div "Guardian [PERSON_NAME]" at bounding box center [182, 279] width 140 height 18
click at [209, 273] on div "Guardian [PERSON_NAME]" at bounding box center [182, 279] width 140 height 18
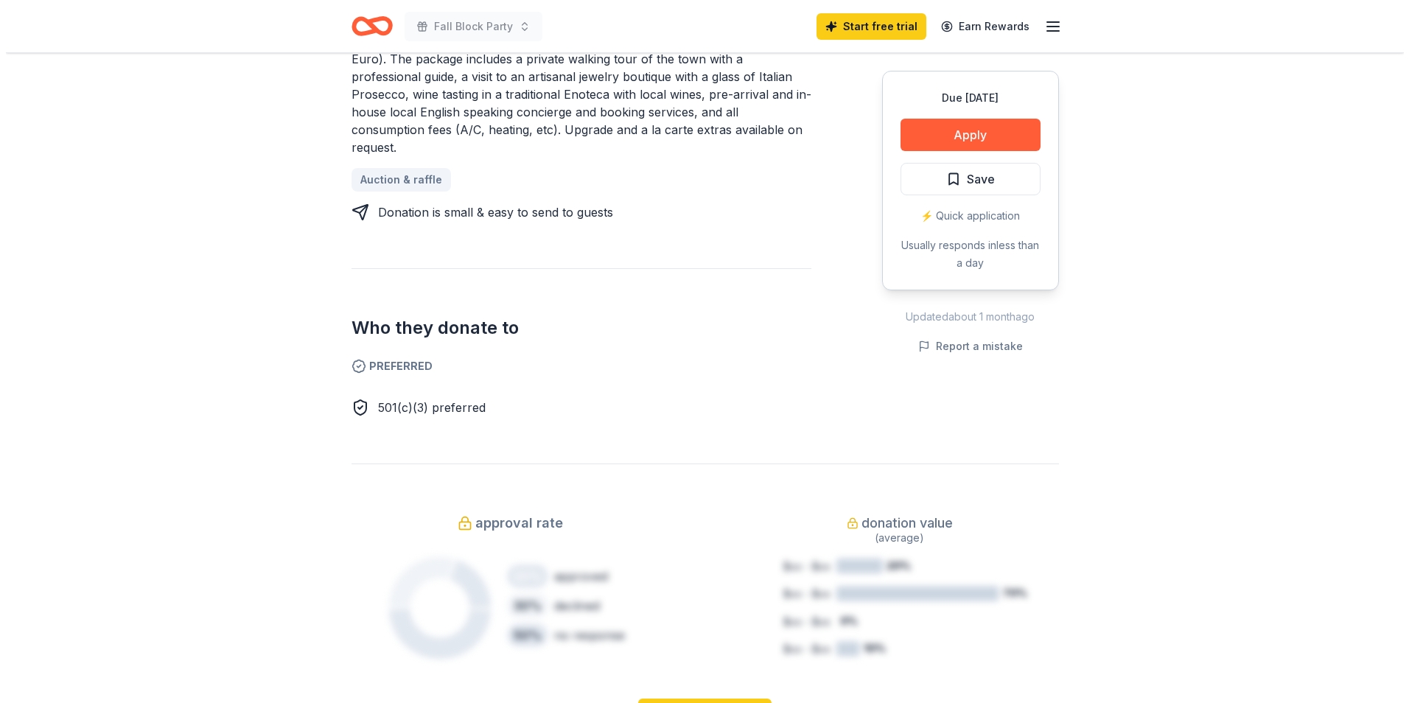
scroll to position [737, 0]
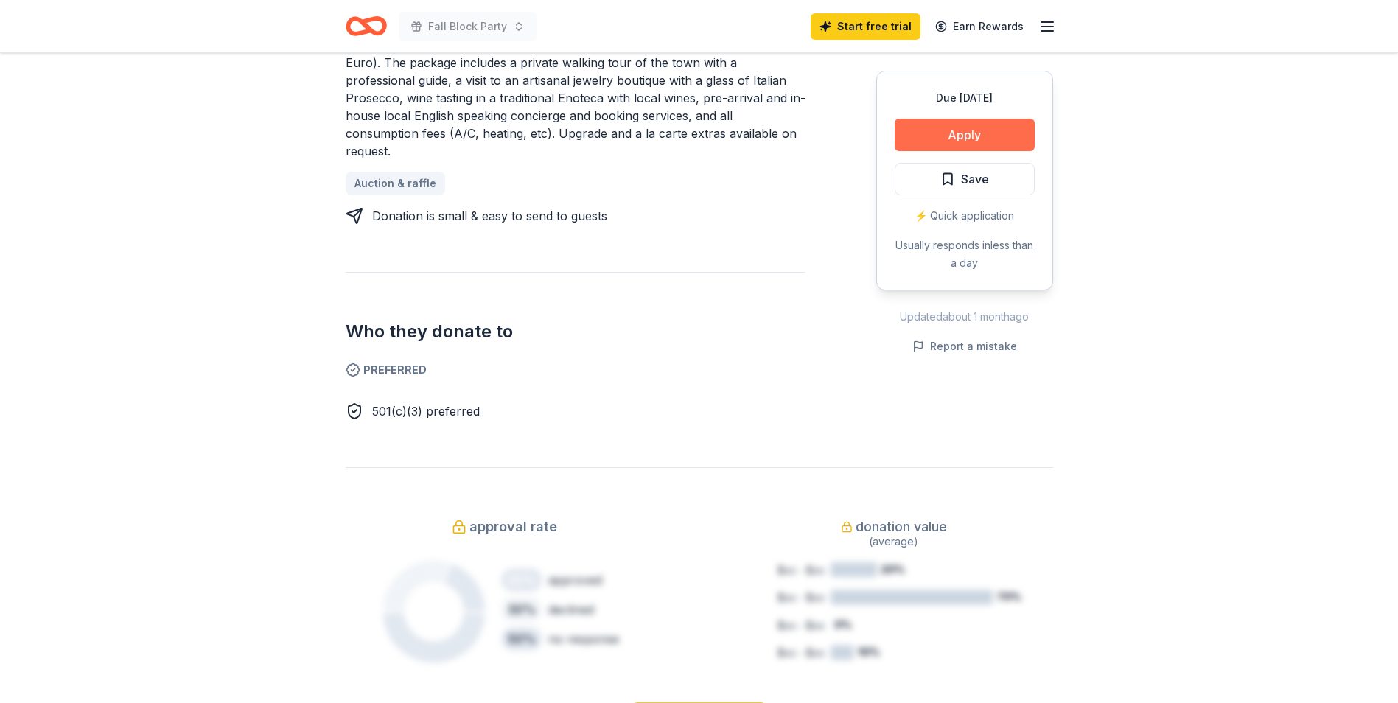
click at [948, 132] on button "Apply" at bounding box center [964, 135] width 140 height 32
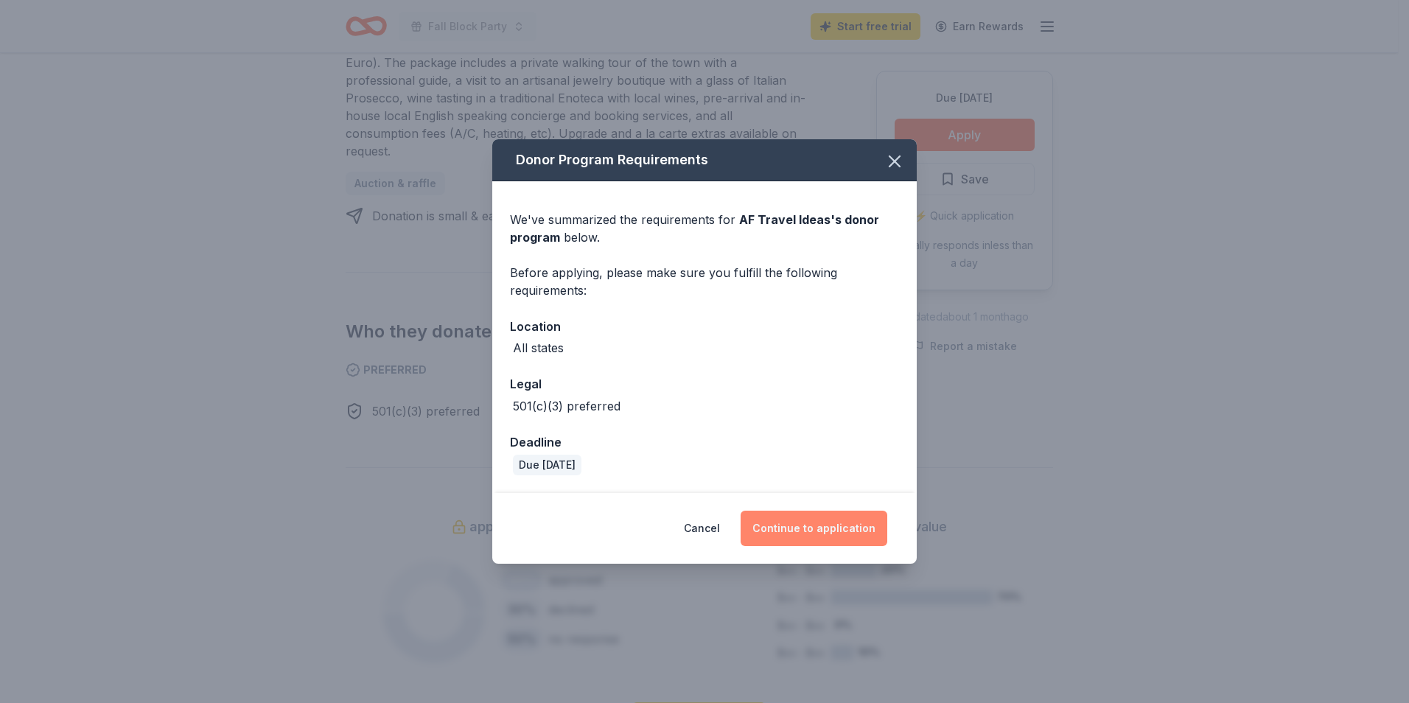
click at [830, 524] on button "Continue to application" at bounding box center [813, 528] width 147 height 35
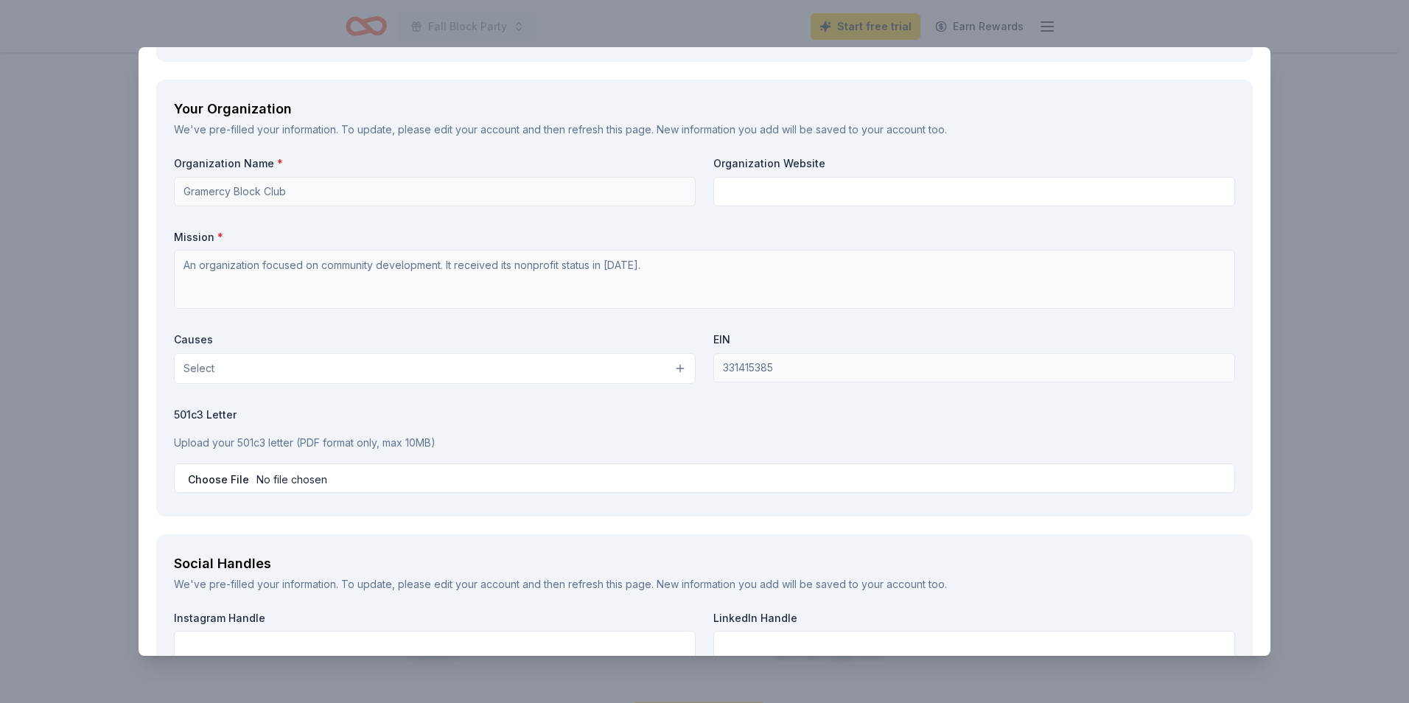
scroll to position [1621, 0]
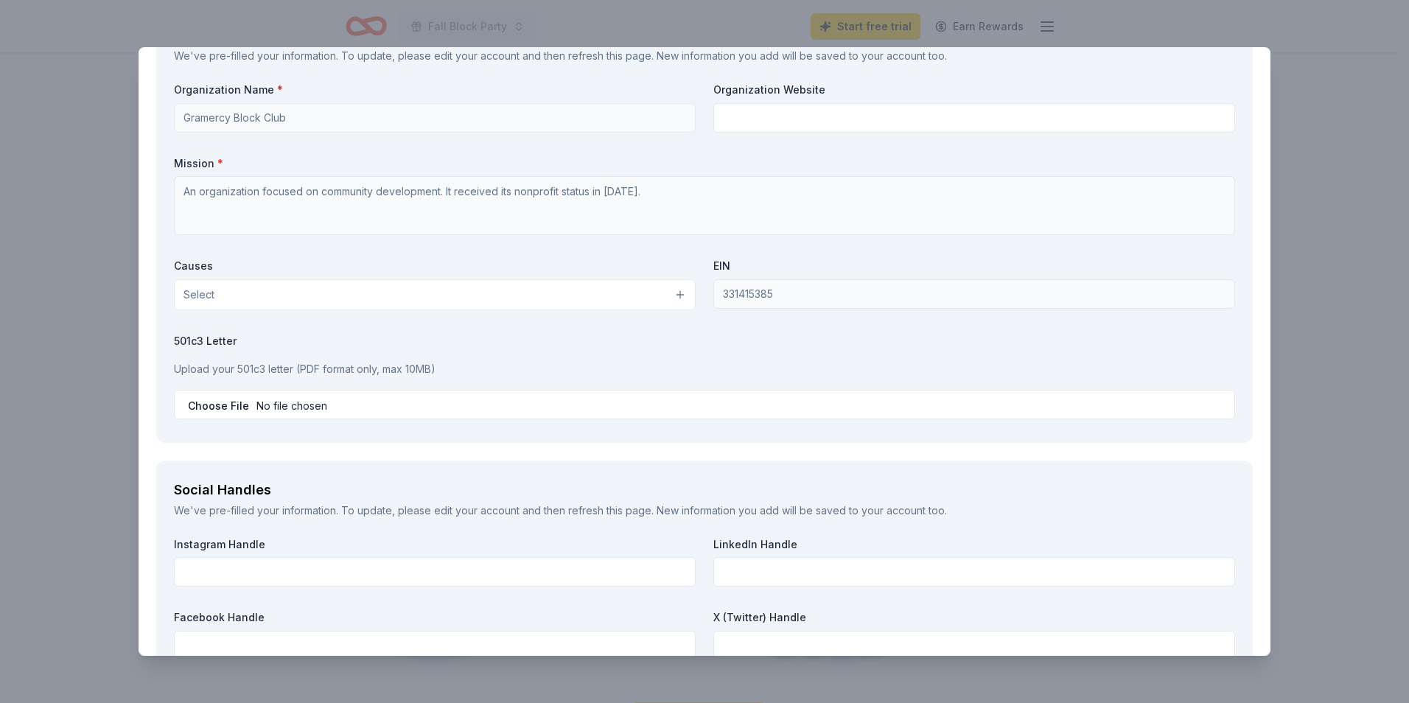
click at [674, 300] on button "Select" at bounding box center [435, 294] width 522 height 31
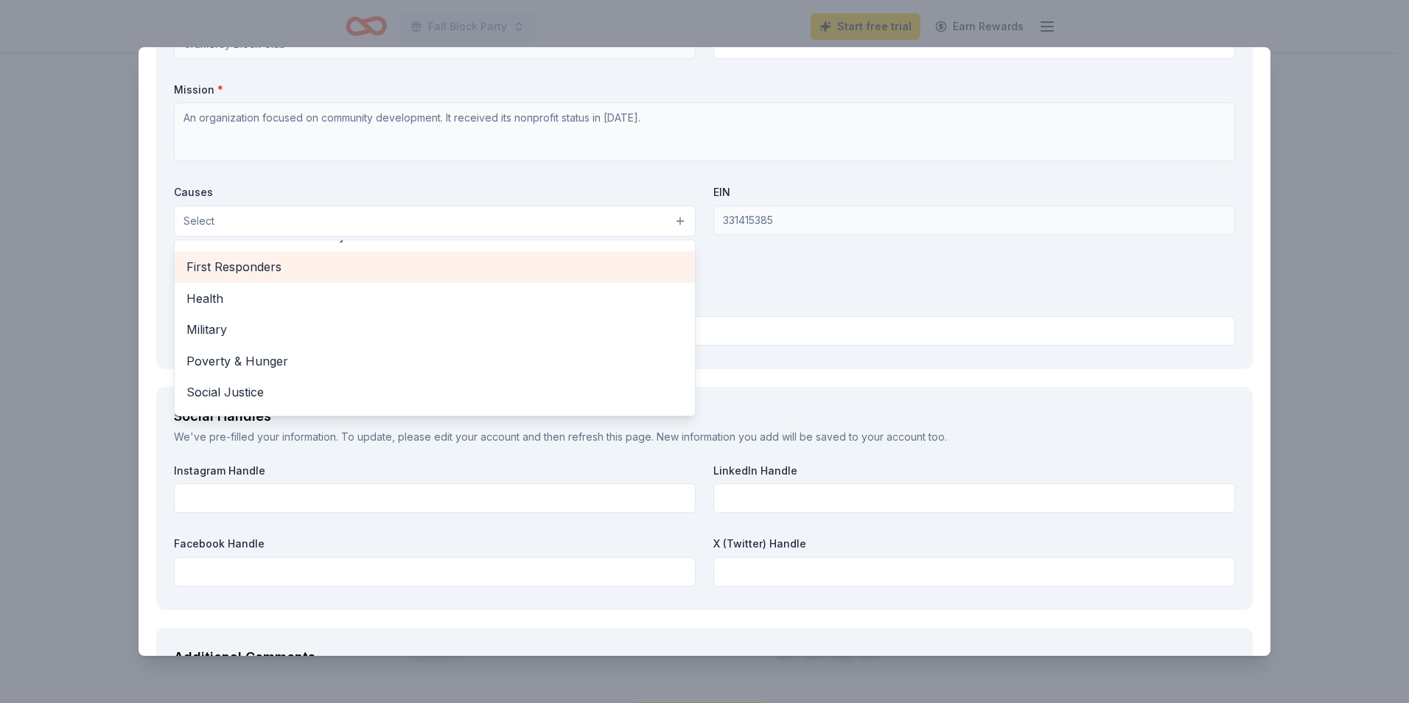
scroll to position [206, 0]
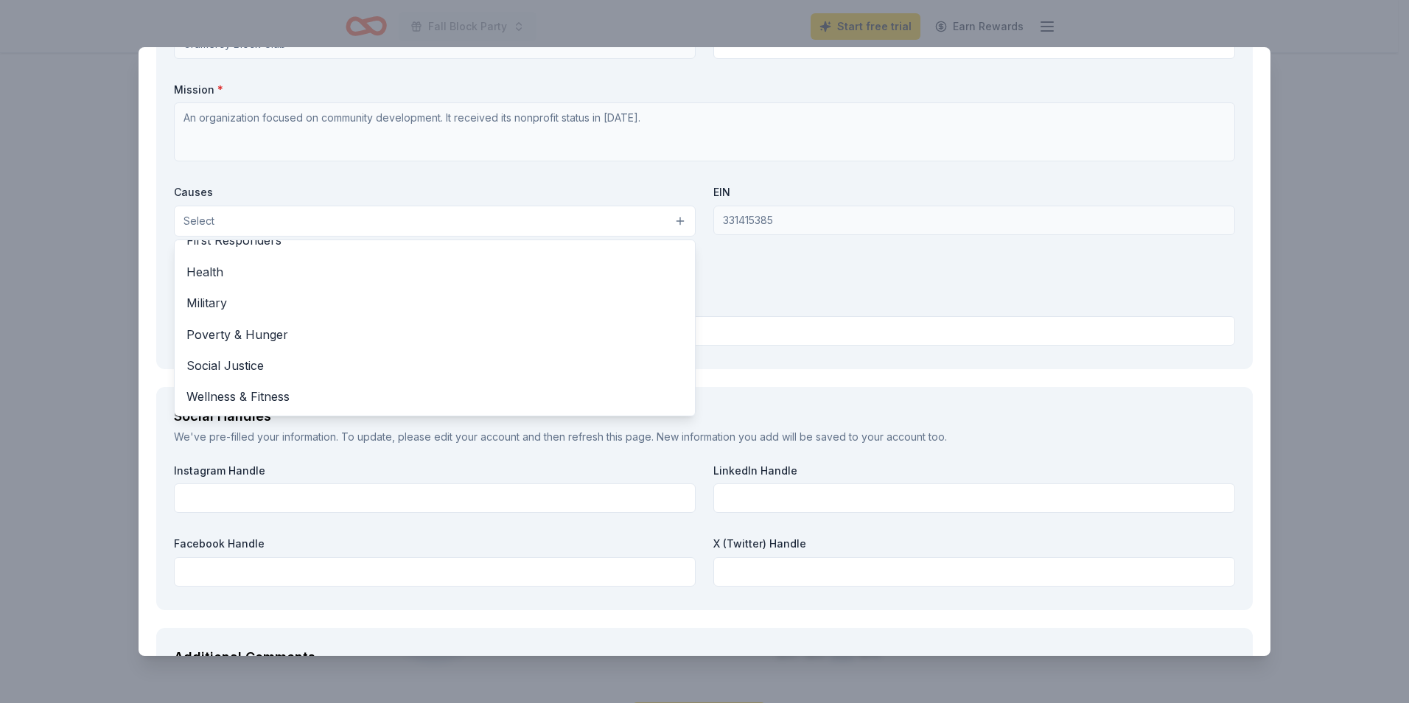
click at [857, 313] on div "Organization Name * Gramercy Block Club Organization Website Mission * An organ…" at bounding box center [704, 180] width 1061 height 342
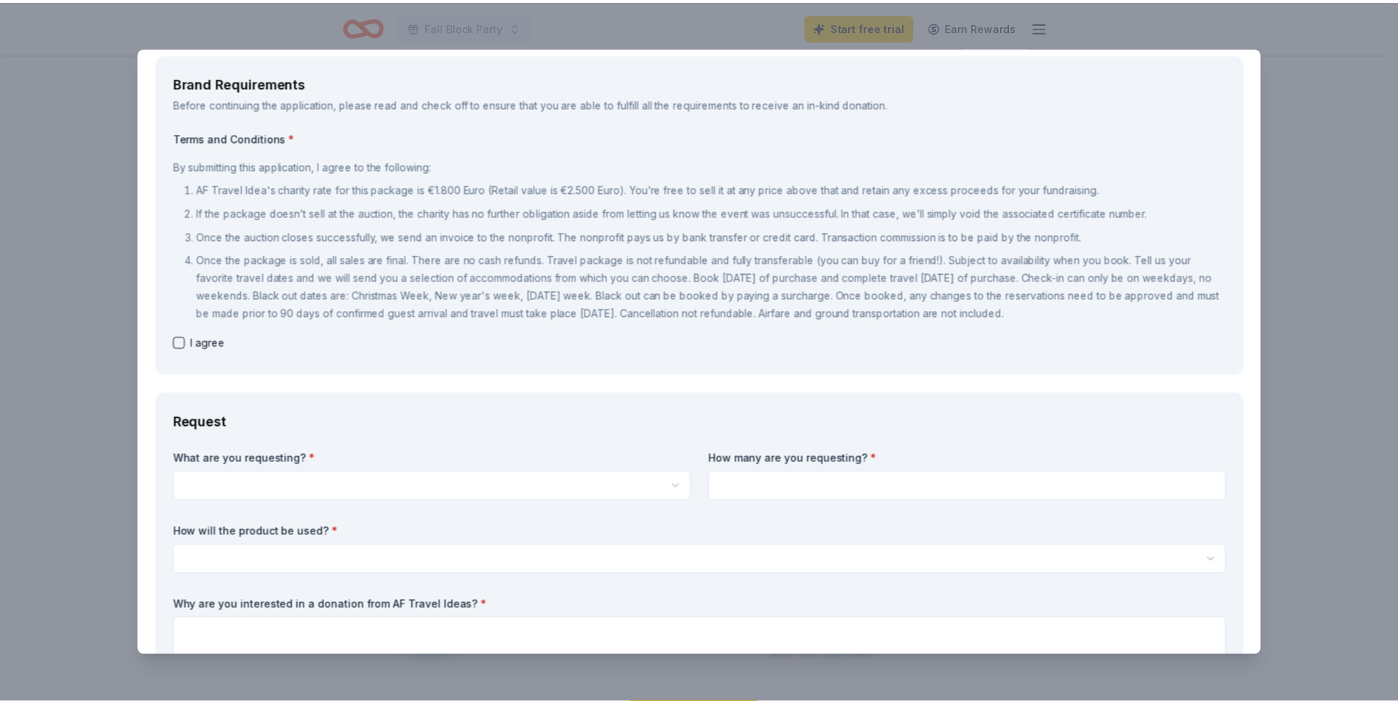
scroll to position [0, 0]
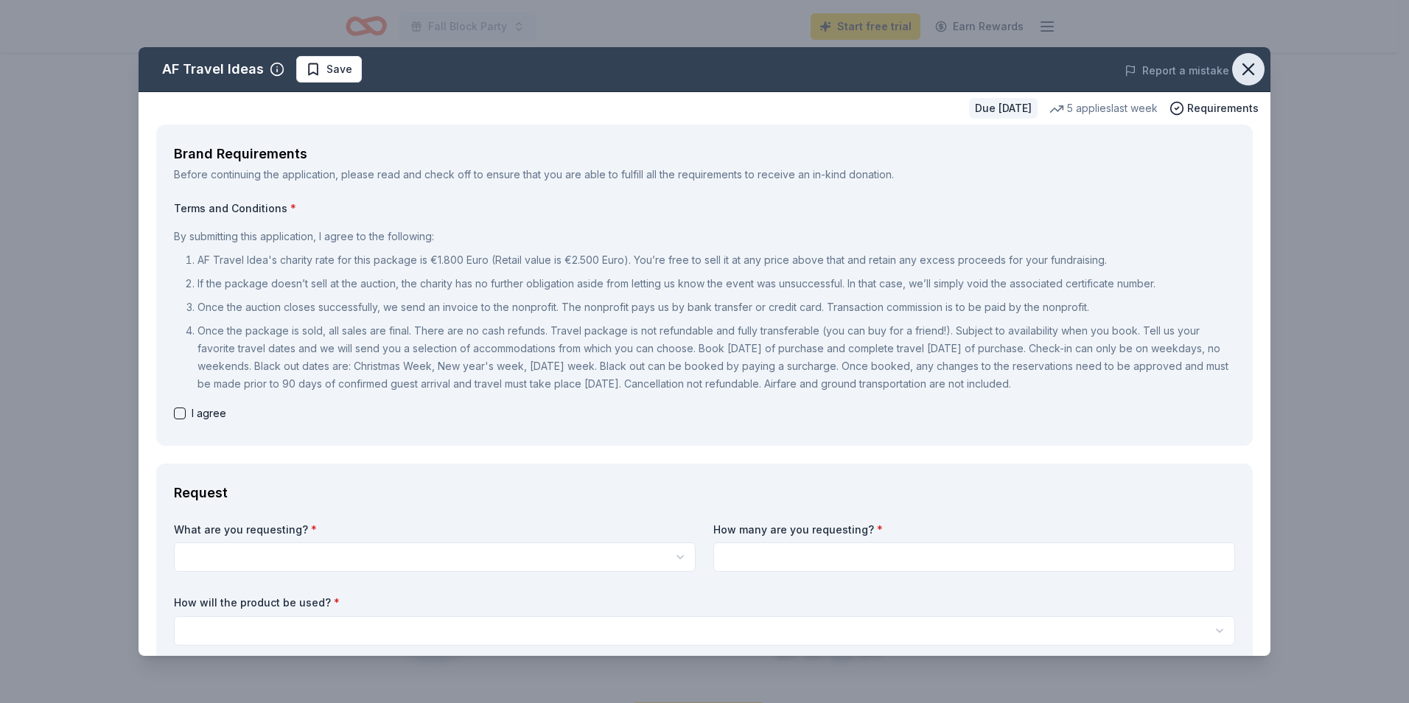
click at [1239, 73] on icon "button" at bounding box center [1248, 69] width 21 height 21
click at [1241, 70] on icon "button" at bounding box center [1248, 69] width 21 height 21
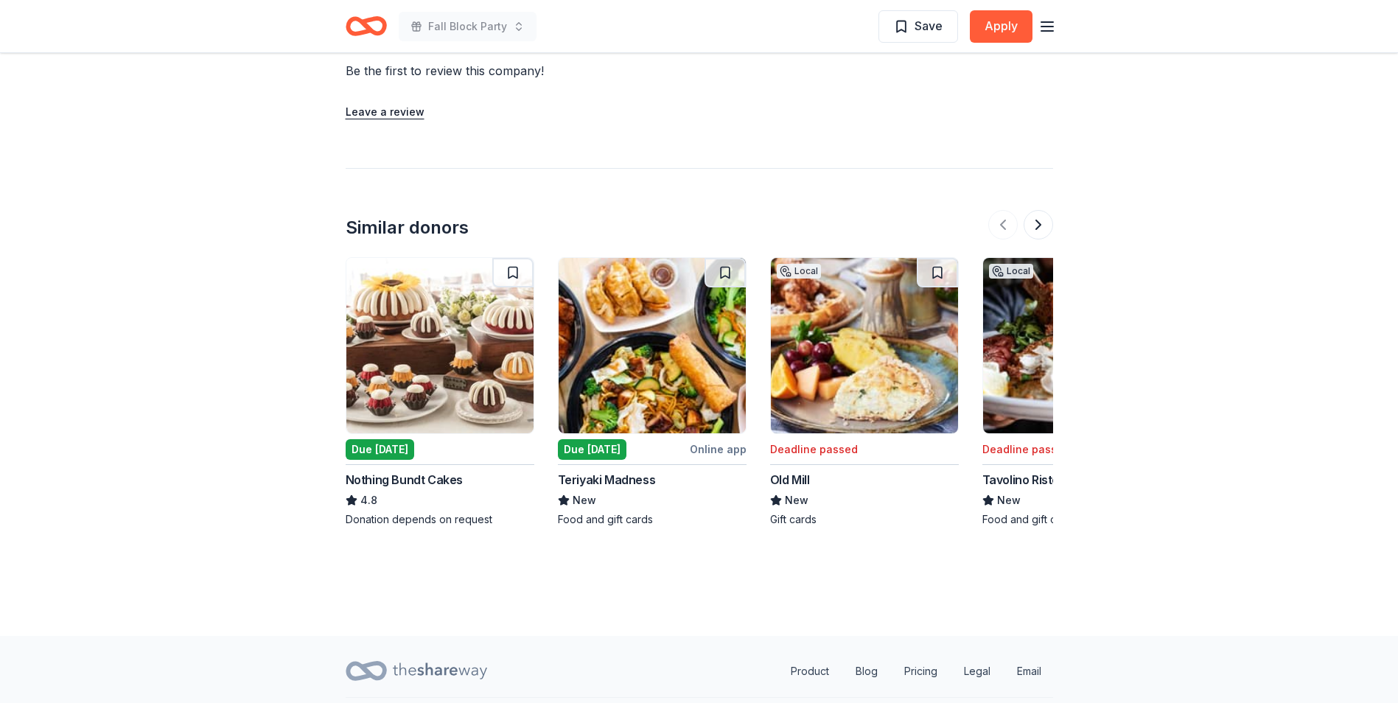
scroll to position [1567, 0]
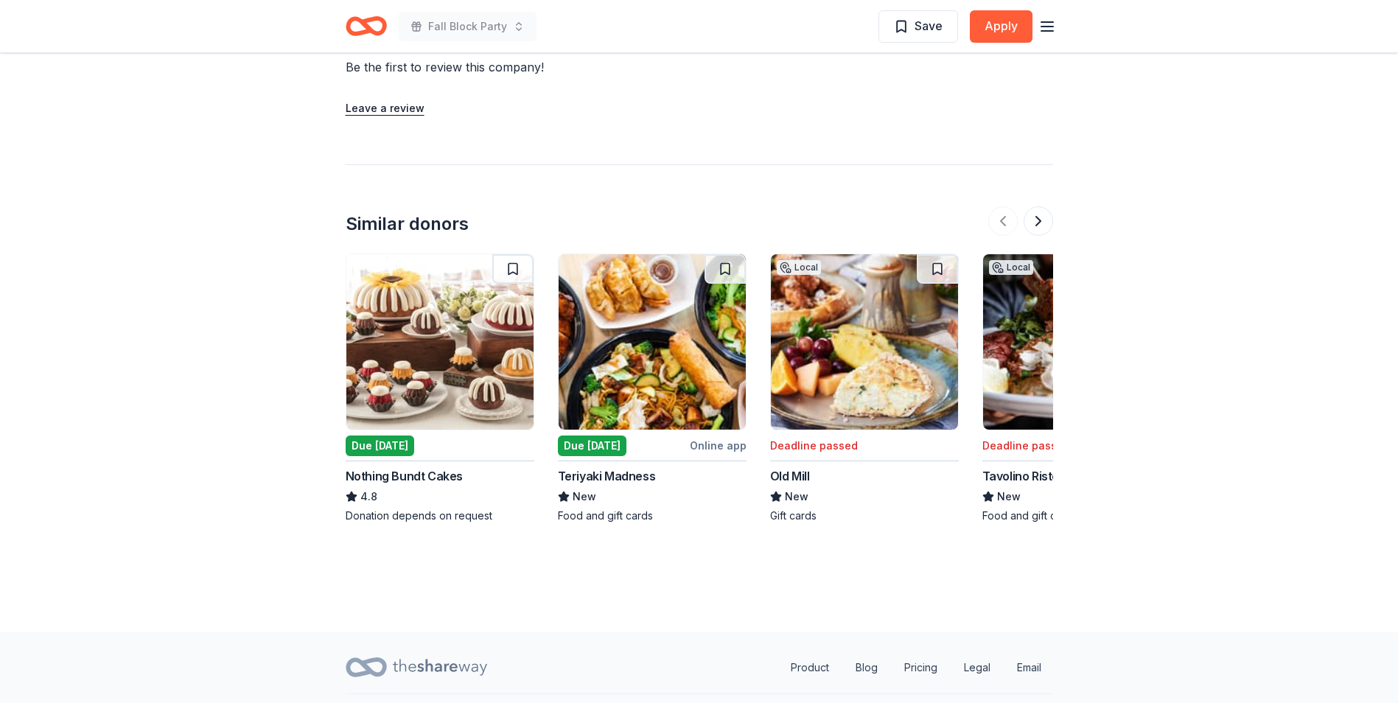
click at [488, 346] on img at bounding box center [439, 341] width 187 height 175
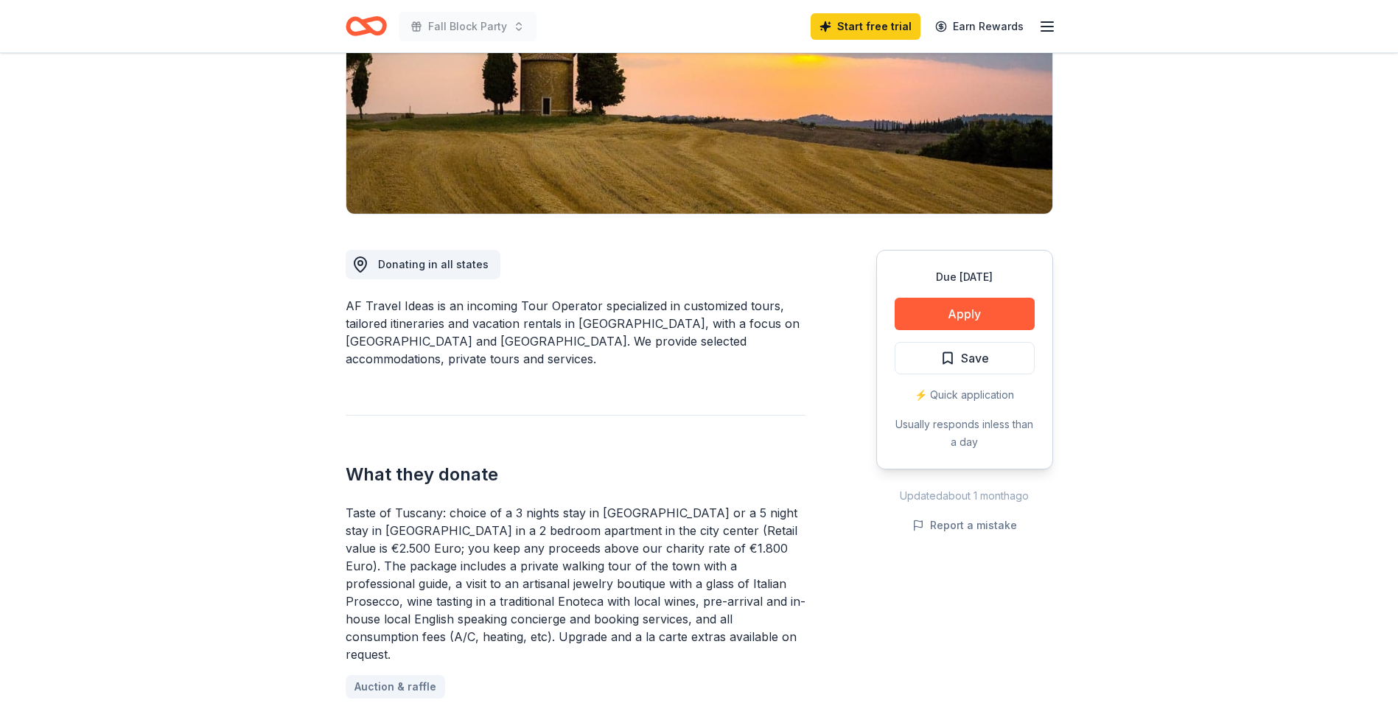
scroll to position [0, 0]
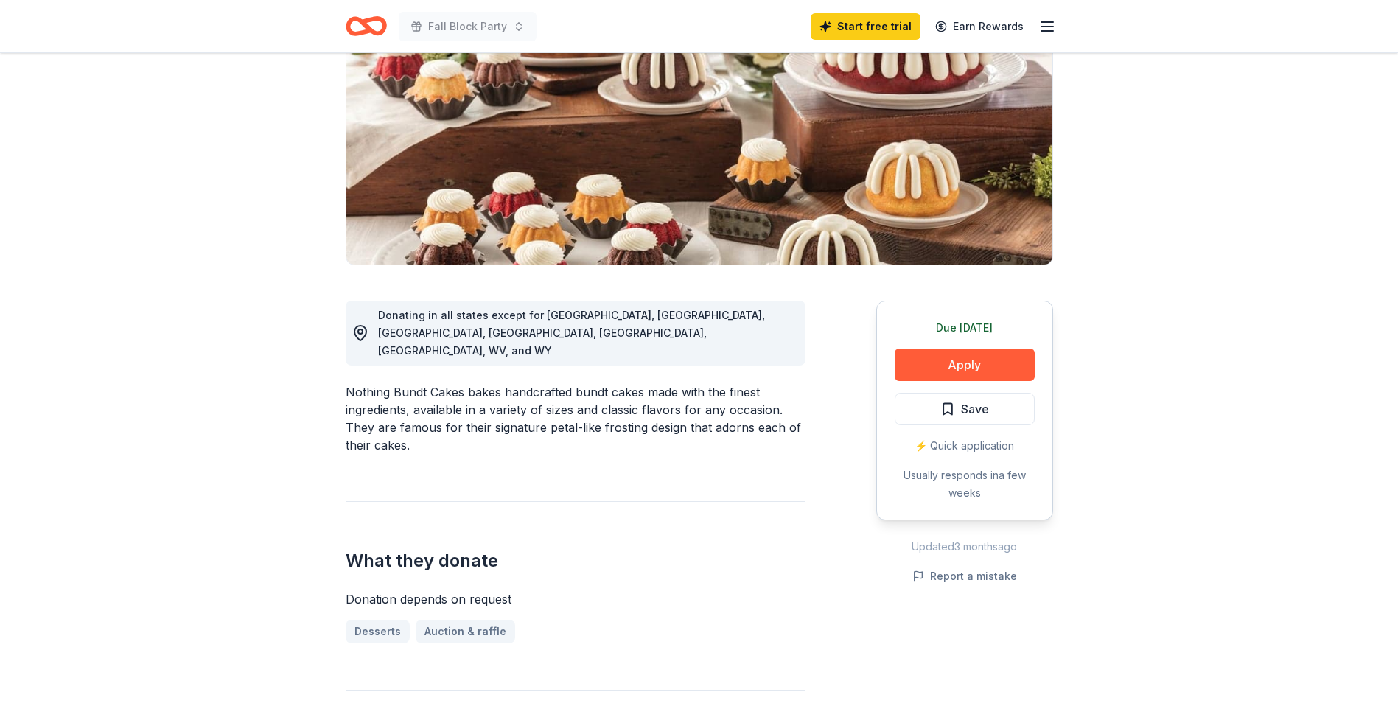
scroll to position [221, 0]
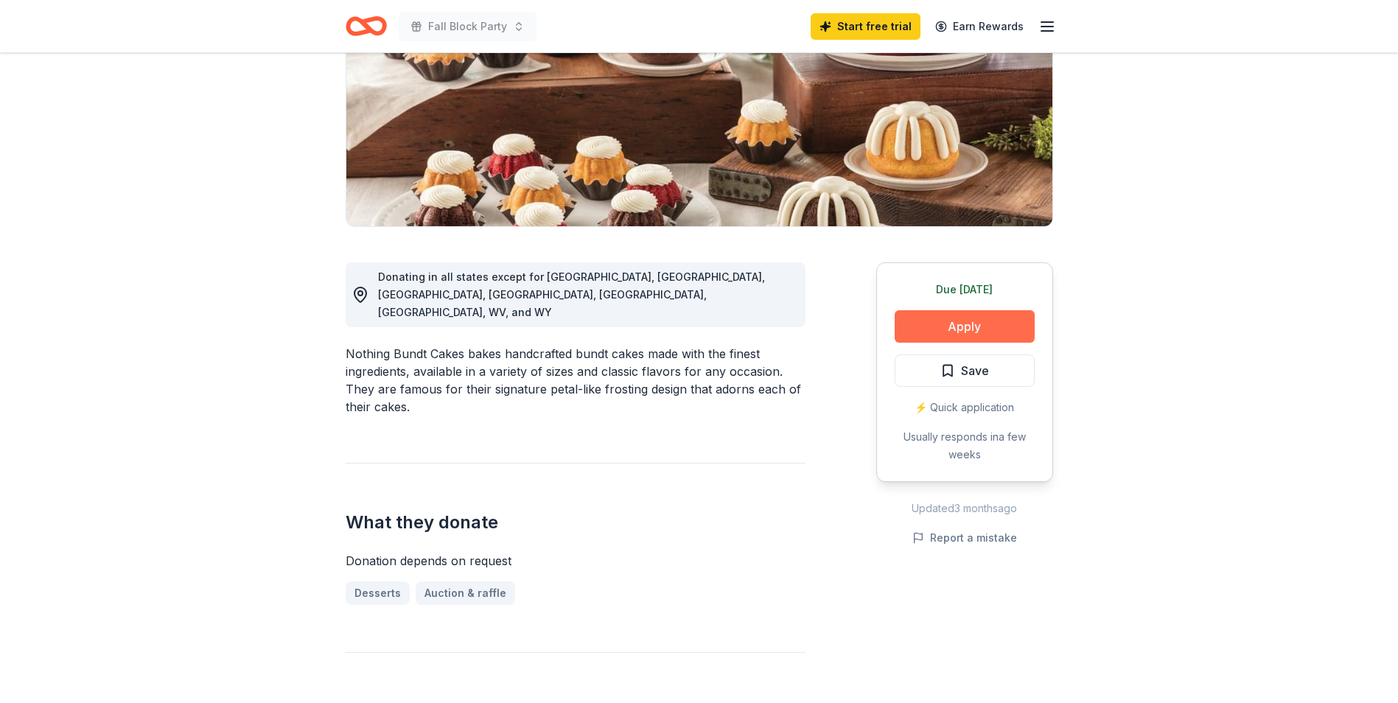
click at [959, 325] on button "Apply" at bounding box center [964, 326] width 140 height 32
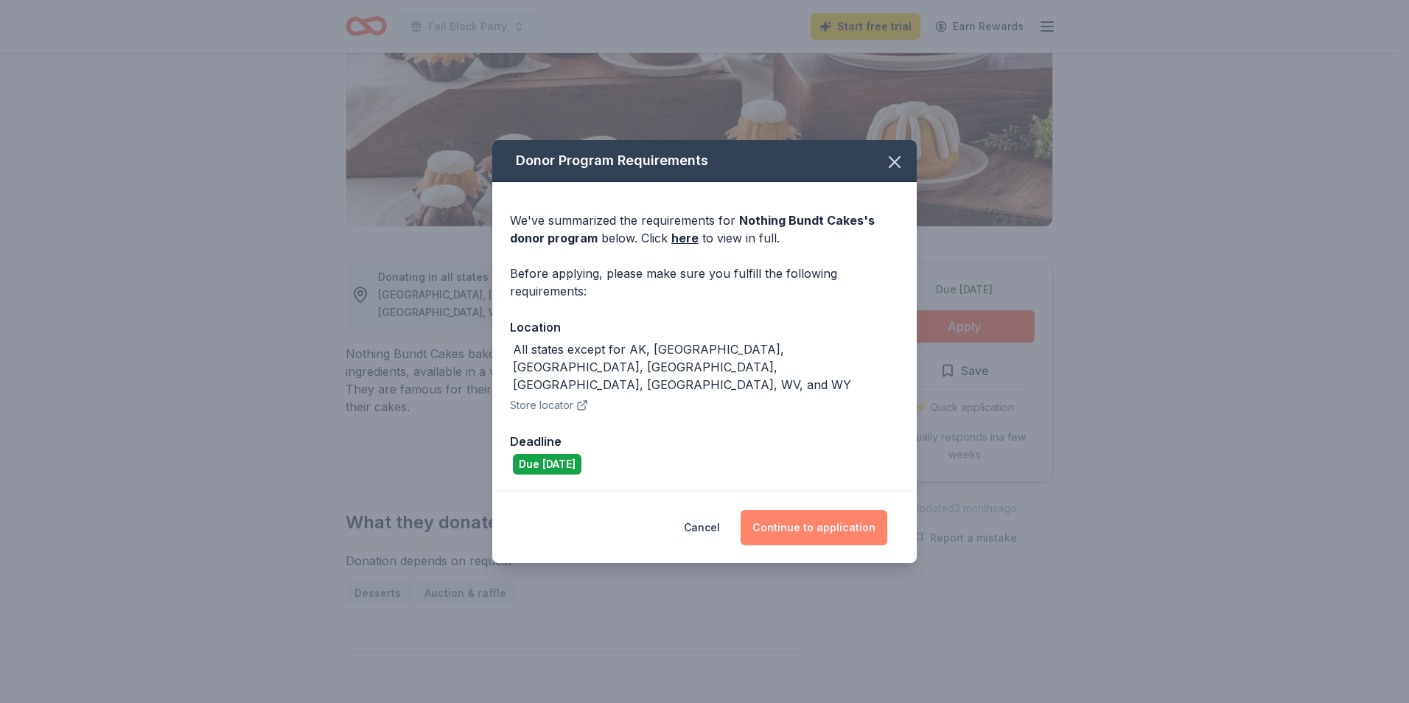
click at [821, 519] on button "Continue to application" at bounding box center [813, 527] width 147 height 35
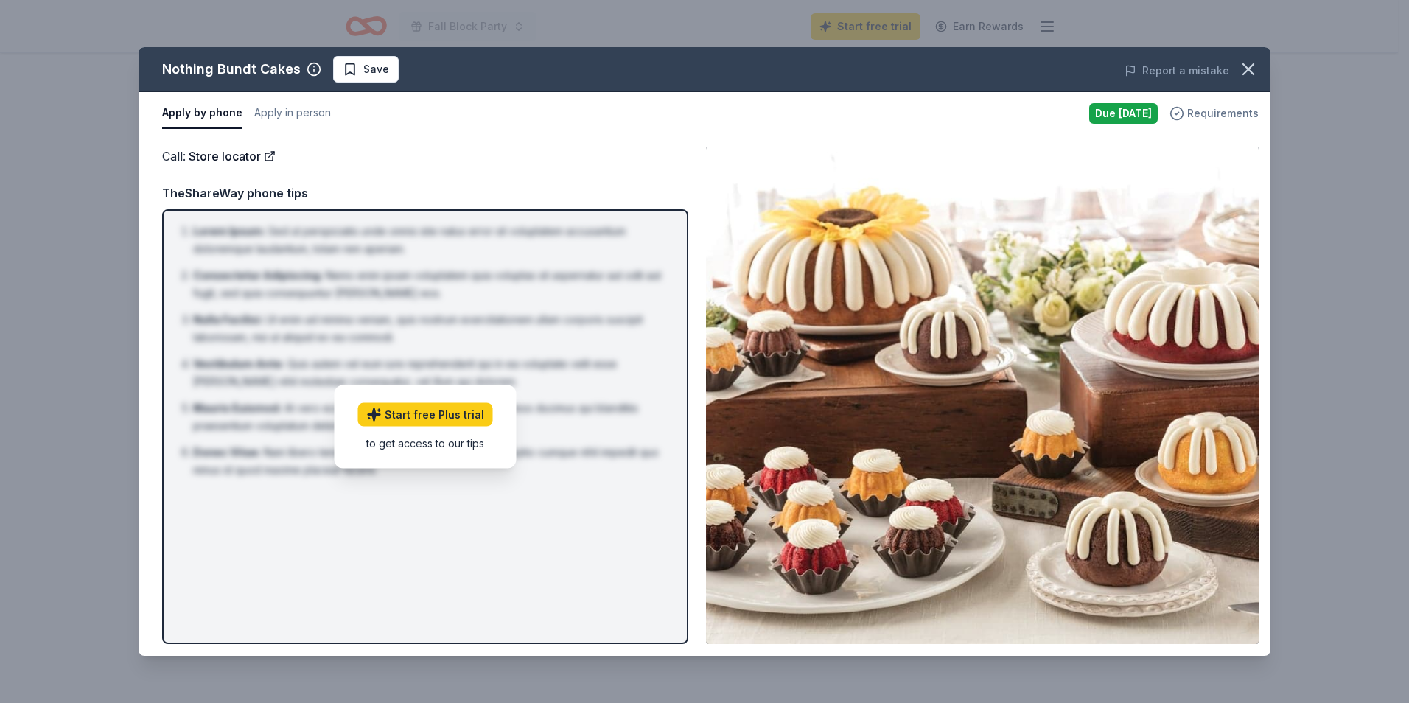
click at [1209, 111] on span "Requirements" at bounding box center [1222, 114] width 71 height 18
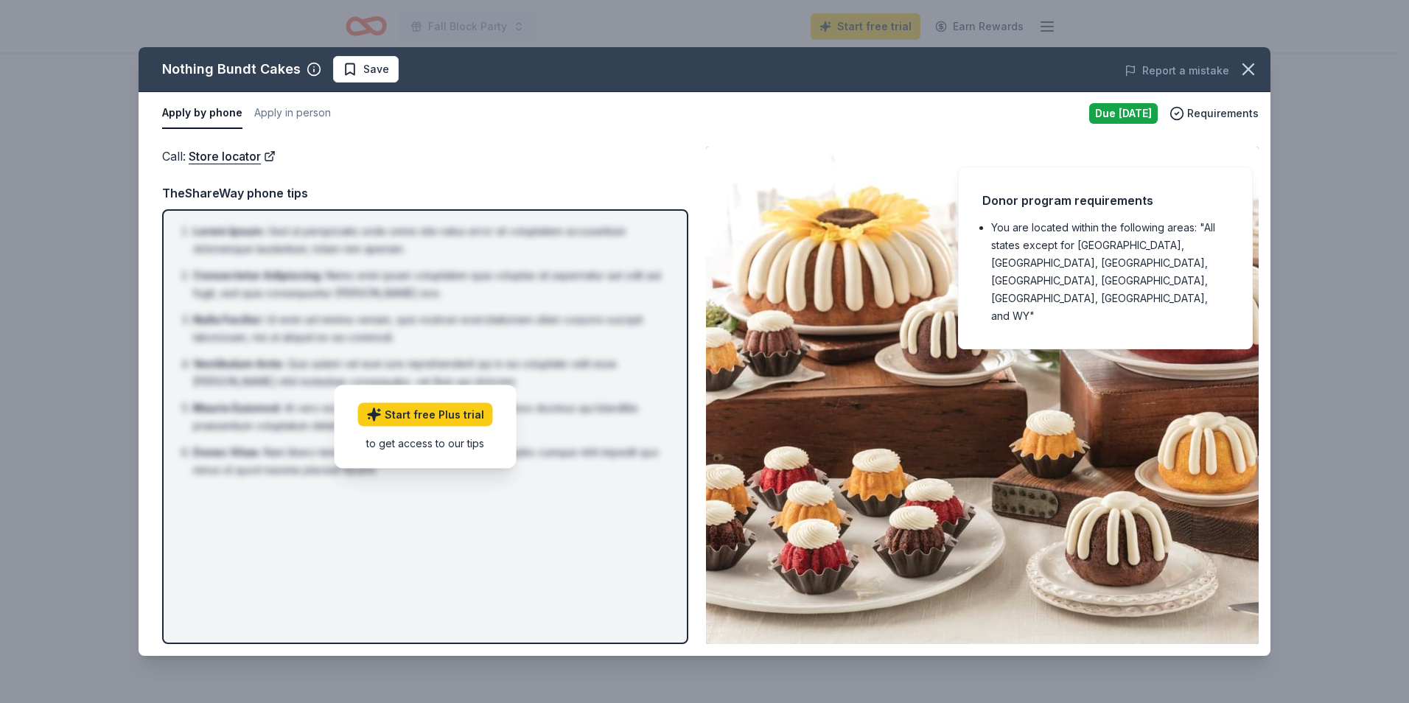
click at [746, 139] on div "Call : Store locator Call : Store locator TheShareWay phone tips Lorem Ipsum : …" at bounding box center [705, 395] width 1132 height 521
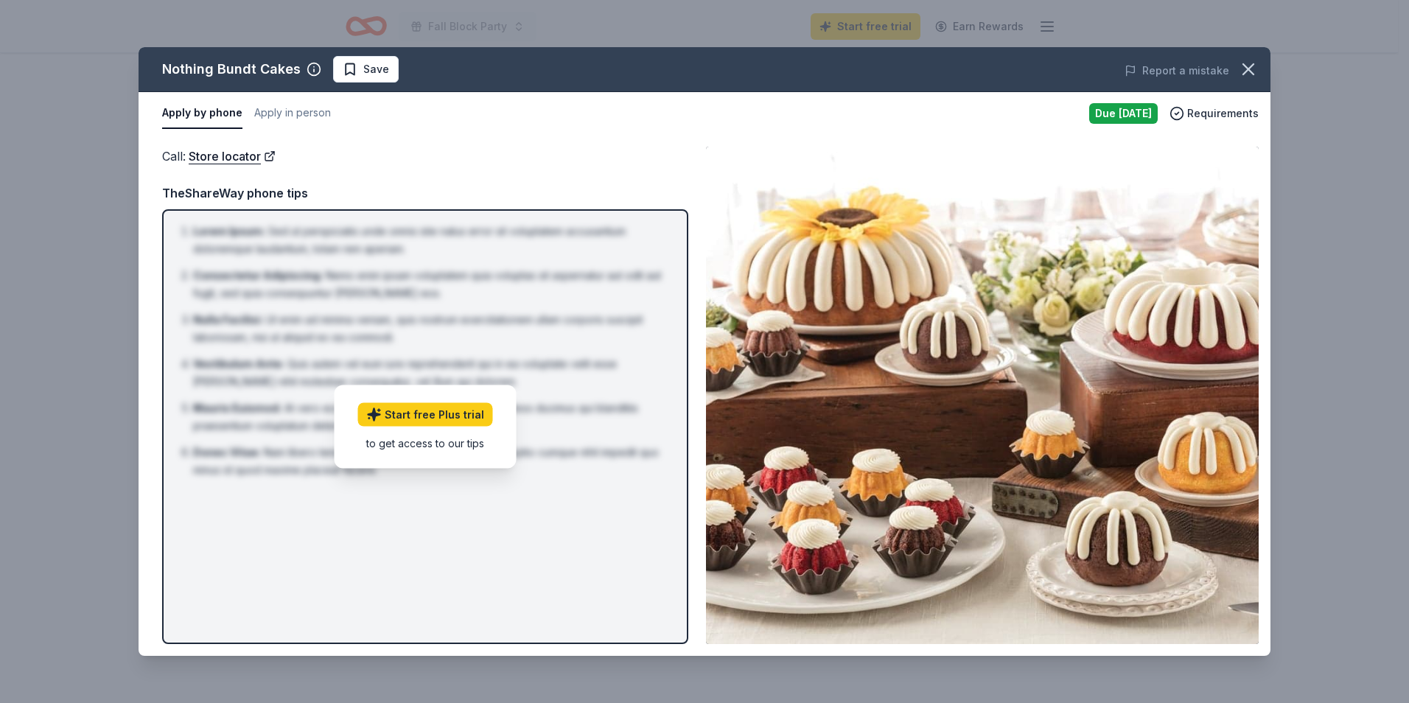
click at [187, 112] on button "Apply by phone" at bounding box center [202, 113] width 80 height 31
click at [185, 114] on button "Apply by phone" at bounding box center [202, 113] width 80 height 31
click at [185, 113] on button "Apply by phone" at bounding box center [202, 113] width 80 height 31
click at [239, 158] on link "Store locator" at bounding box center [232, 156] width 87 height 19
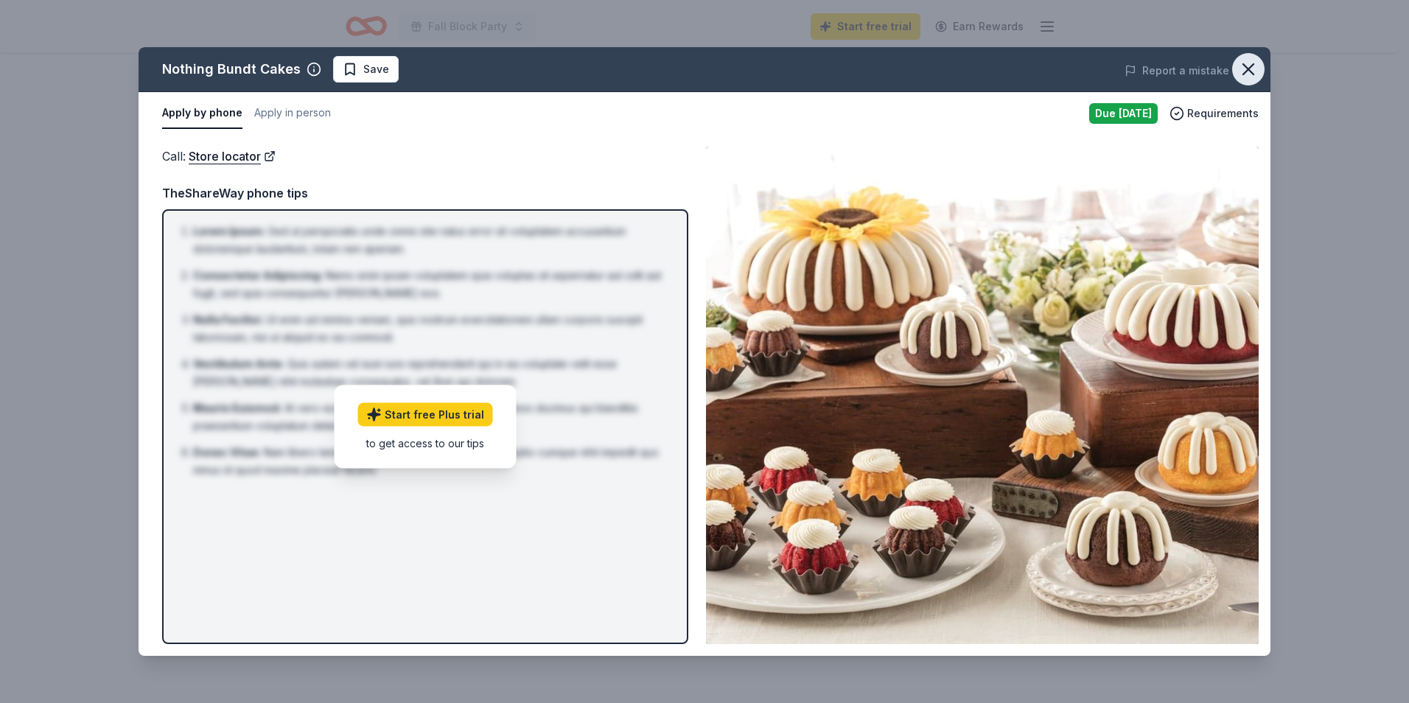
click at [1257, 70] on icon "button" at bounding box center [1248, 69] width 21 height 21
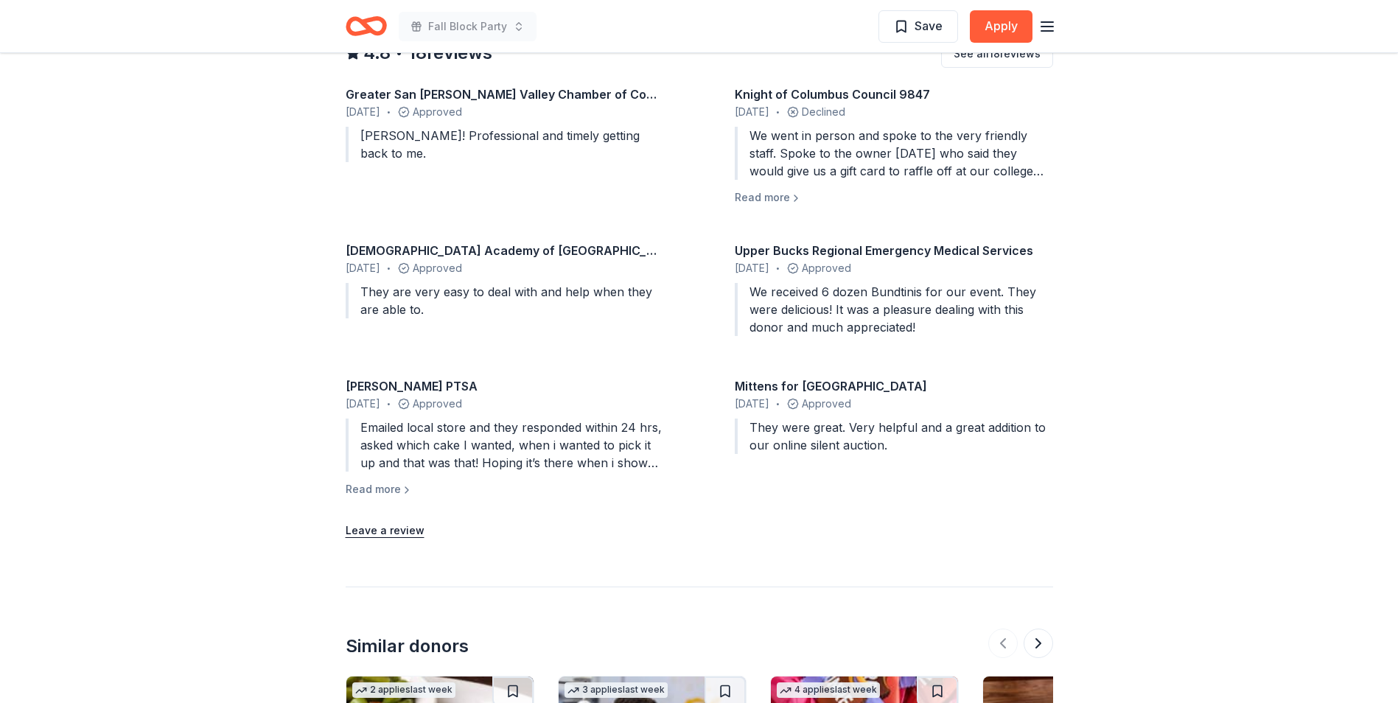
scroll to position [1275, 0]
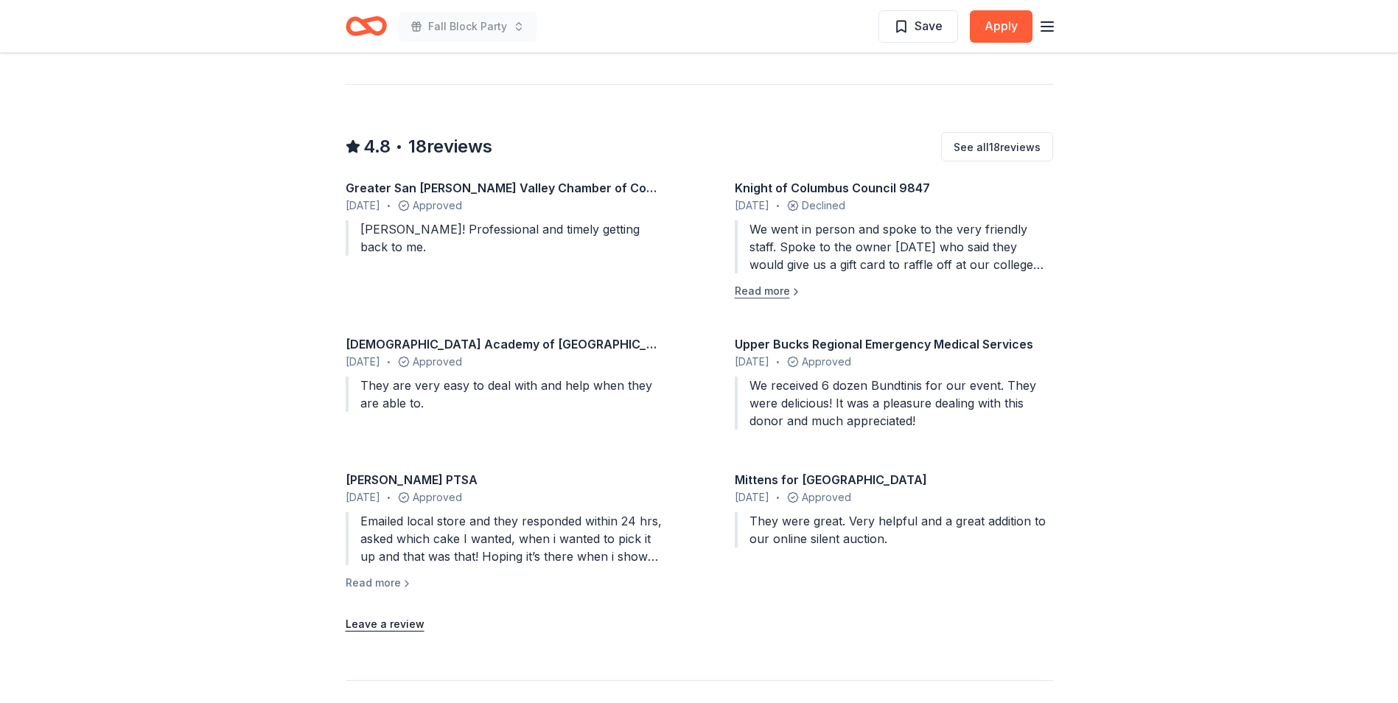
click at [772, 282] on button "Read more" at bounding box center [768, 291] width 67 height 18
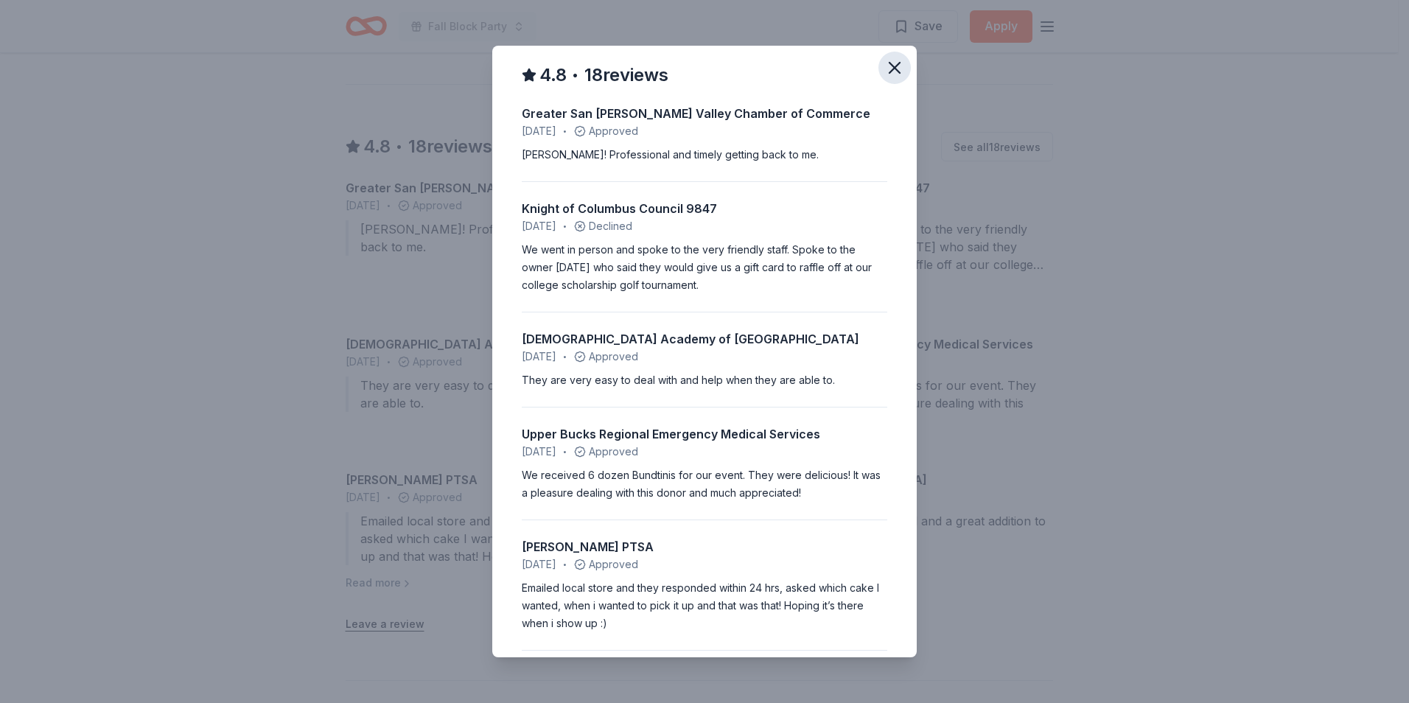
click at [879, 79] on button "button" at bounding box center [894, 68] width 32 height 32
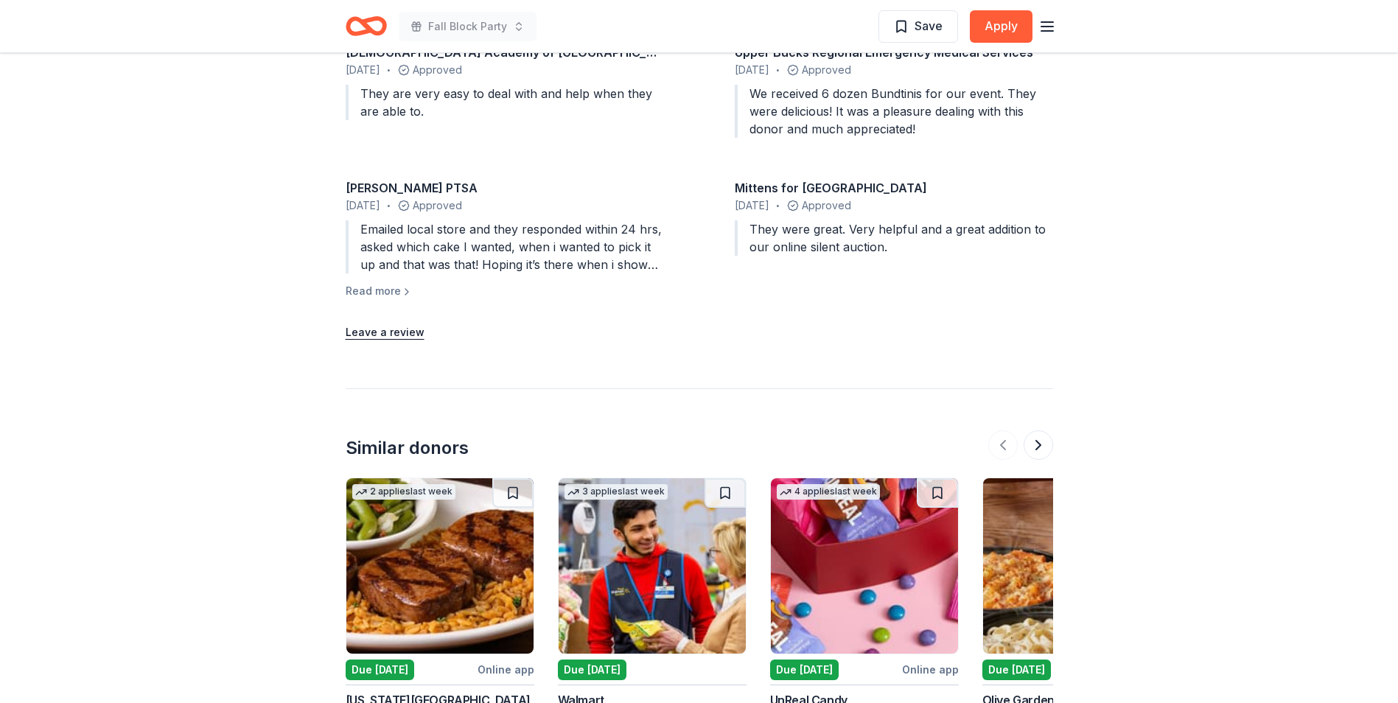
scroll to position [1791, 0]
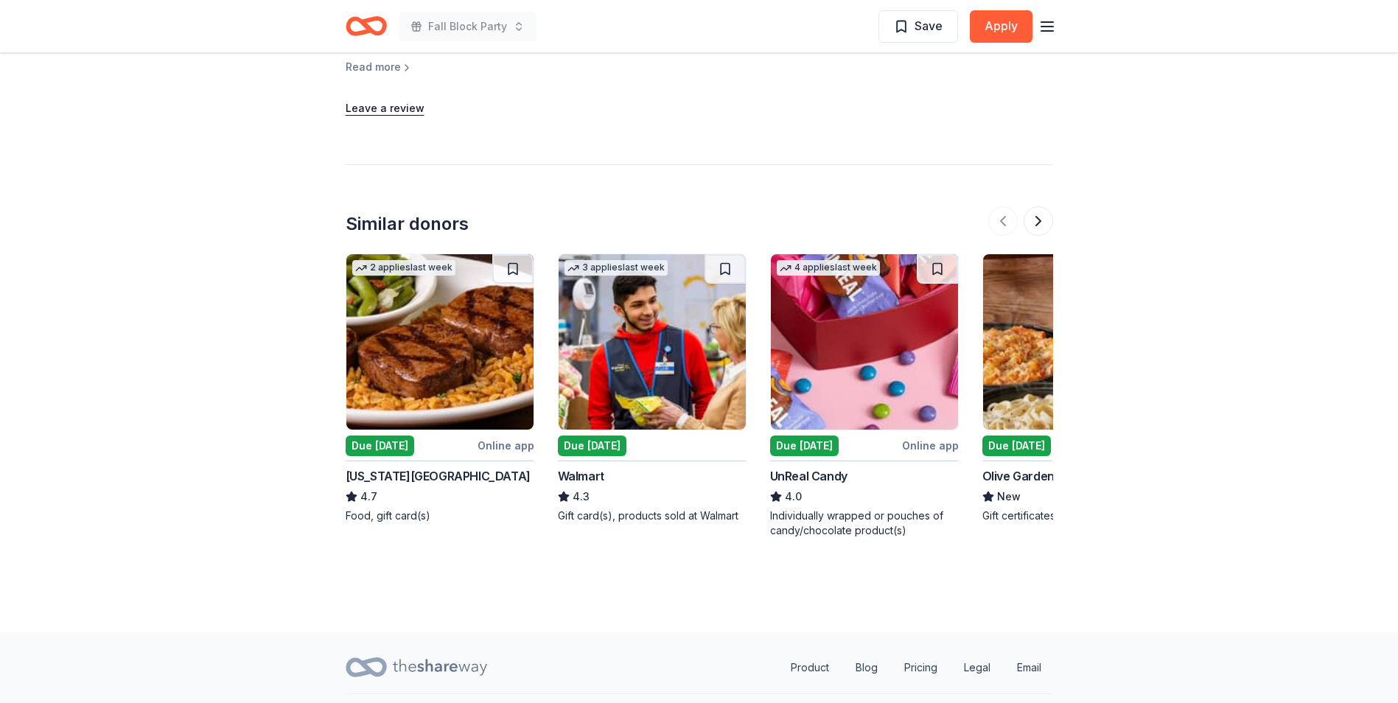
click at [645, 318] on img at bounding box center [651, 341] width 187 height 175
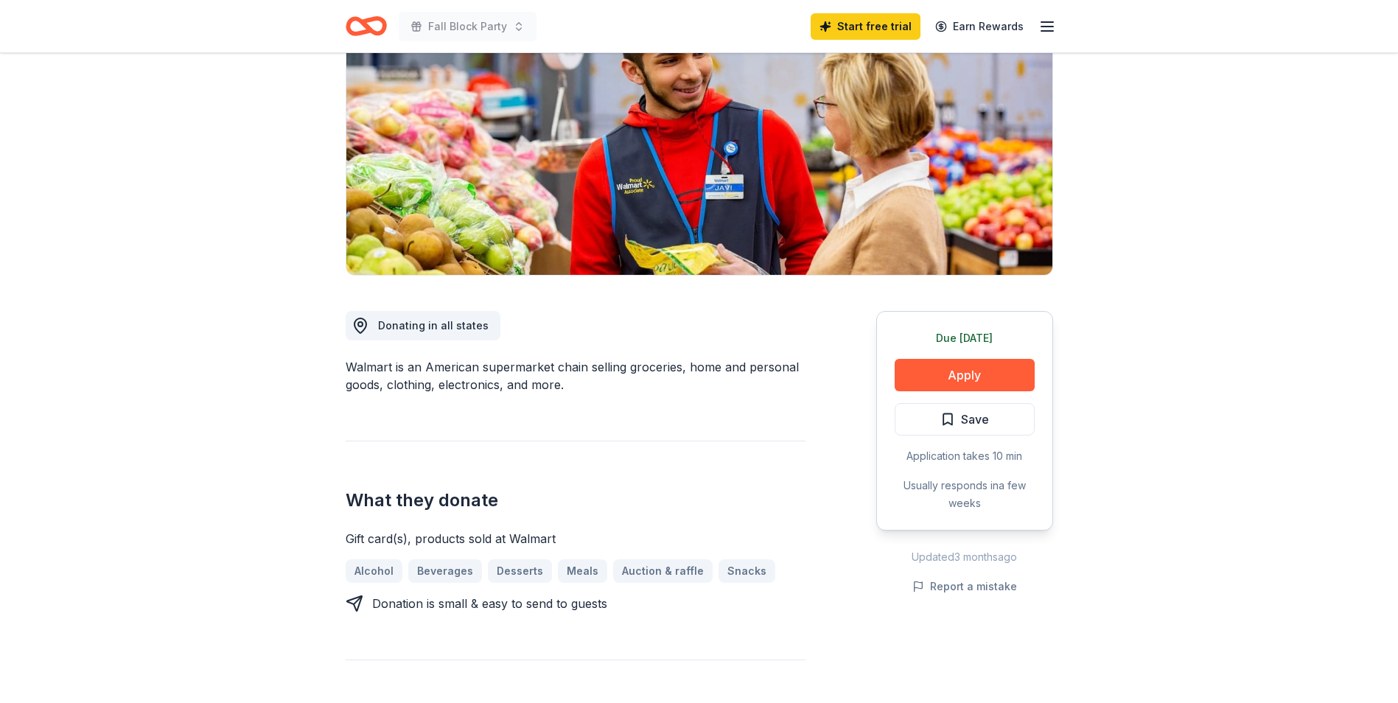
scroll to position [147, 0]
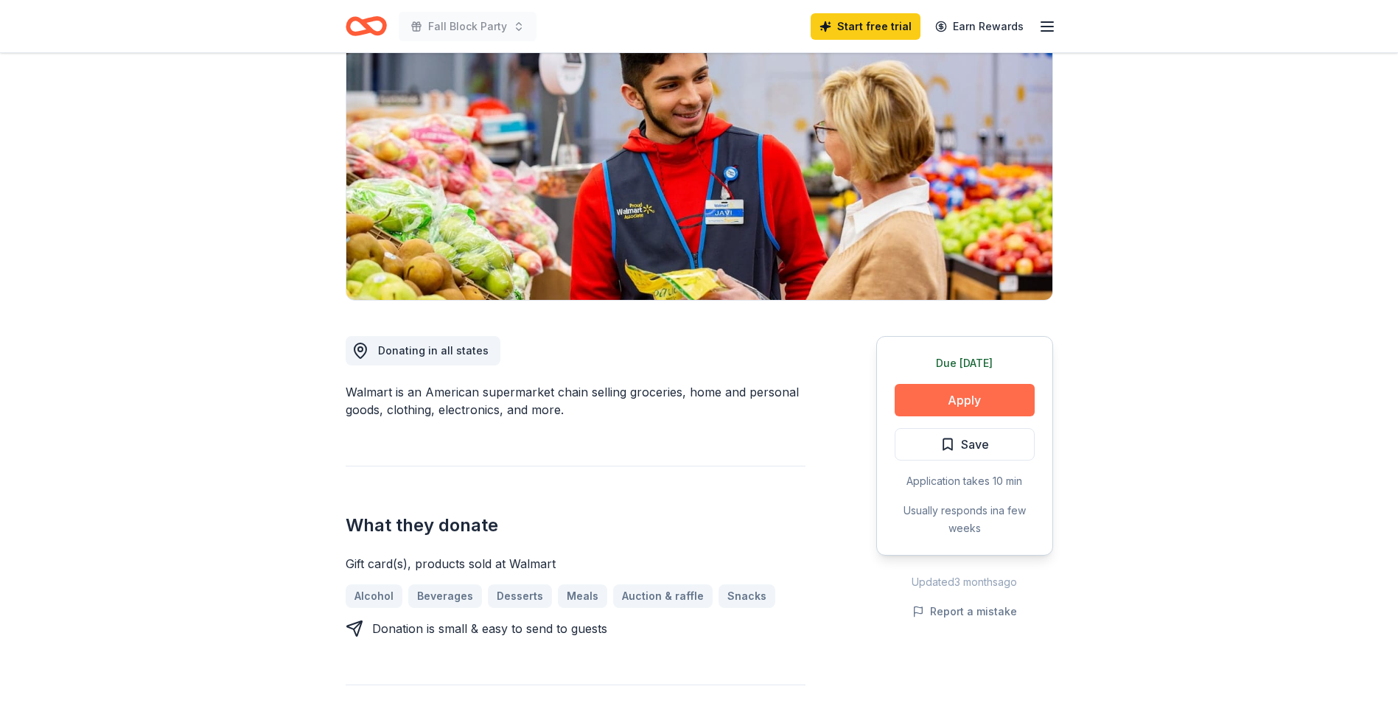
click at [961, 391] on button "Apply" at bounding box center [964, 400] width 140 height 32
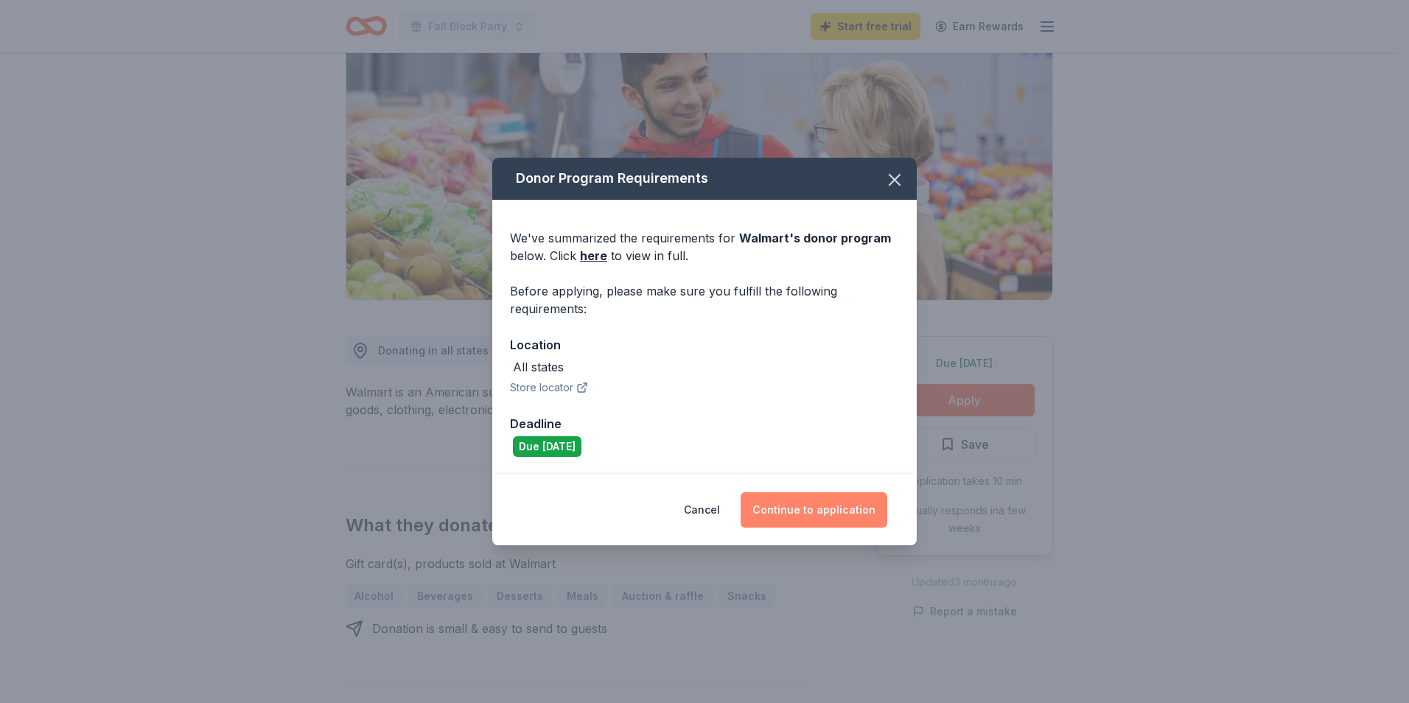
click at [863, 503] on button "Continue to application" at bounding box center [813, 509] width 147 height 35
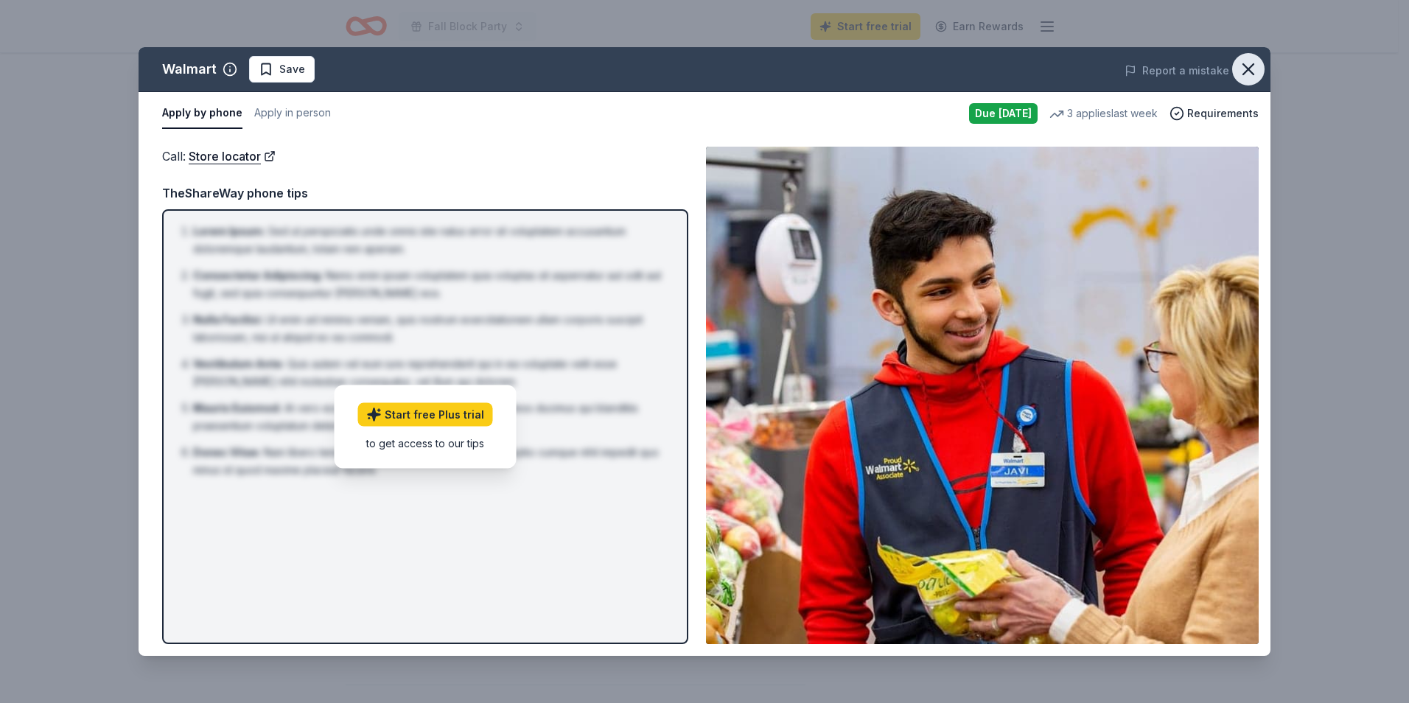
click at [1243, 69] on icon "button" at bounding box center [1248, 69] width 21 height 21
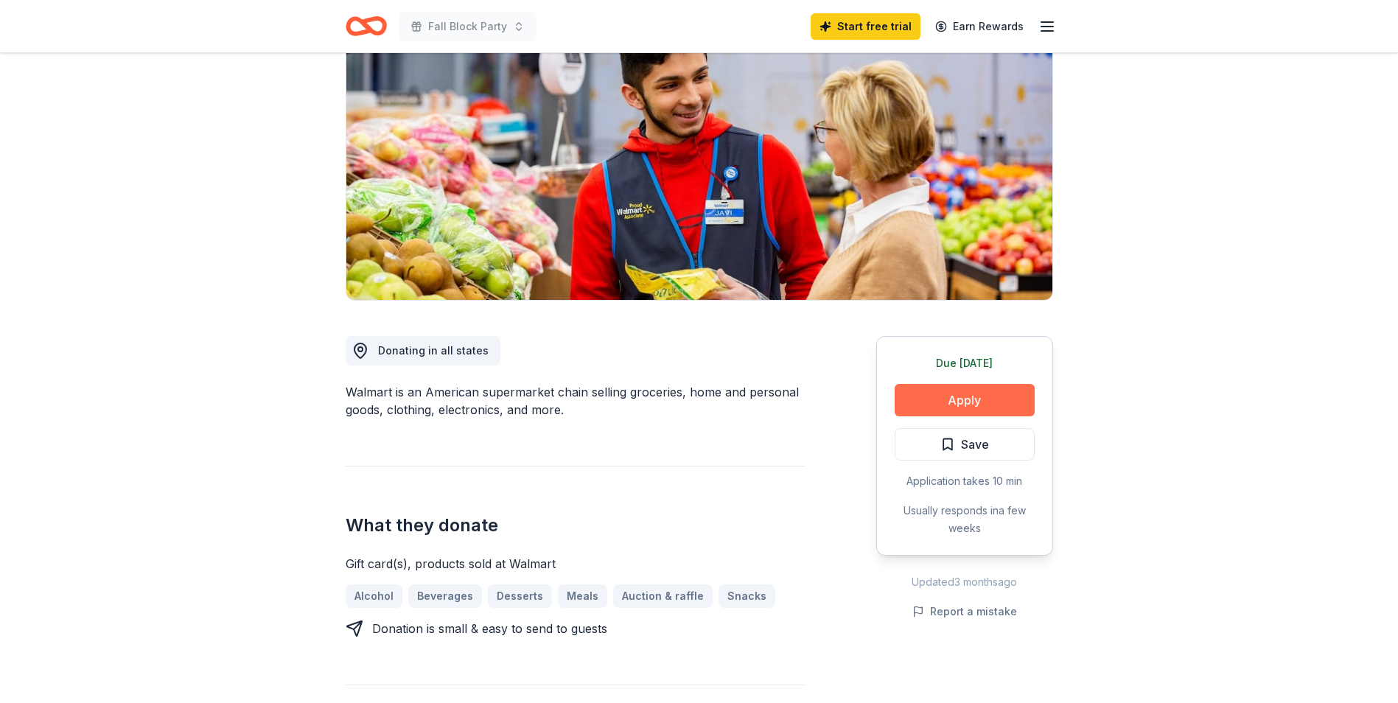
click at [952, 399] on button "Apply" at bounding box center [964, 400] width 140 height 32
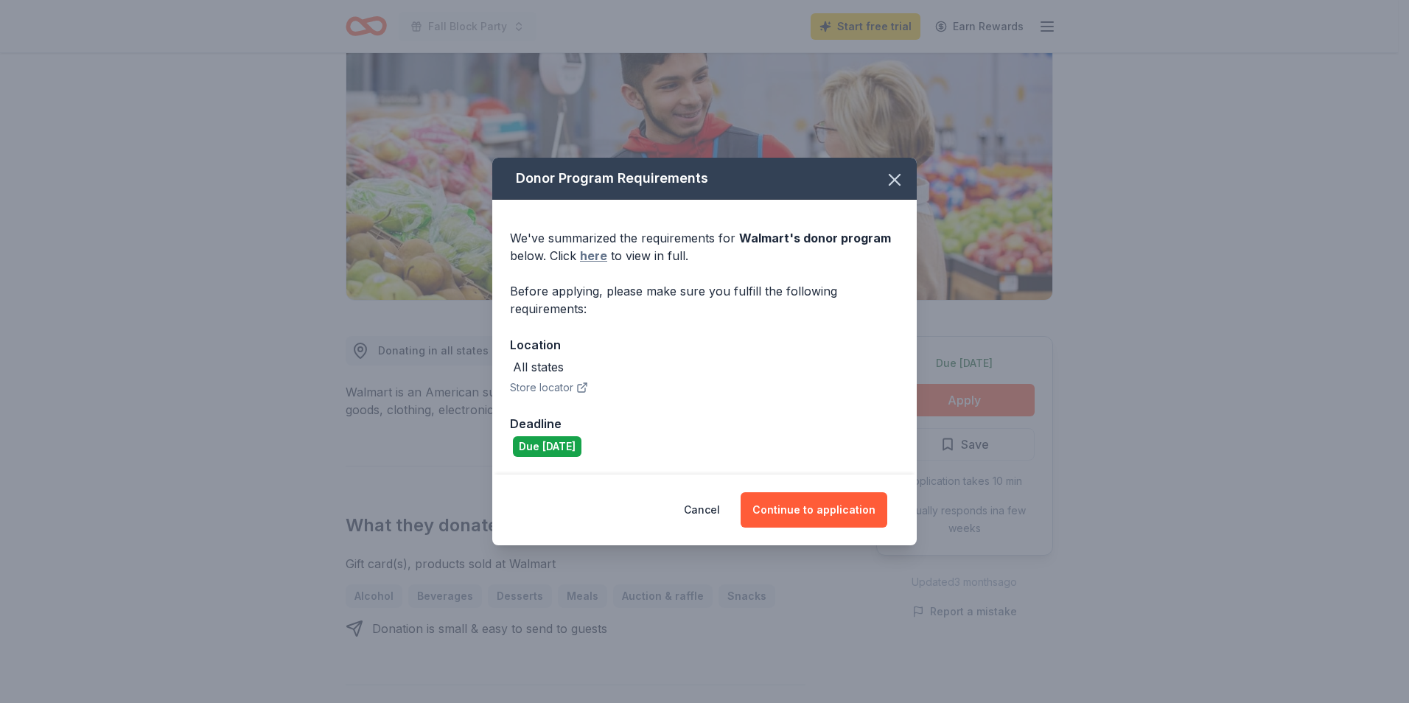
click at [591, 251] on link "here" at bounding box center [593, 256] width 27 height 18
click at [897, 175] on icon "button" at bounding box center [894, 179] width 21 height 21
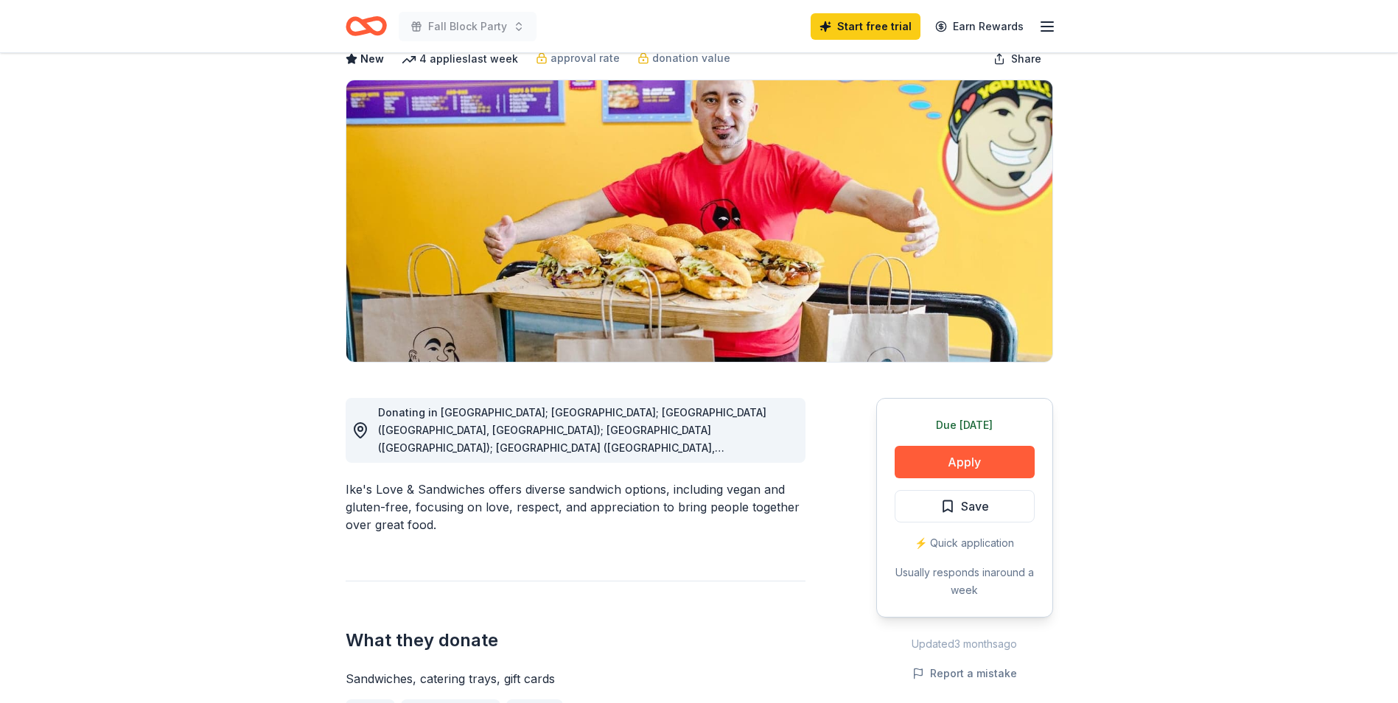
scroll to position [221, 0]
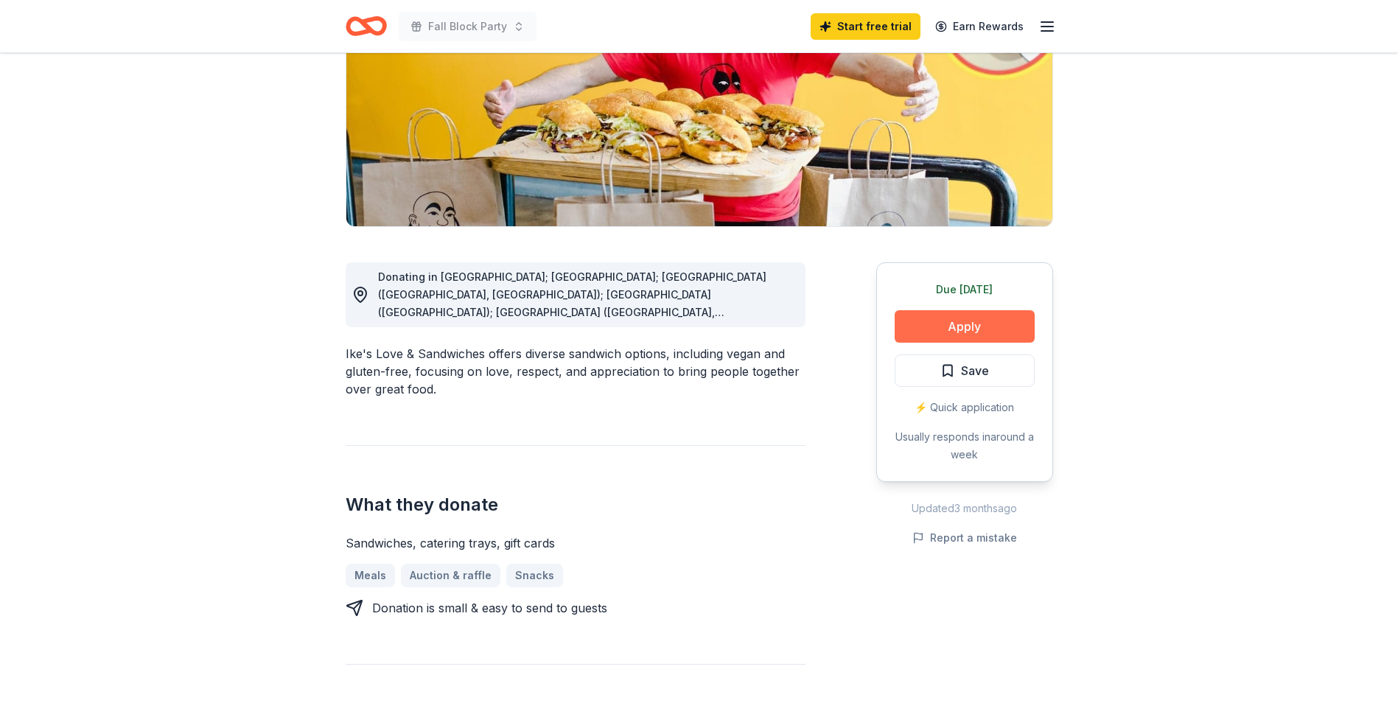
click at [949, 325] on button "Apply" at bounding box center [964, 326] width 140 height 32
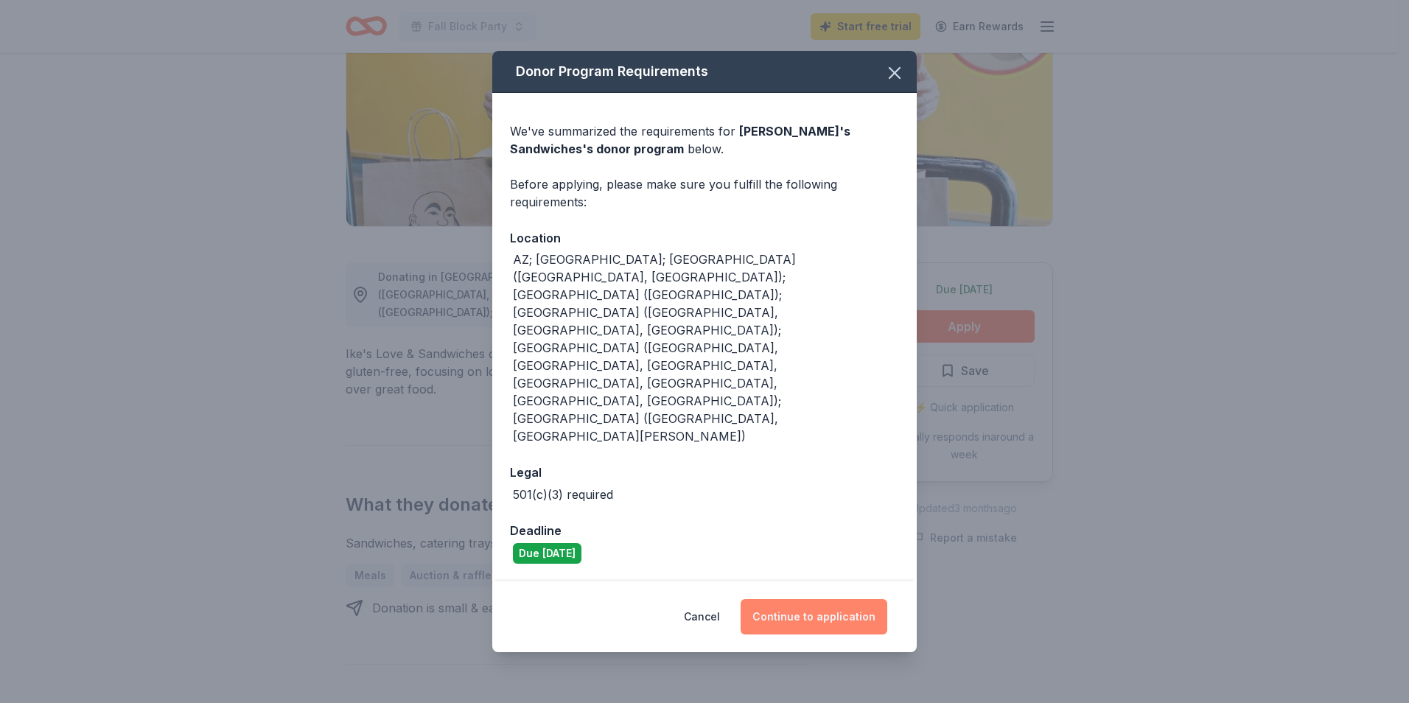
click at [833, 599] on button "Continue to application" at bounding box center [813, 616] width 147 height 35
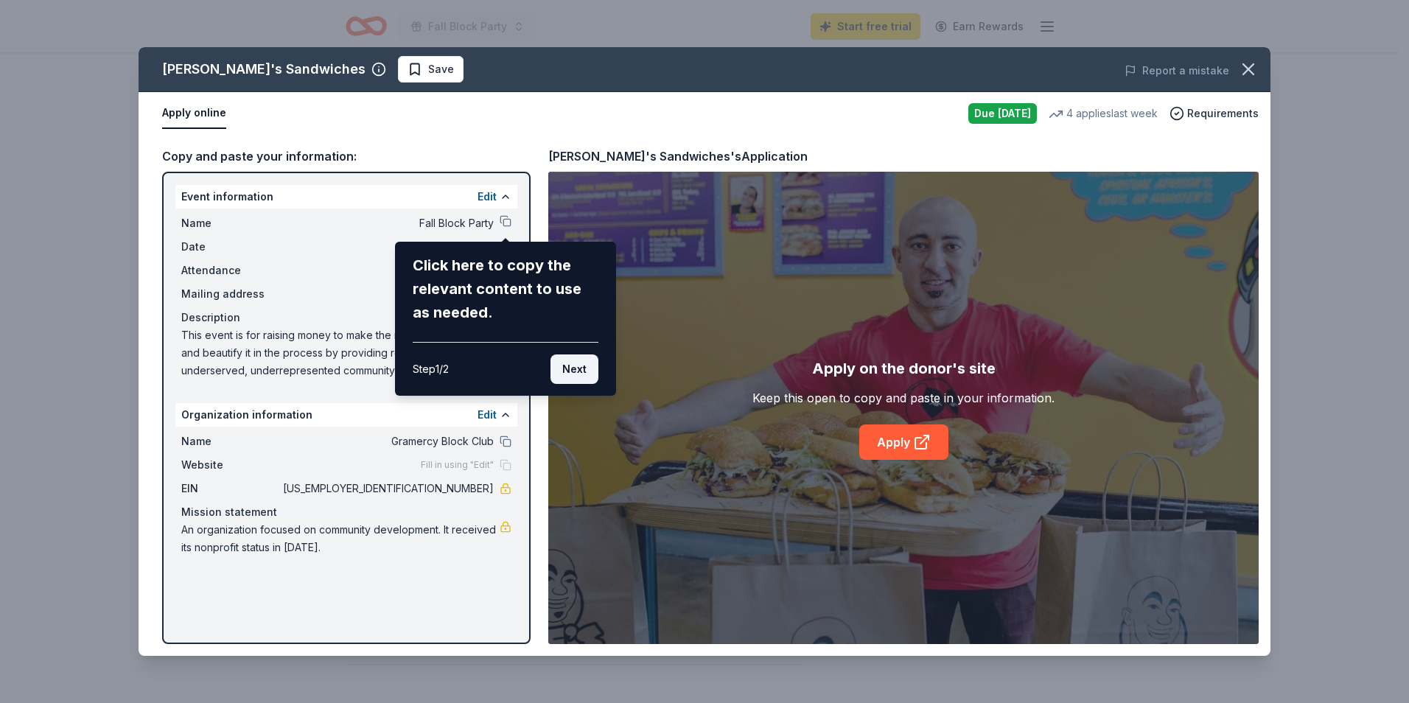
click at [570, 370] on button "Next" at bounding box center [574, 368] width 48 height 29
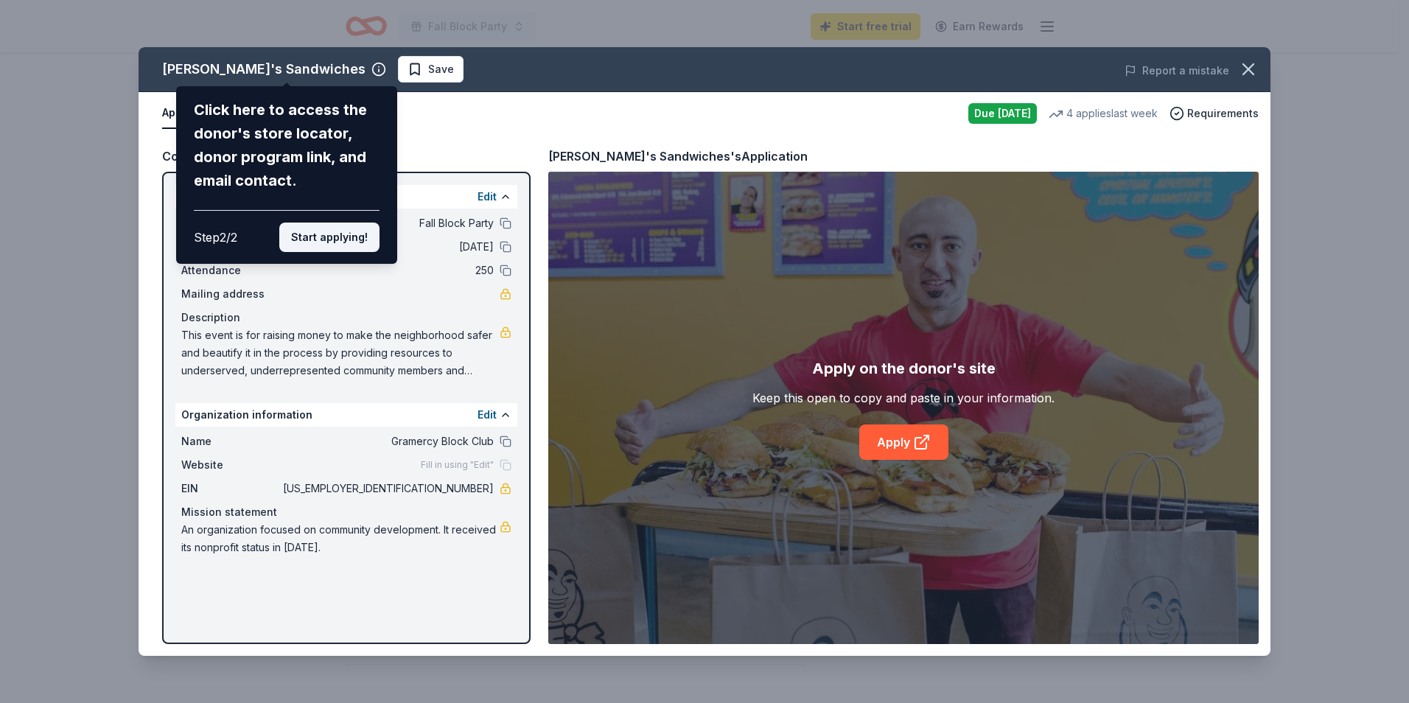
click at [333, 237] on button "Start applying!" at bounding box center [329, 237] width 100 height 29
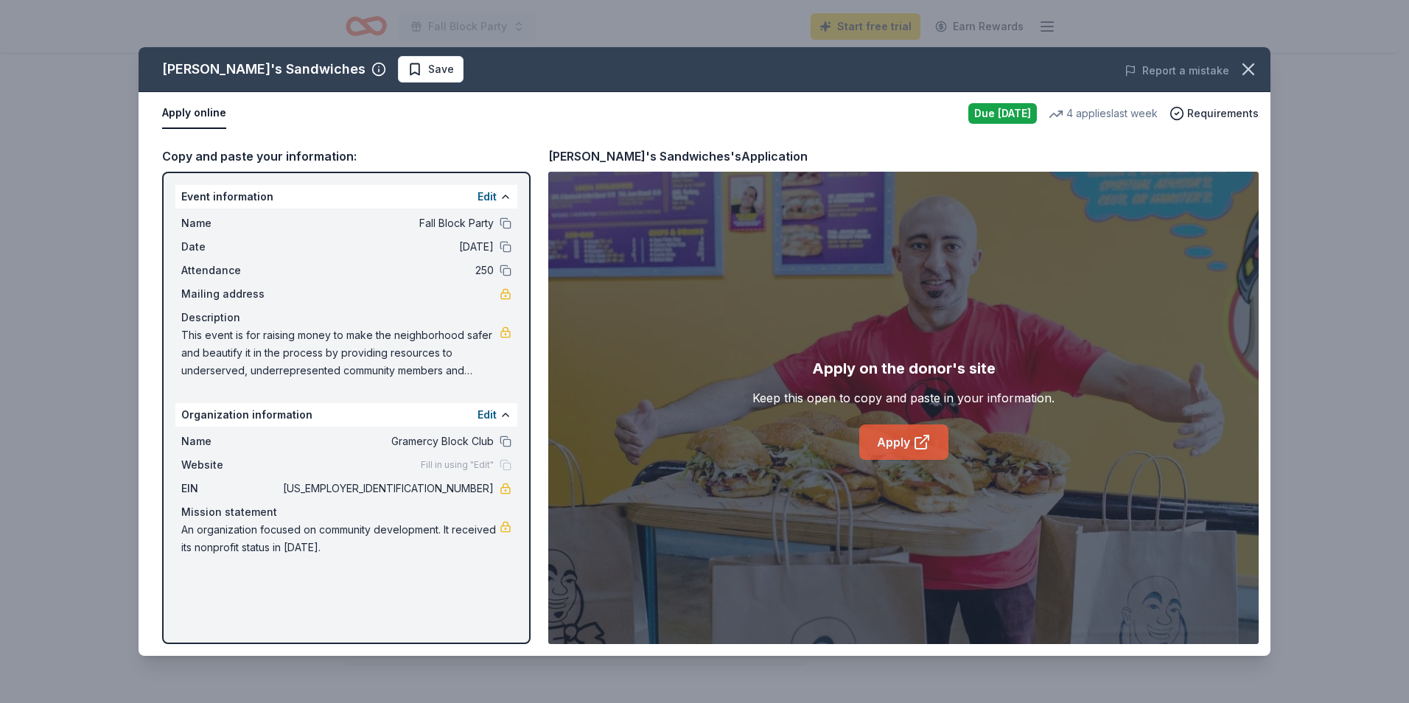
click at [919, 438] on icon at bounding box center [920, 443] width 11 height 11
click at [505, 225] on button at bounding box center [506, 223] width 12 height 12
click at [1247, 69] on icon "button" at bounding box center [1248, 69] width 21 height 21
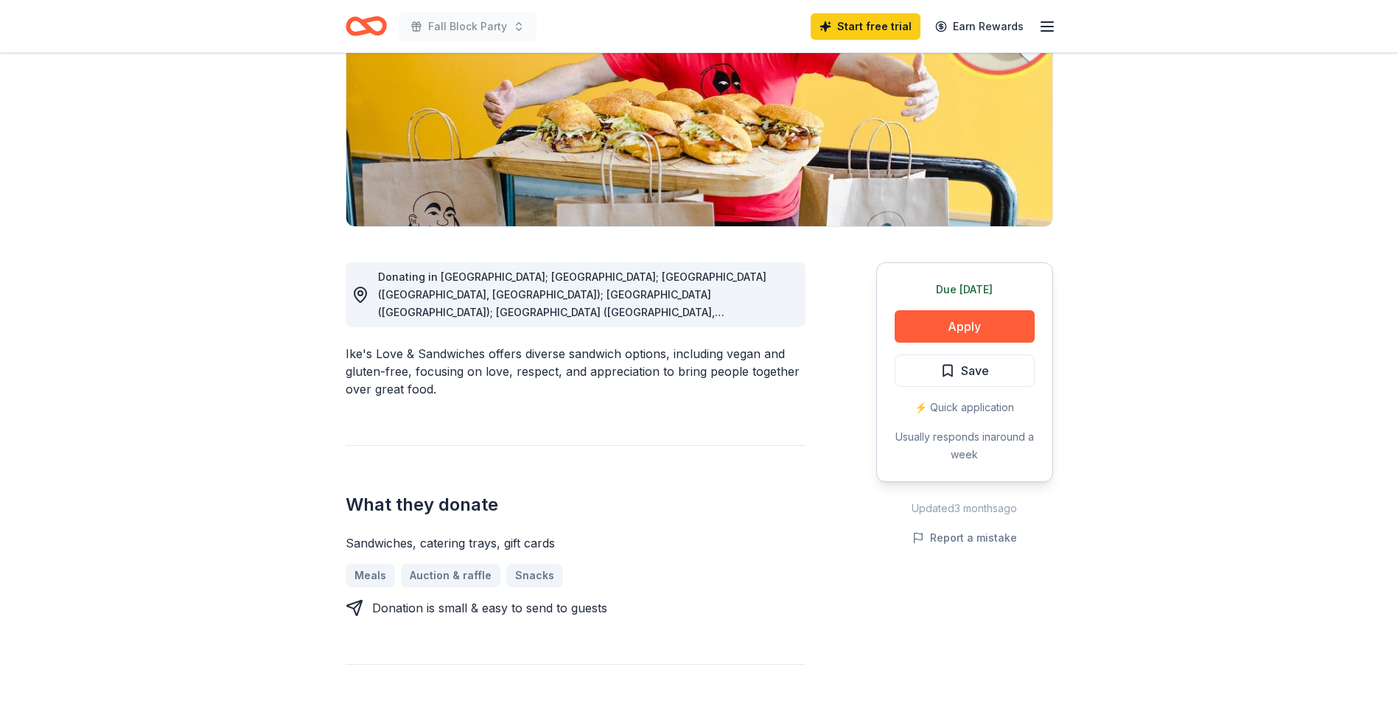
scroll to position [0, 0]
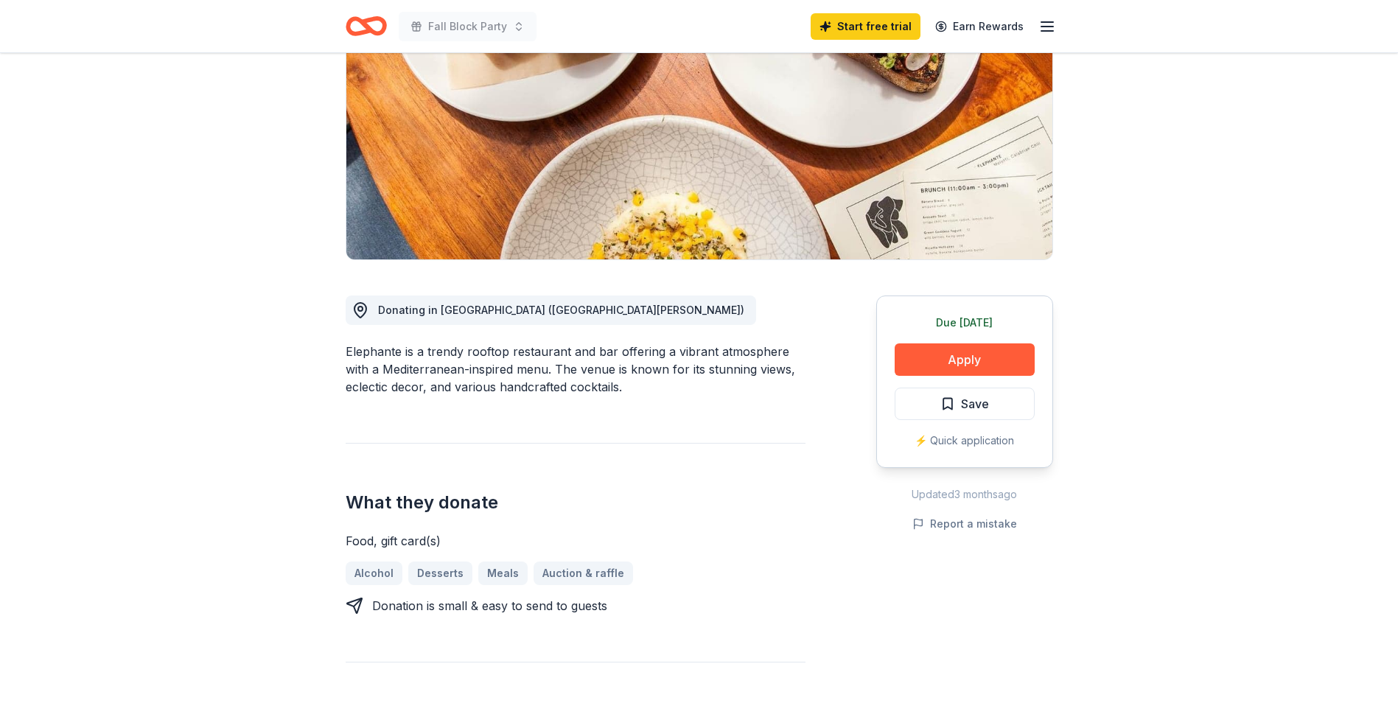
scroll to position [221, 0]
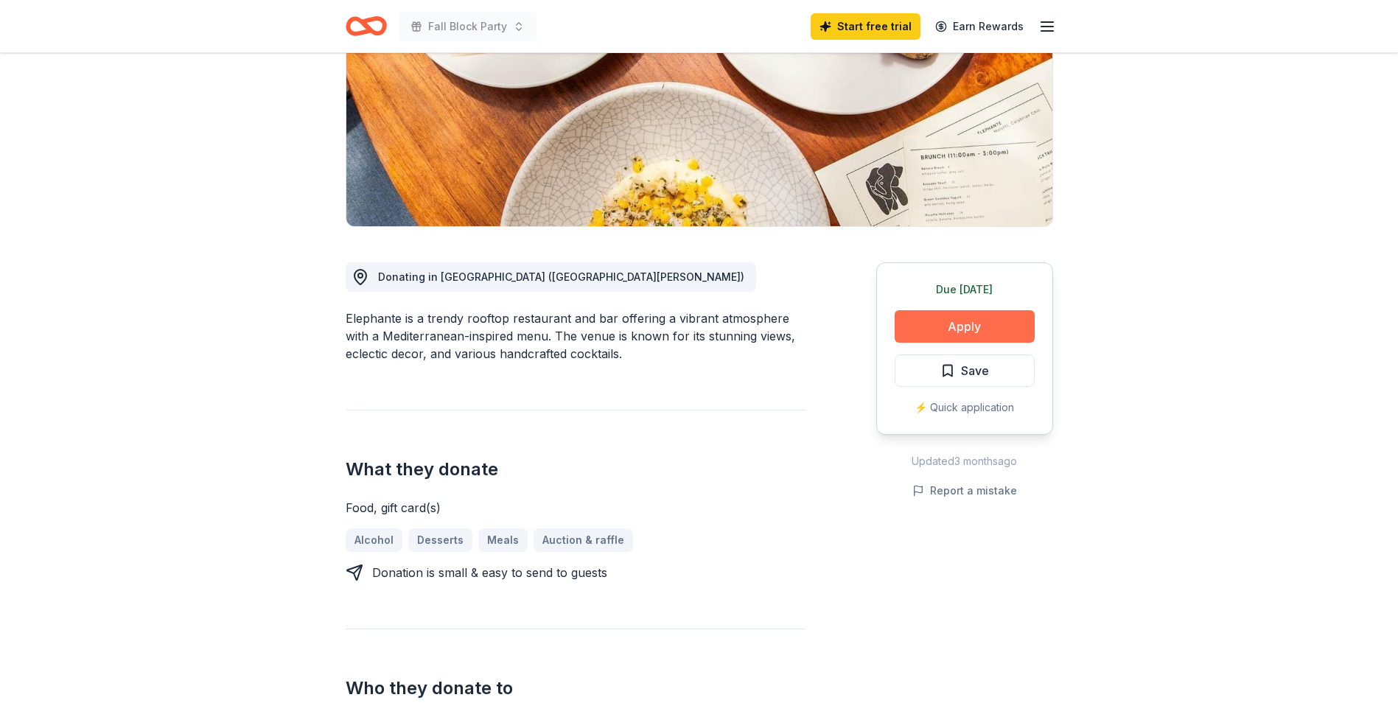
click at [982, 325] on button "Apply" at bounding box center [964, 326] width 140 height 32
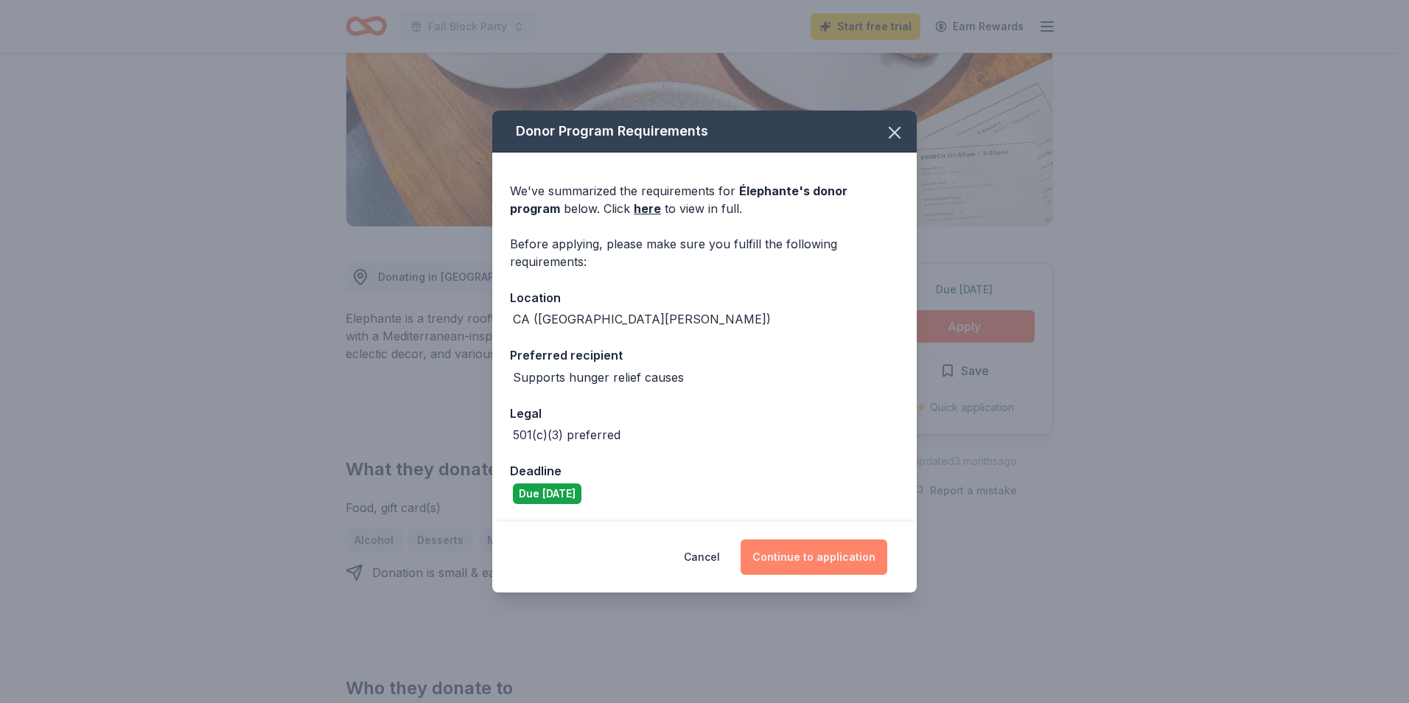
click at [812, 550] on button "Continue to application" at bounding box center [813, 556] width 147 height 35
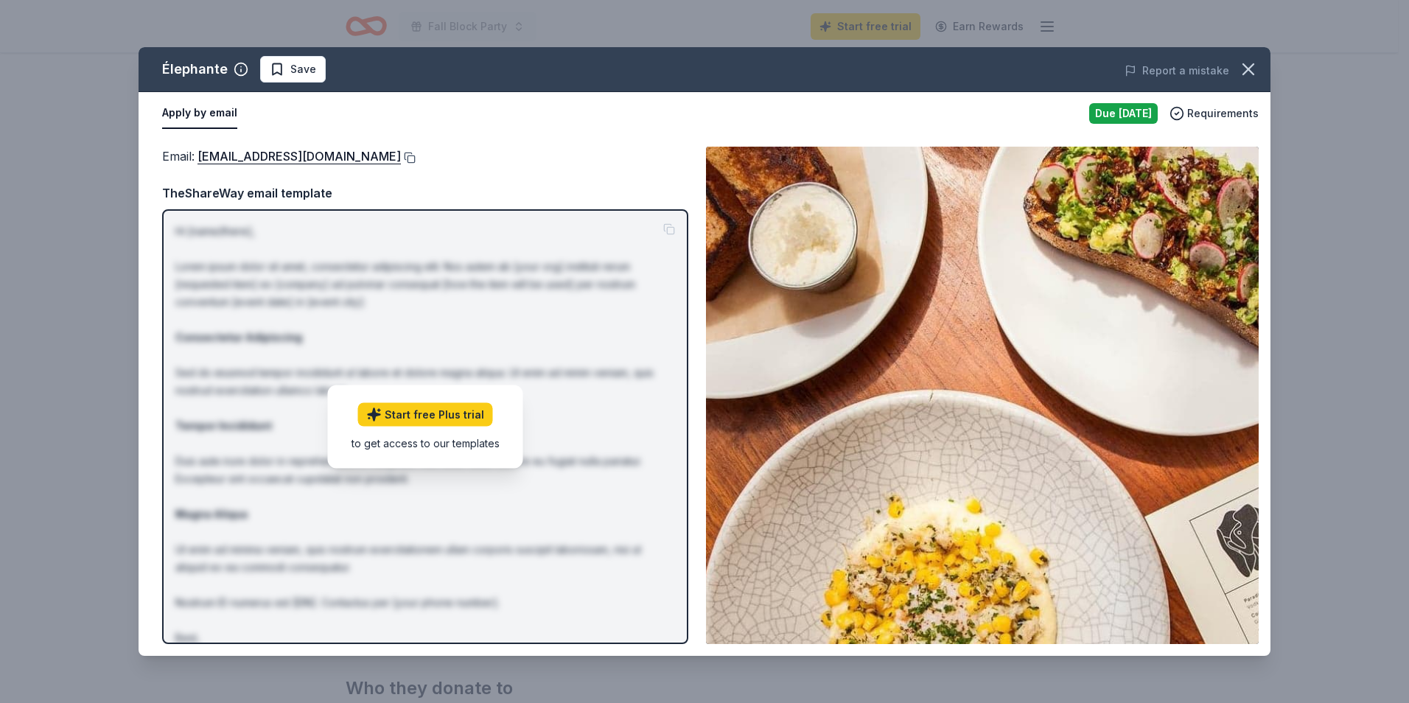
click at [401, 159] on button at bounding box center [408, 158] width 15 height 12
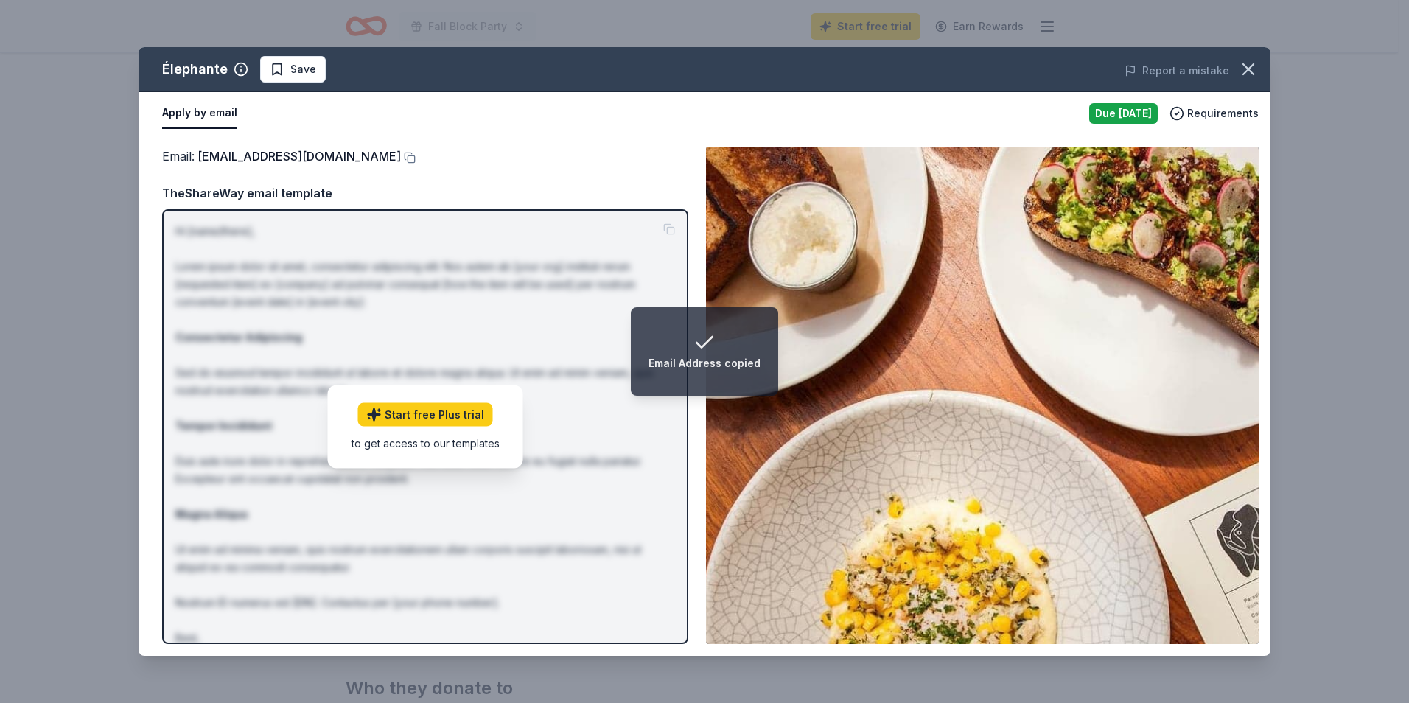
click at [273, 200] on div "TheShareWay email template" at bounding box center [425, 192] width 526 height 19
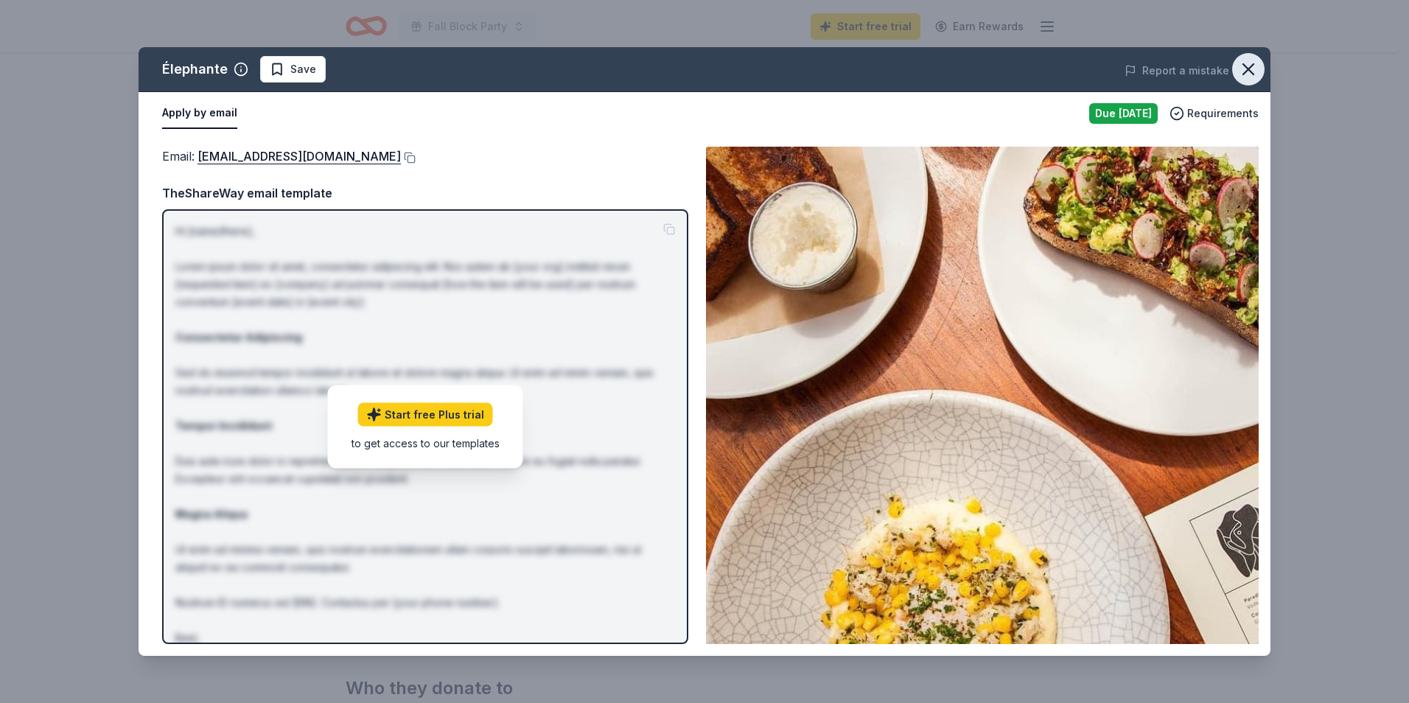
click at [1244, 69] on icon "button" at bounding box center [1248, 69] width 21 height 21
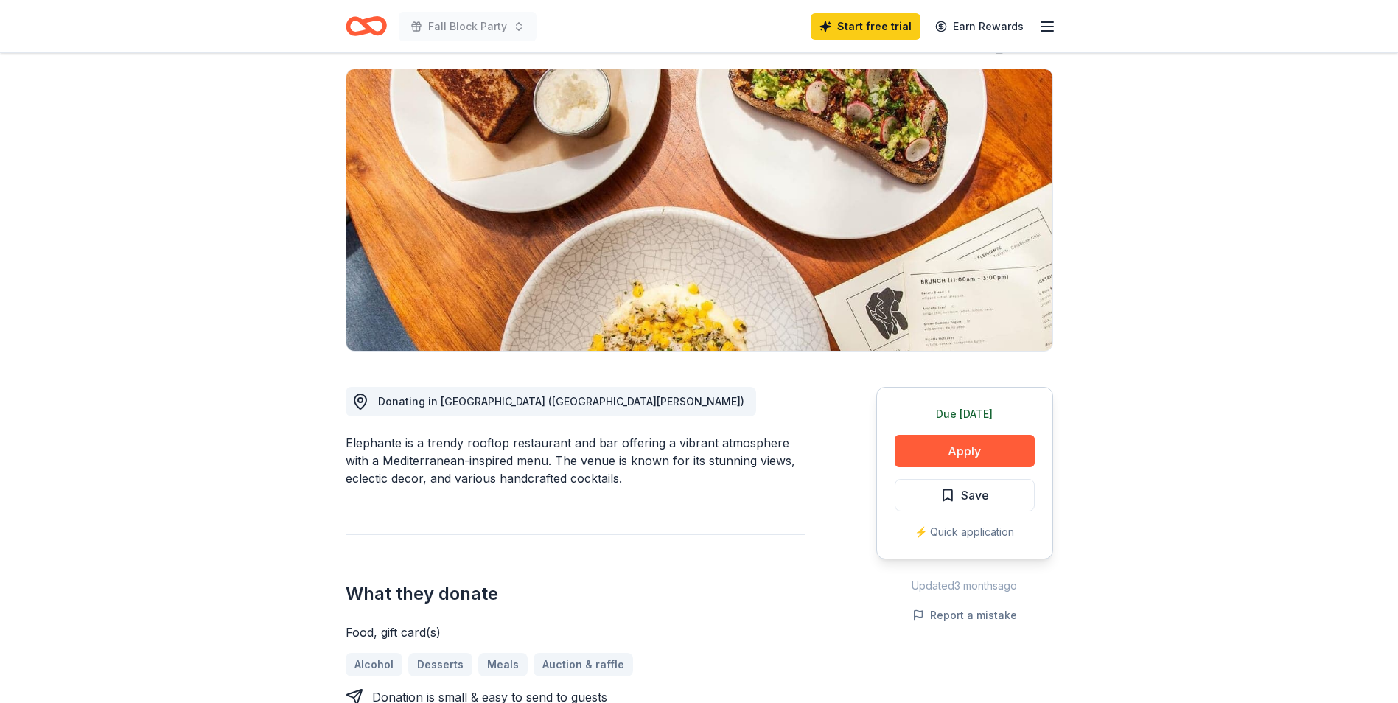
scroll to position [0, 0]
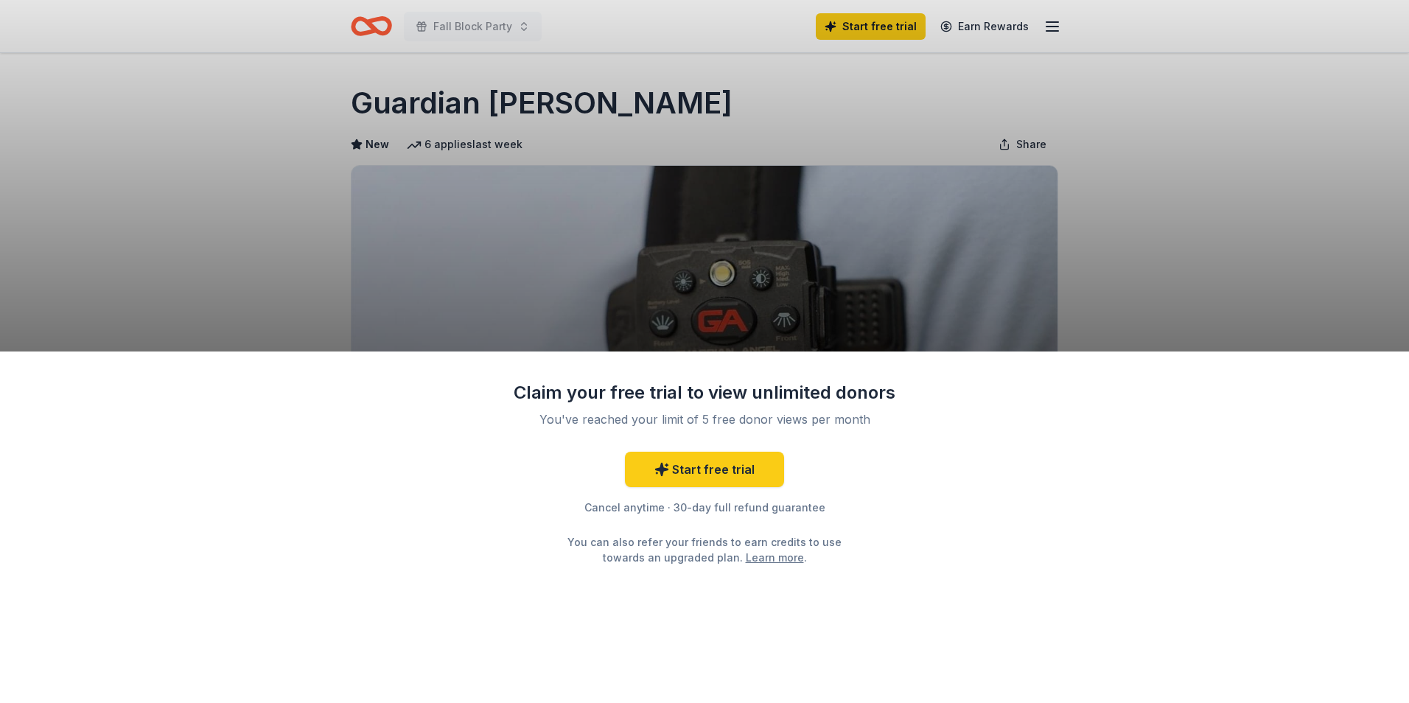
click at [1121, 196] on div "Claim your free trial to view unlimited donors You've reached your limit of 5 f…" at bounding box center [704, 351] width 1409 height 703
click at [771, 559] on link "Learn more" at bounding box center [775, 557] width 58 height 15
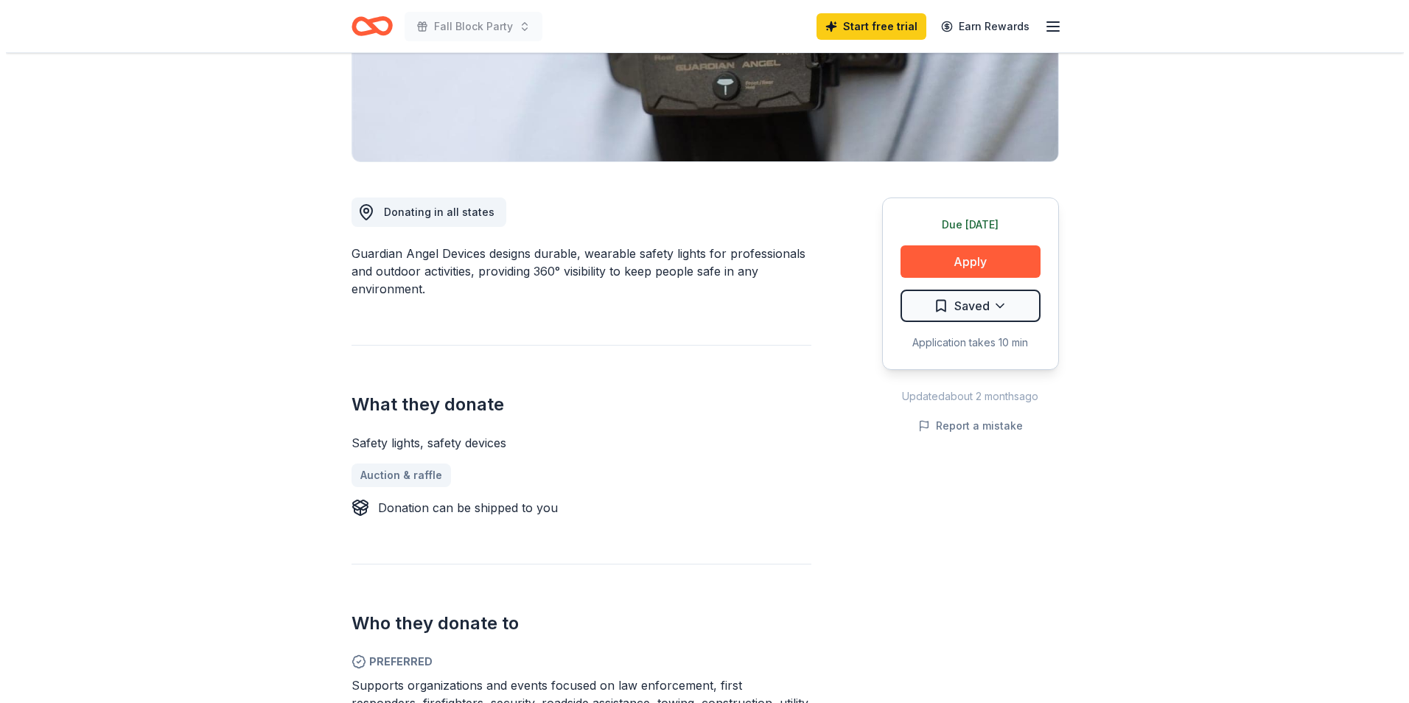
scroll to position [368, 0]
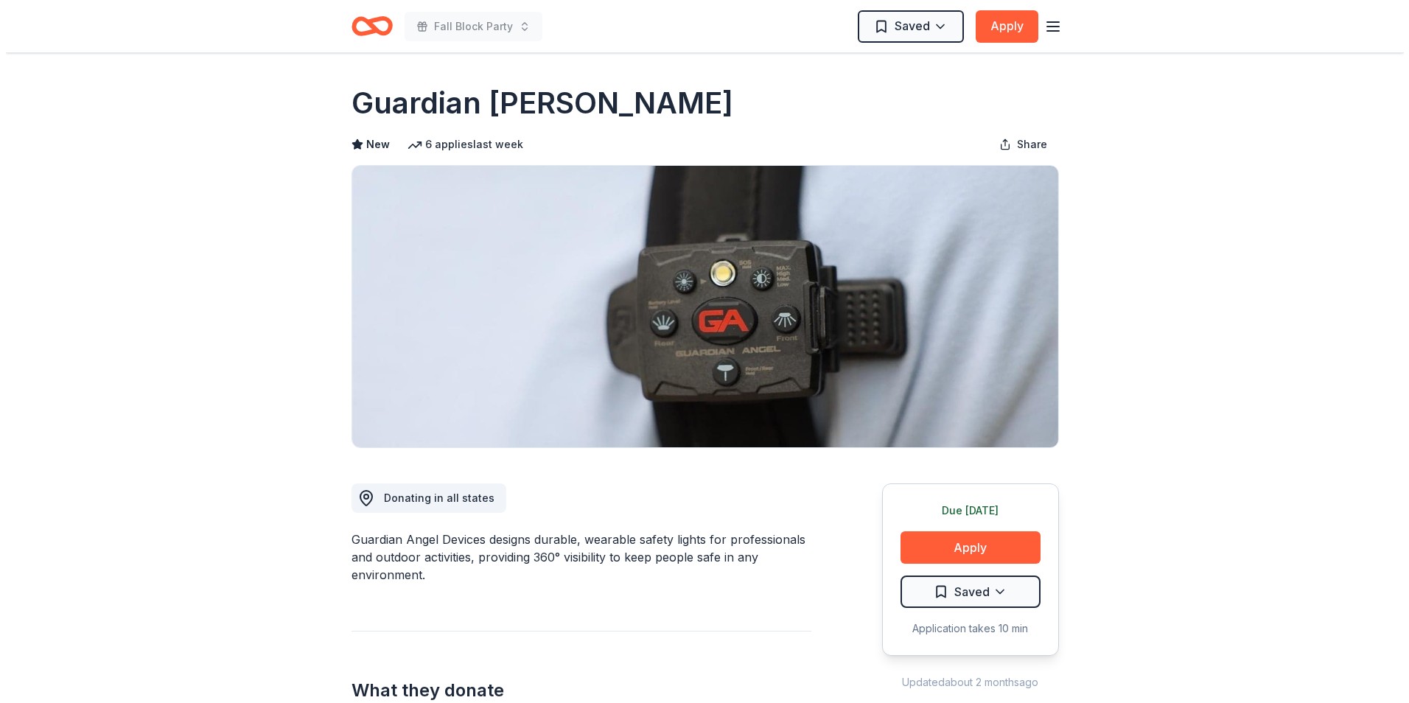
scroll to position [1179, 0]
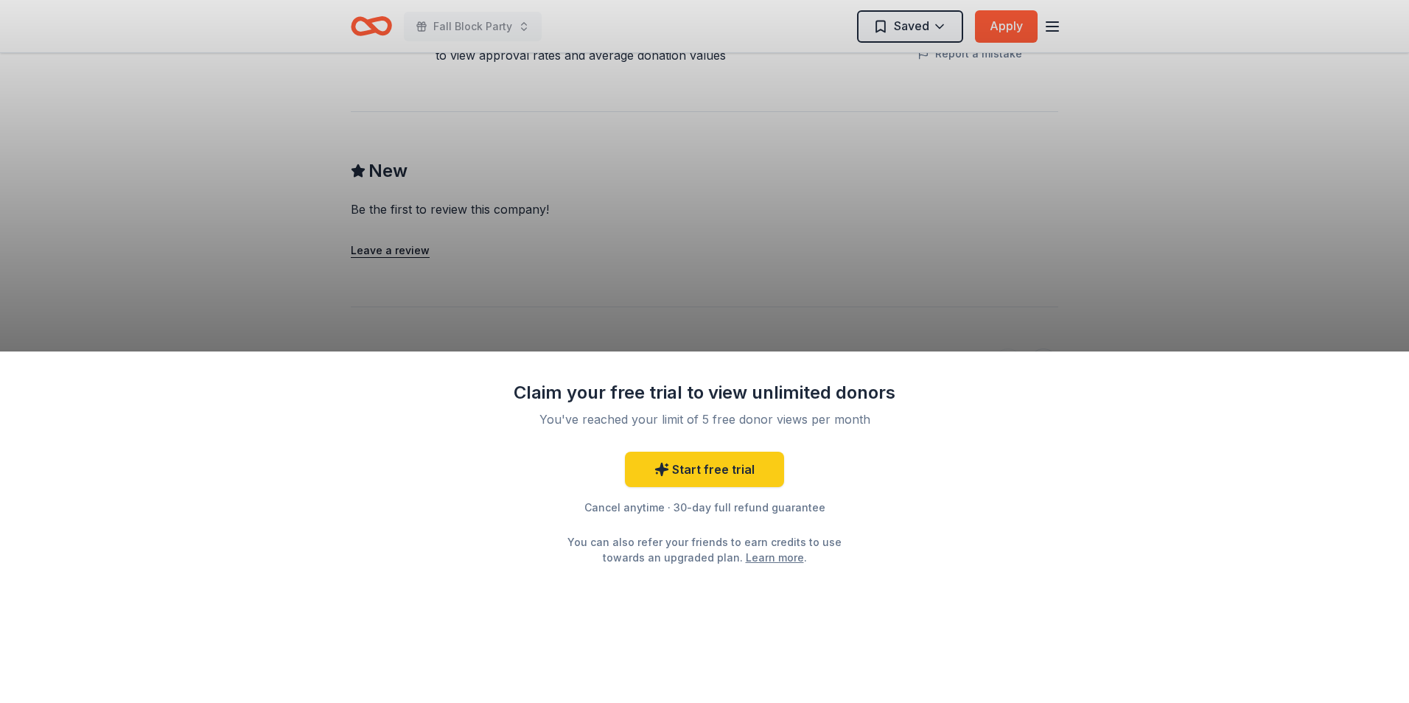
click at [802, 265] on div "Claim your free trial to view unlimited donors You've reached your limit of 5 f…" at bounding box center [704, 351] width 1409 height 703
